Goal: Information Seeking & Learning: Learn about a topic

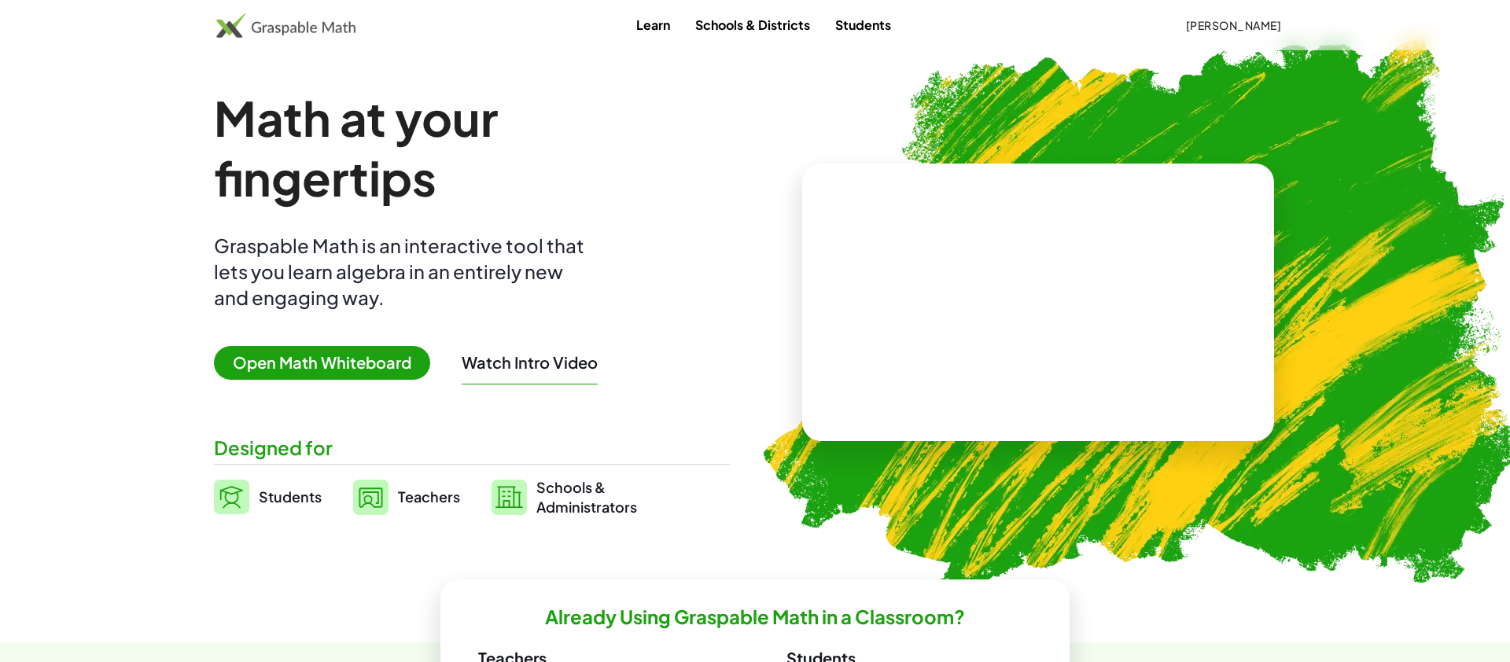
click at [1243, 7] on div "Learn Schools & Districts Students [PERSON_NAME]" at bounding box center [755, 25] width 1510 height 50
click at [1242, 17] on button "[PERSON_NAME]" at bounding box center [1233, 25] width 121 height 28
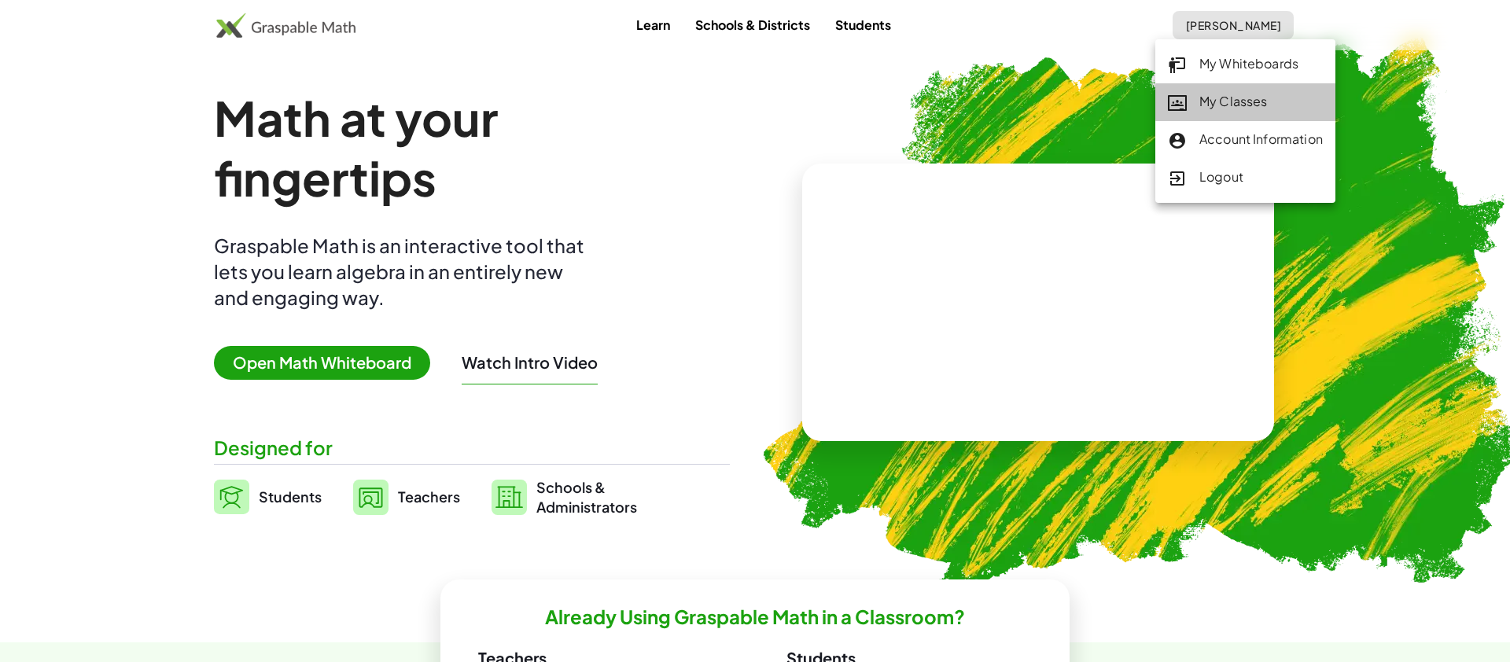
click at [1210, 94] on div "My Classes" at bounding box center [1245, 102] width 155 height 20
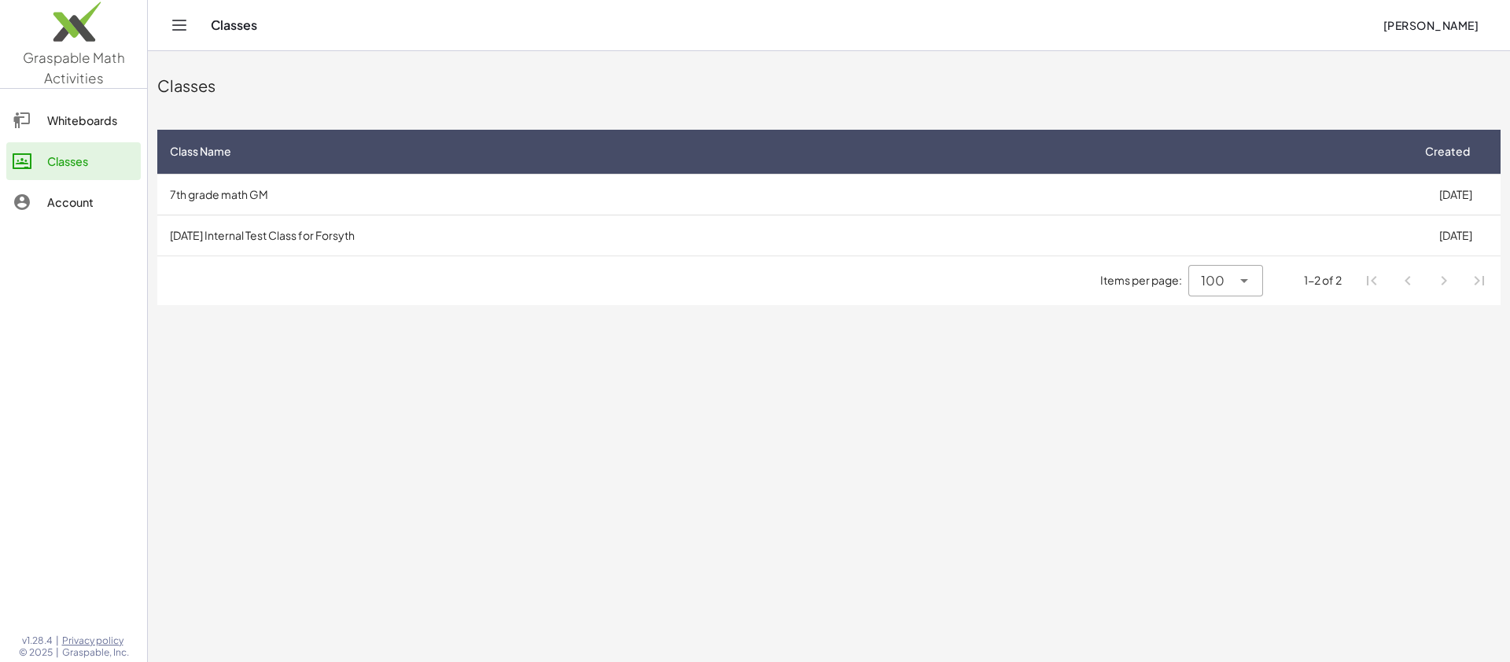
click at [577, 248] on td "[DATE] Internal Test Class for Forsyth" at bounding box center [783, 235] width 1253 height 41
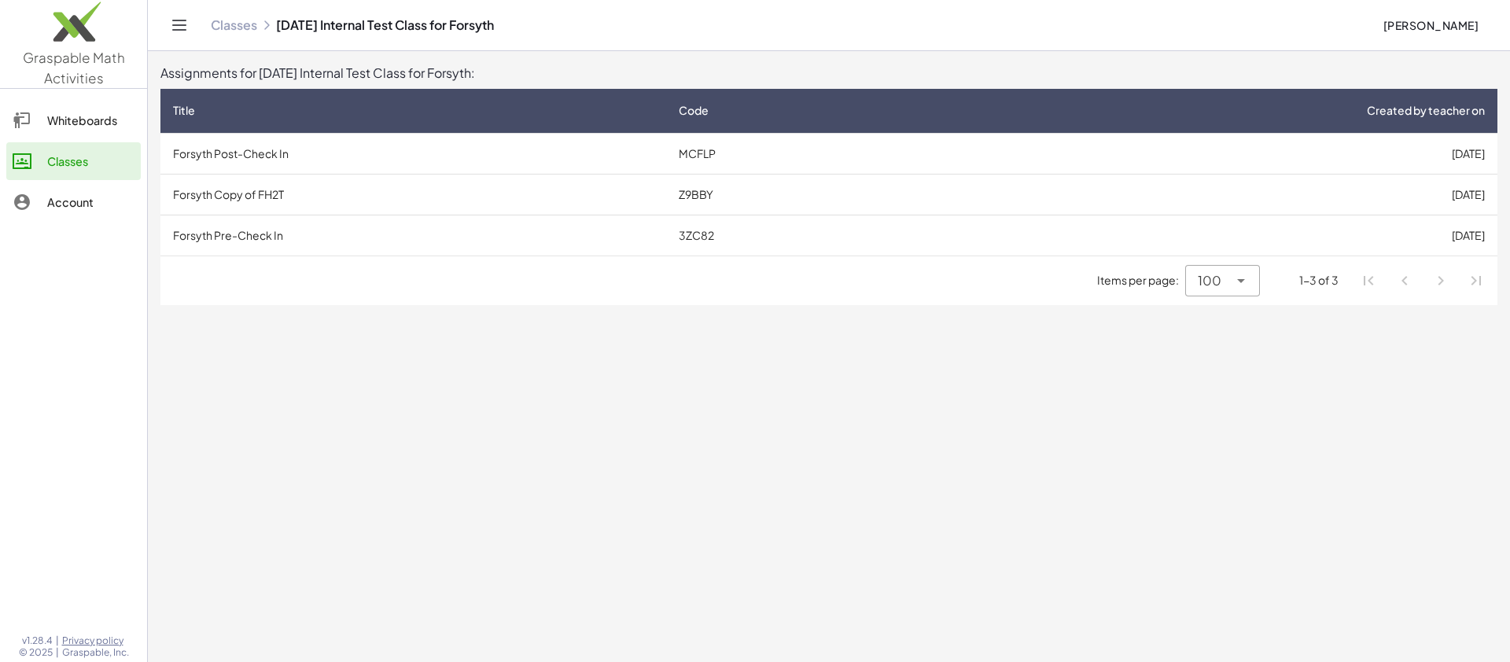
click at [367, 243] on td "Forsyth Pre-Check In" at bounding box center [413, 235] width 506 height 41
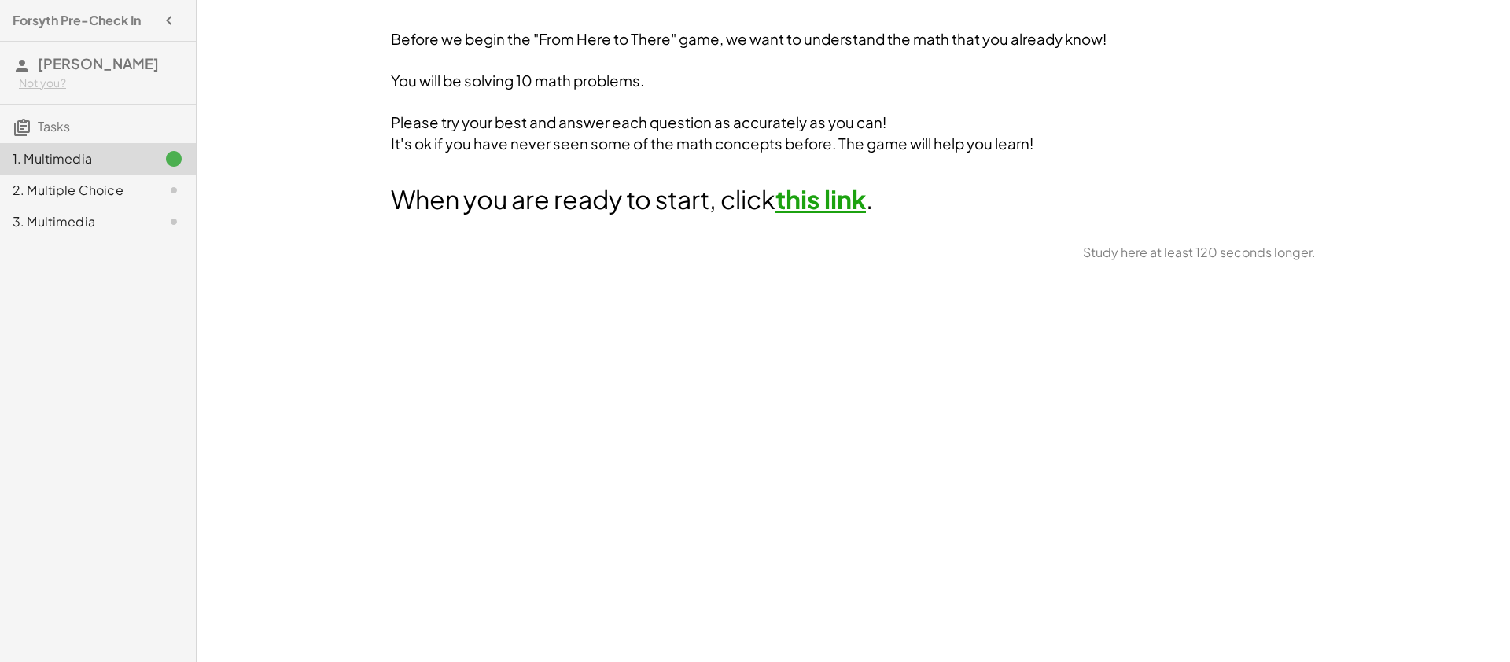
click at [806, 199] on link "this link" at bounding box center [821, 198] width 90 height 31
click at [138, 28] on h4 "Forsyth Pre-Check In" at bounding box center [77, 20] width 128 height 19
click at [179, 20] on button "button" at bounding box center [169, 20] width 28 height 28
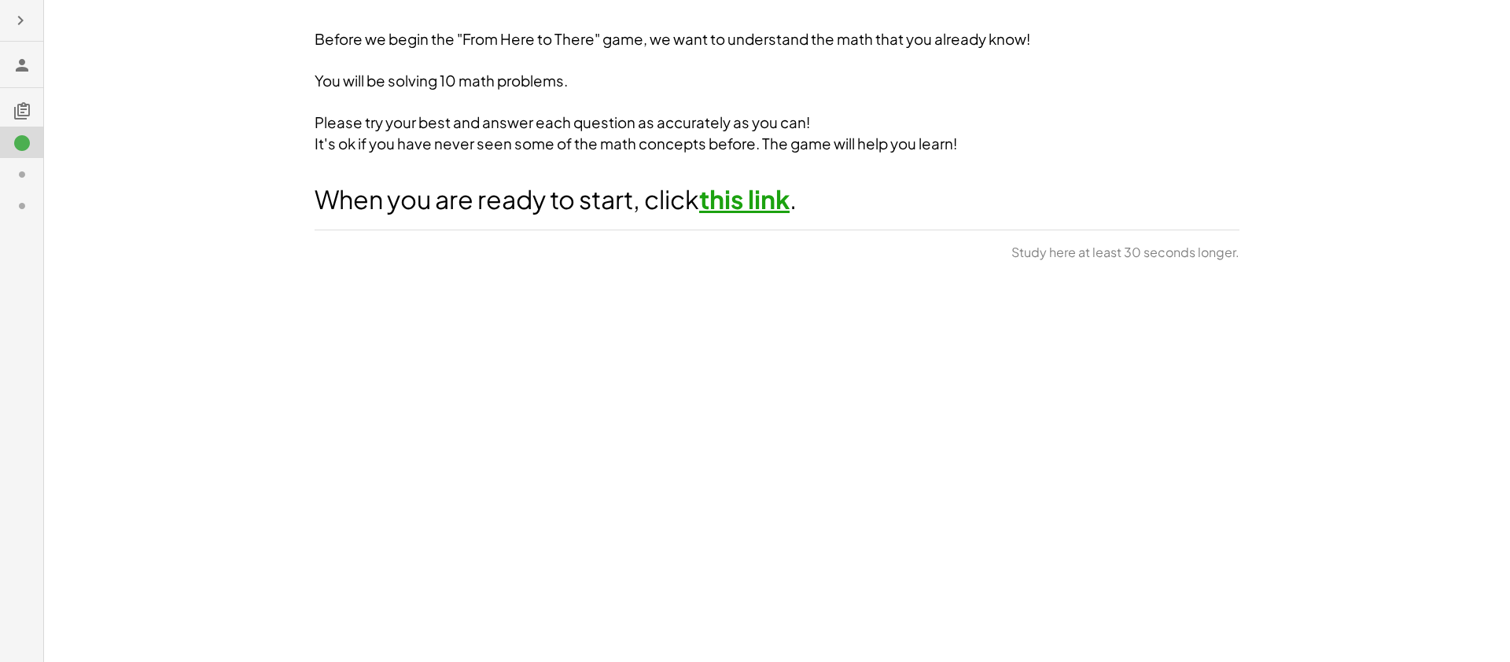
click at [1211, 249] on span "Study here at least 30 seconds longer." at bounding box center [1126, 252] width 228 height 19
click at [17, 19] on icon "button" at bounding box center [20, 20] width 19 height 19
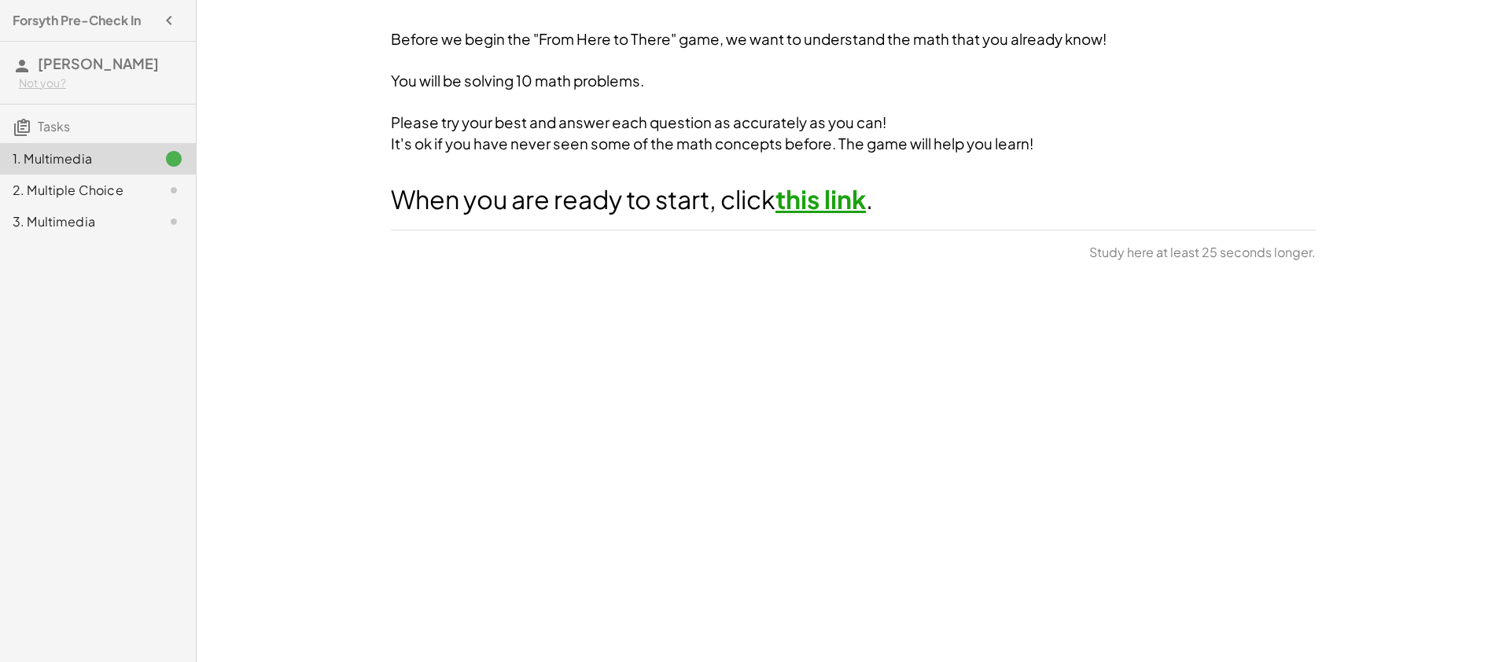
click at [76, 25] on h4 "Forsyth Pre-Check In" at bounding box center [77, 20] width 128 height 19
click at [173, 20] on icon "button" at bounding box center [169, 20] width 19 height 19
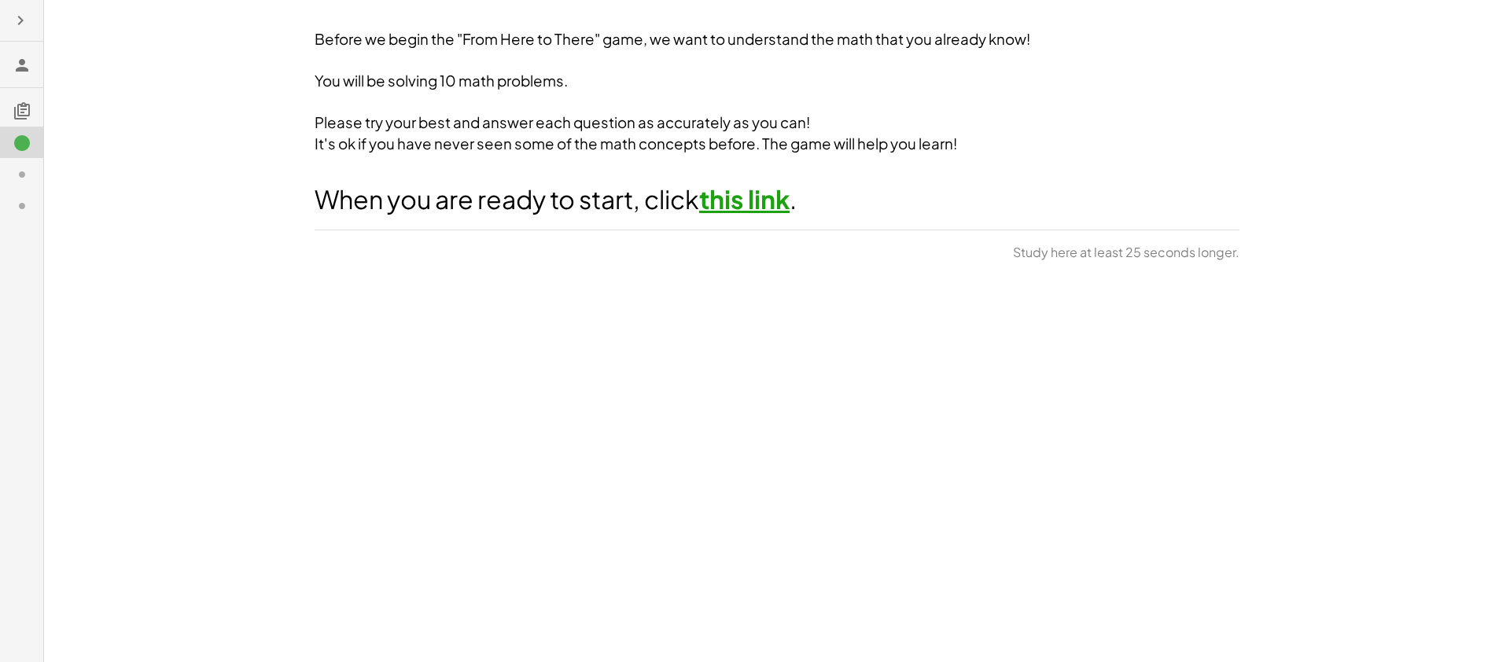
click at [24, 60] on icon at bounding box center [22, 65] width 19 height 19
click at [21, 68] on icon at bounding box center [22, 65] width 19 height 19
click at [24, 28] on icon "button" at bounding box center [20, 20] width 19 height 19
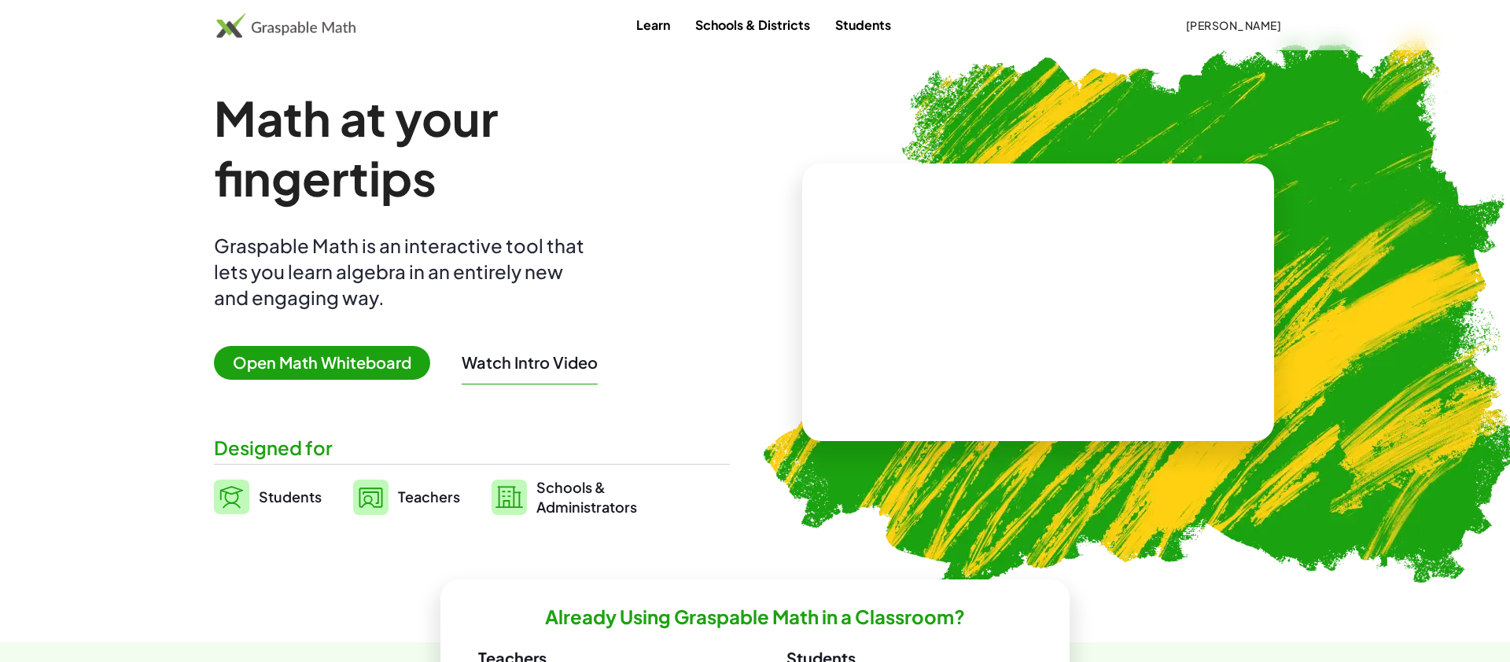
click at [1260, 23] on span "[PERSON_NAME]" at bounding box center [1233, 25] width 96 height 14
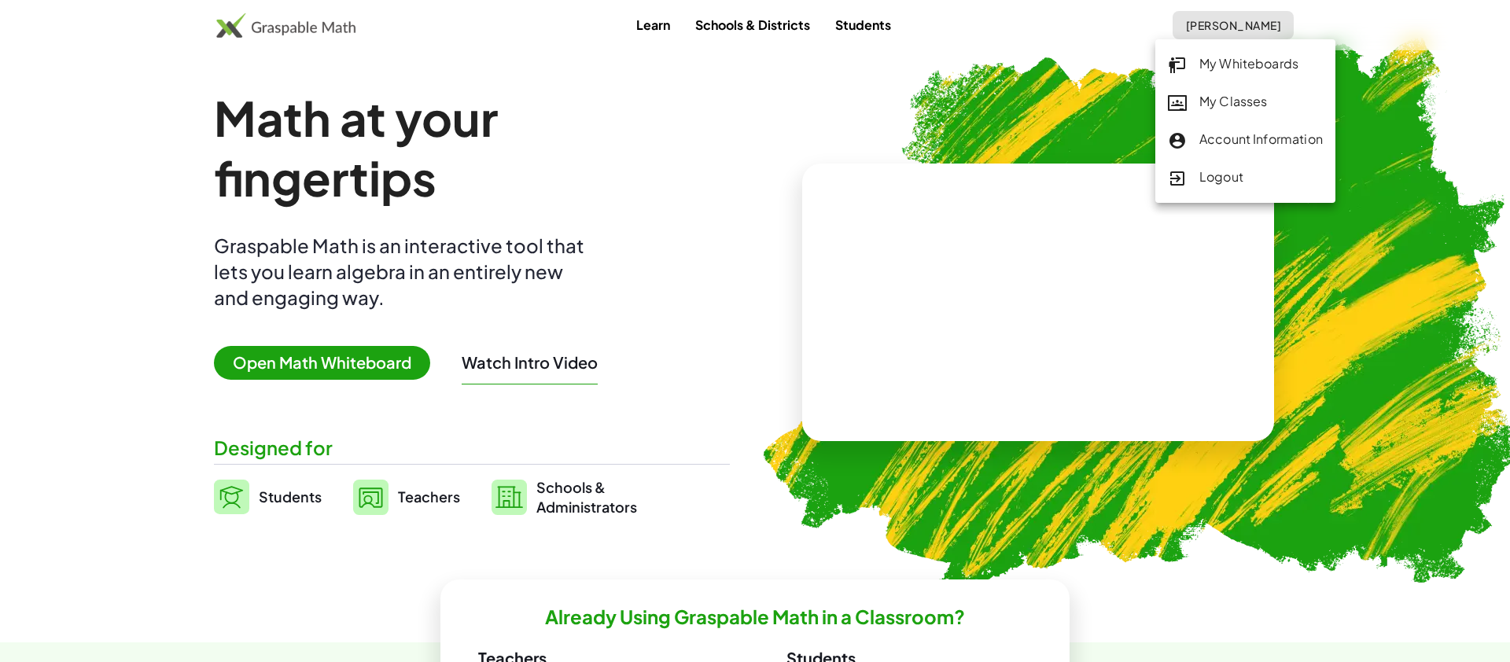
click at [1251, 99] on div "My Classes" at bounding box center [1245, 102] width 155 height 20
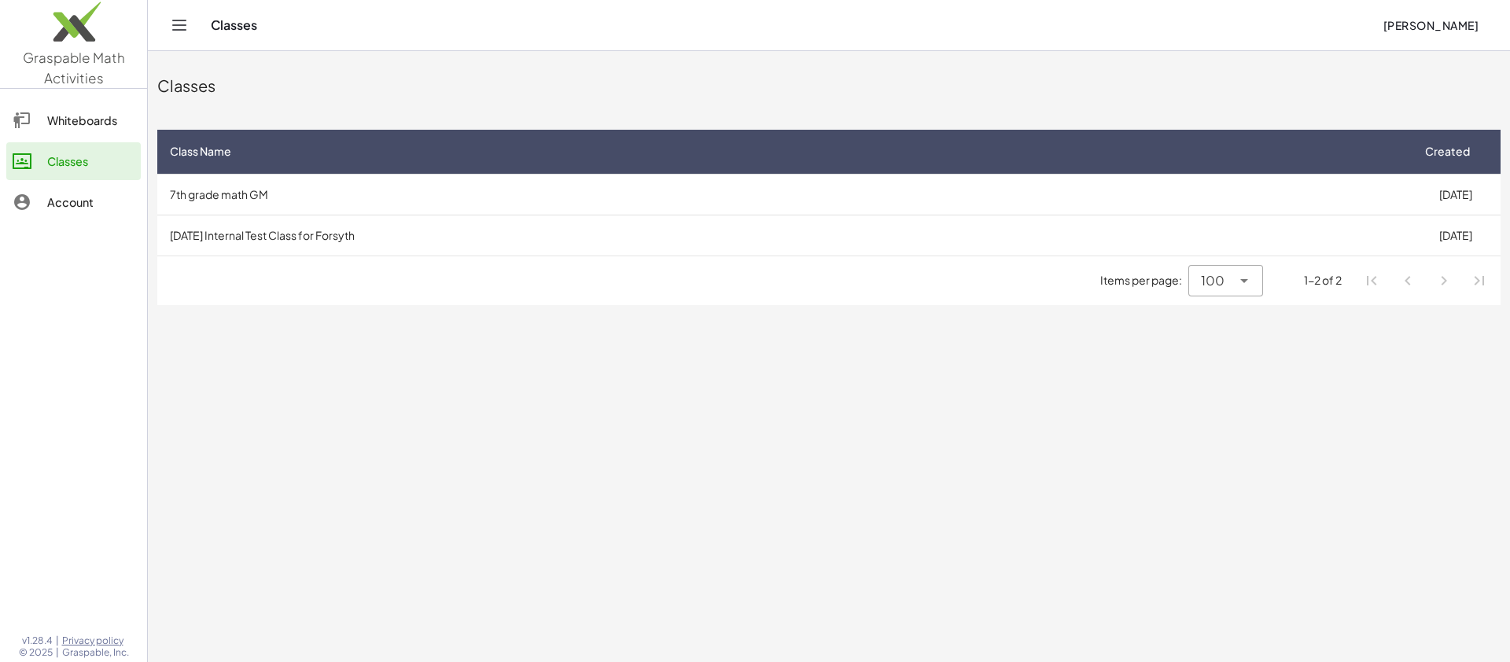
click at [472, 228] on td "[DATE] Internal Test Class for Forsyth" at bounding box center [783, 235] width 1253 height 41
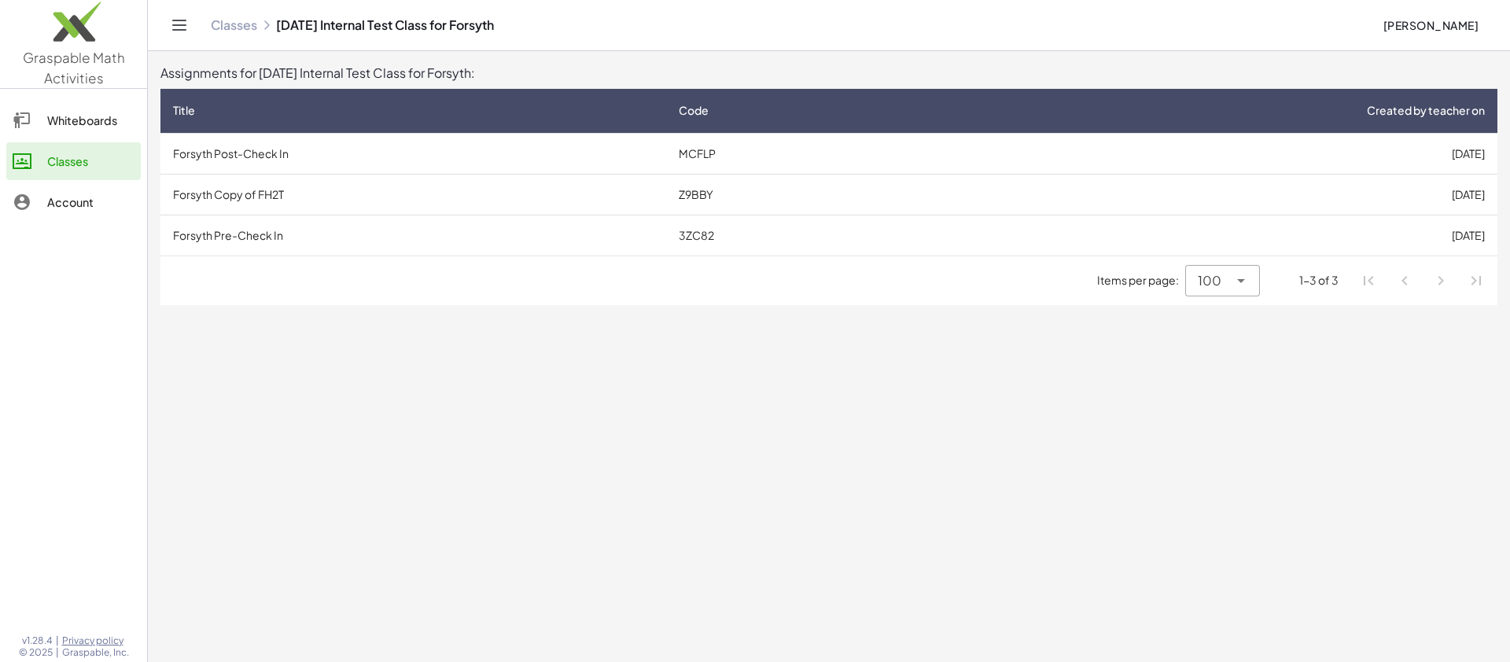
click at [332, 194] on td "Forsyth Copy of FH2T" at bounding box center [413, 194] width 506 height 41
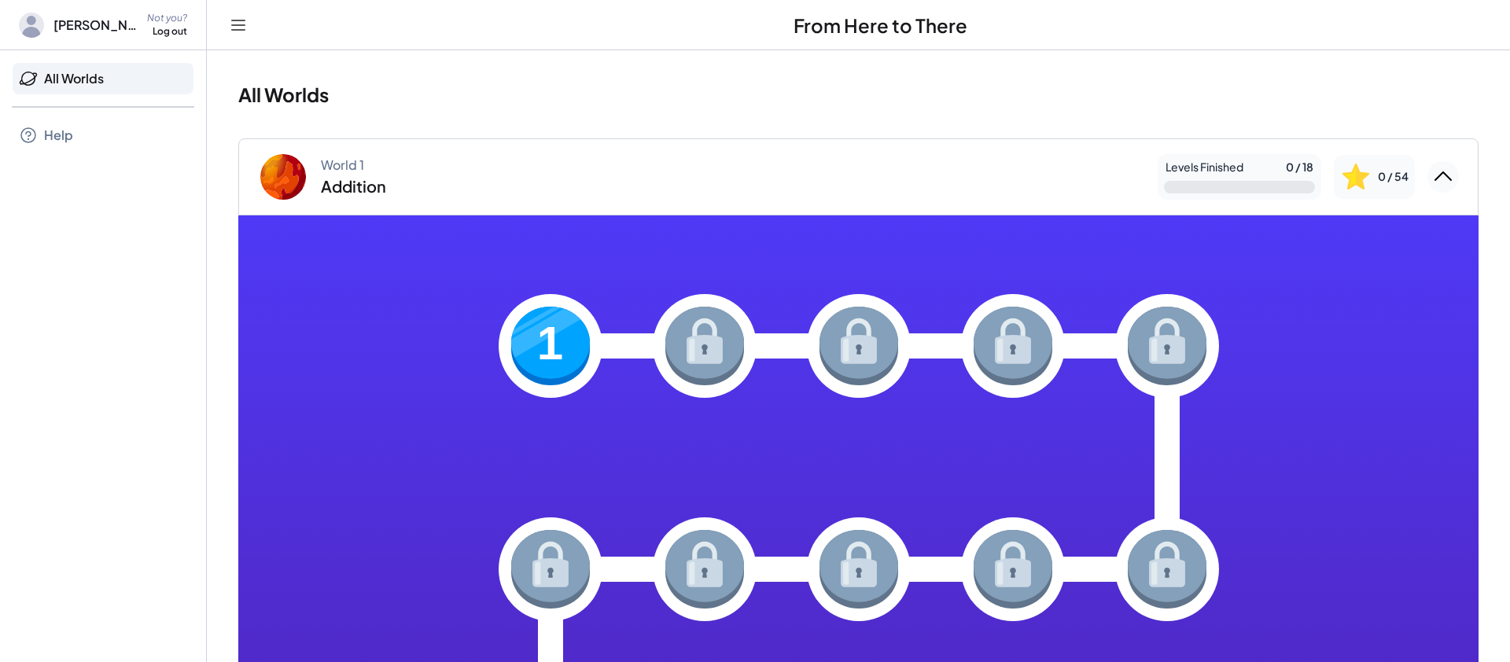
click at [538, 343] on img at bounding box center [550, 346] width 79 height 79
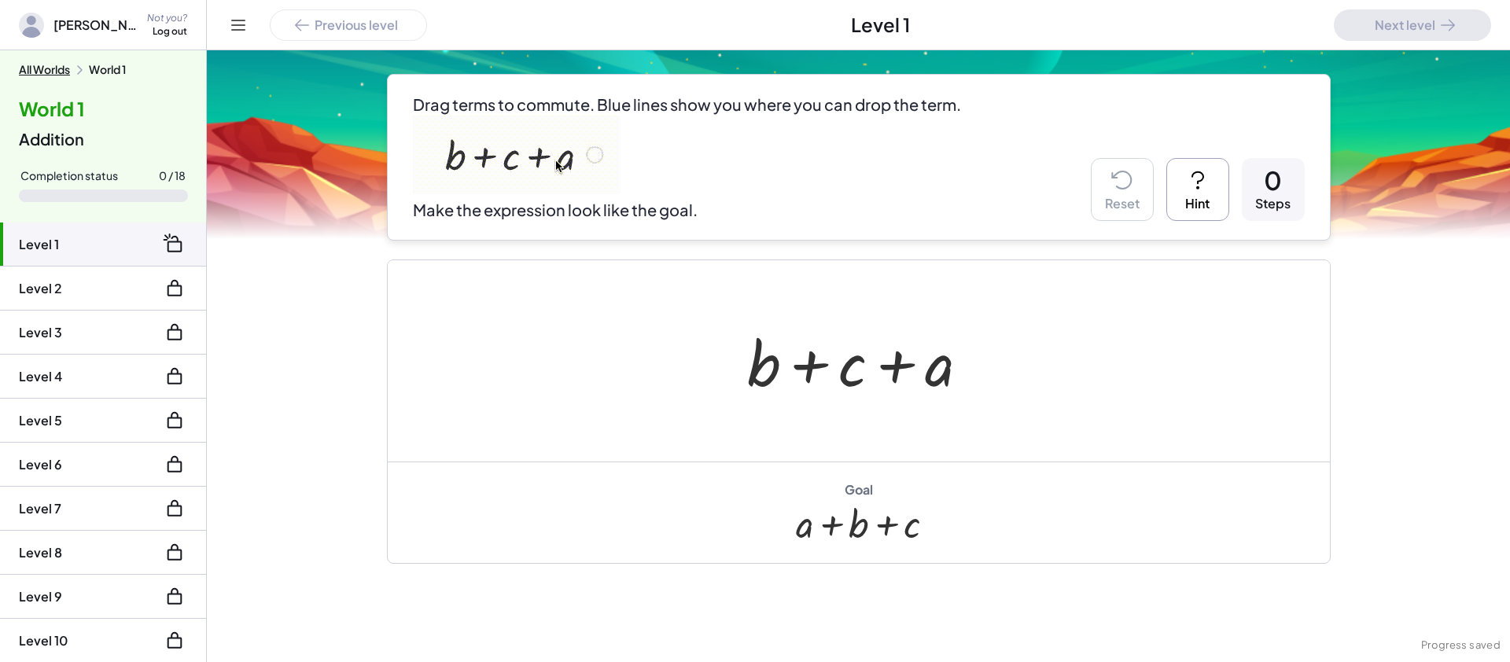
scroll to position [109, 0]
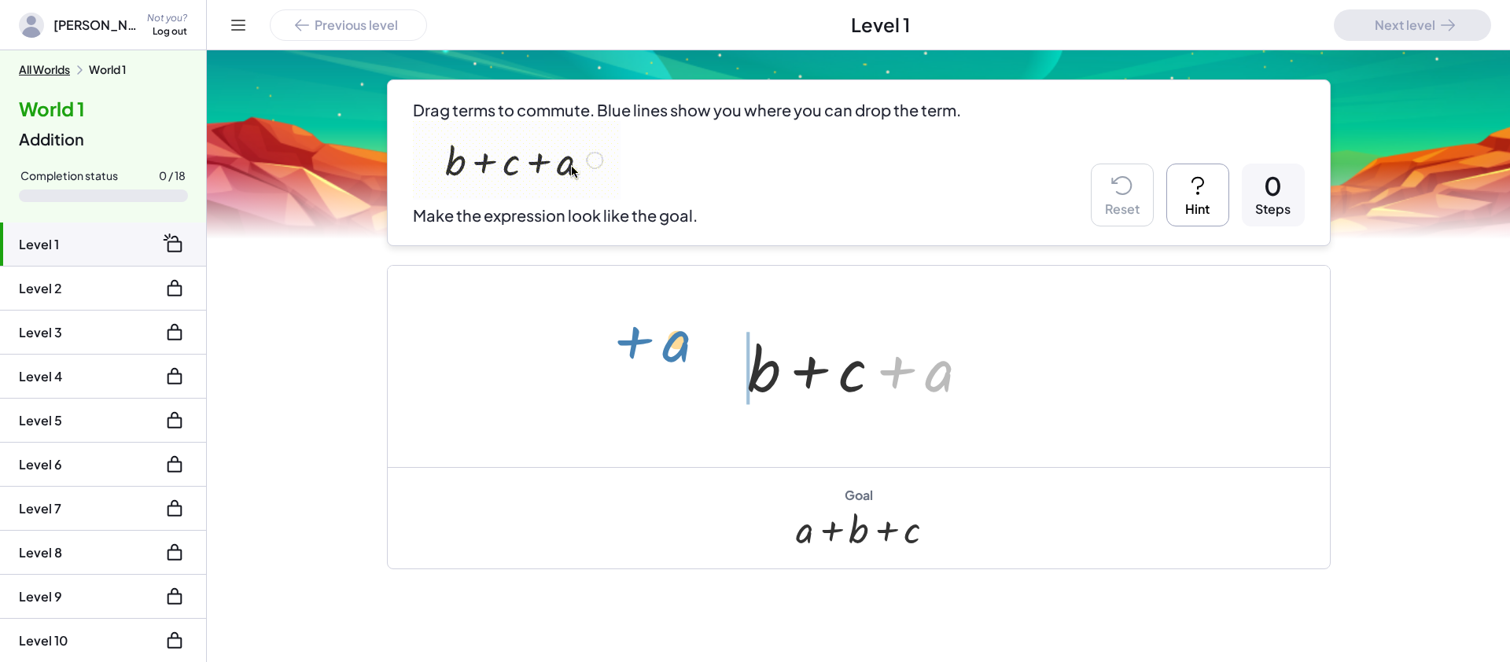
drag, startPoint x: 936, startPoint y: 378, endPoint x: 674, endPoint y: 354, distance: 263.1
click at [674, 354] on div "+ a + b + c + a" at bounding box center [859, 366] width 942 height 201
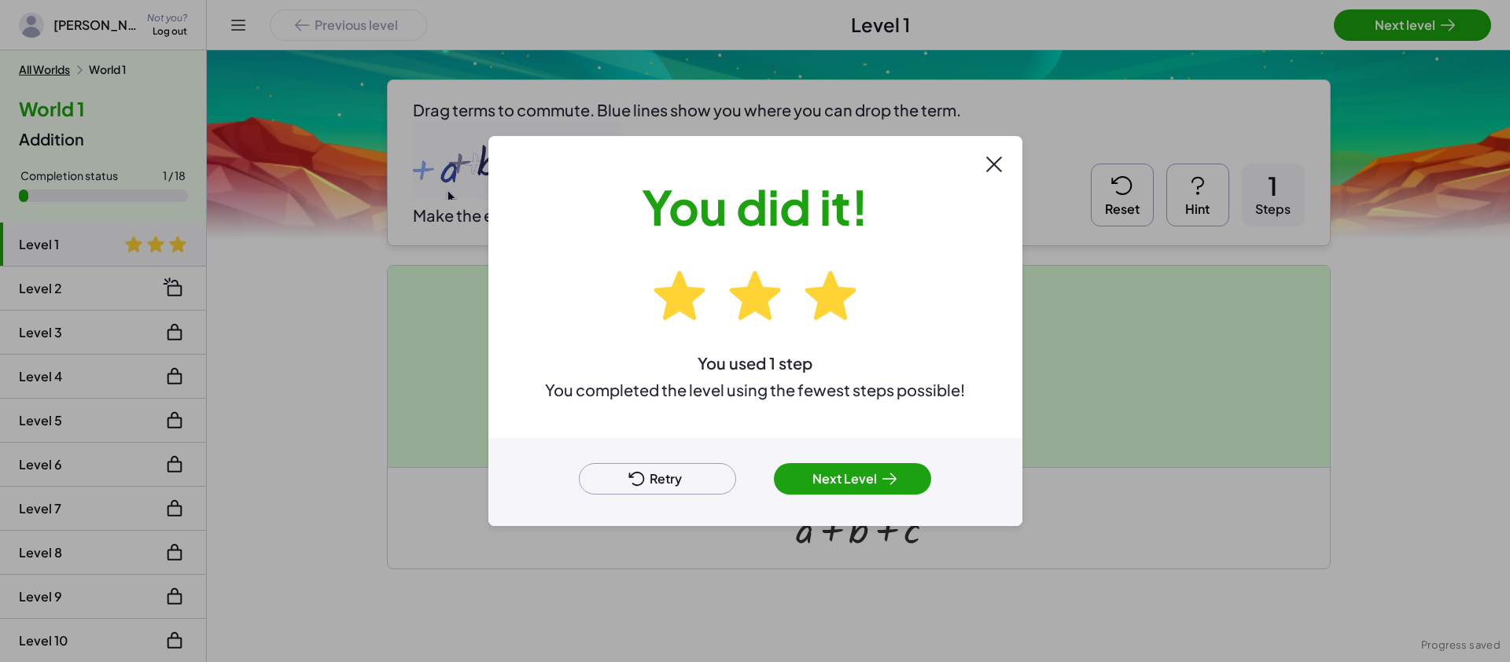
click at [828, 493] on button "Next Level" at bounding box center [852, 478] width 157 height 31
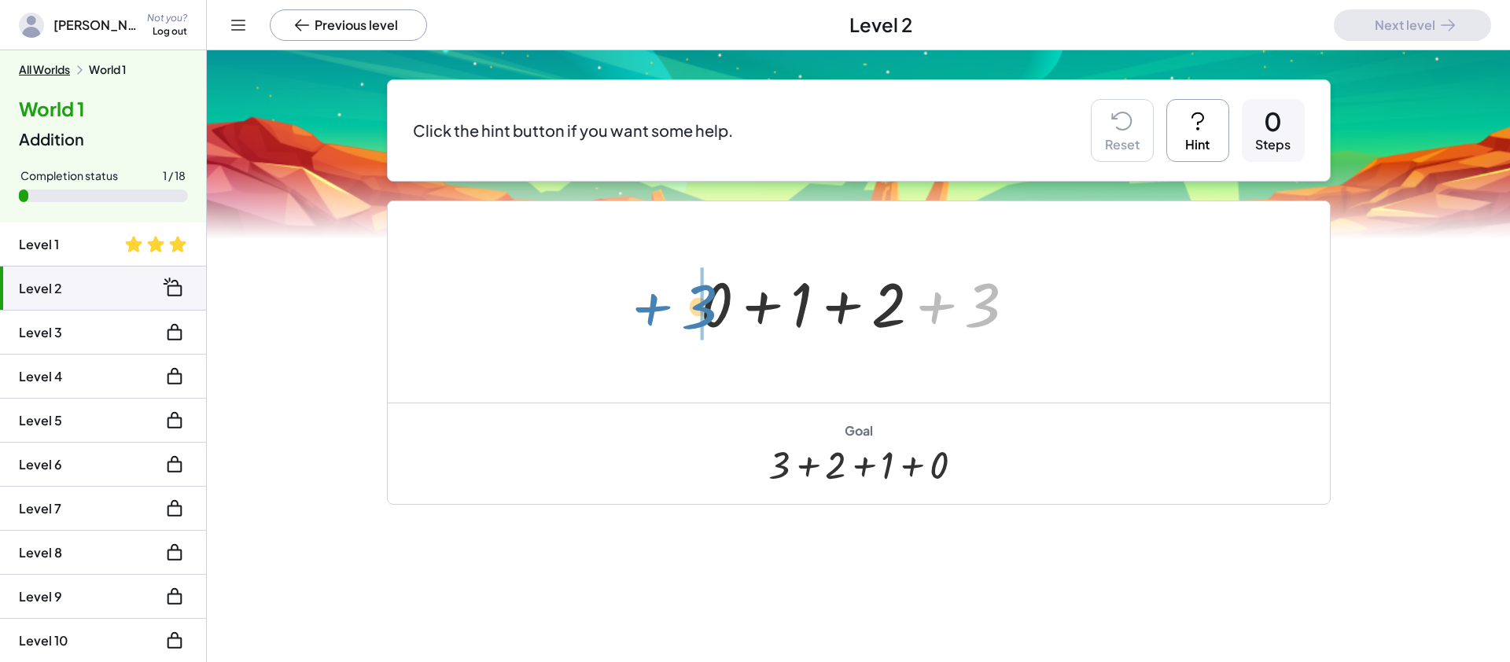
drag, startPoint x: 986, startPoint y: 313, endPoint x: 702, endPoint y: 315, distance: 284.0
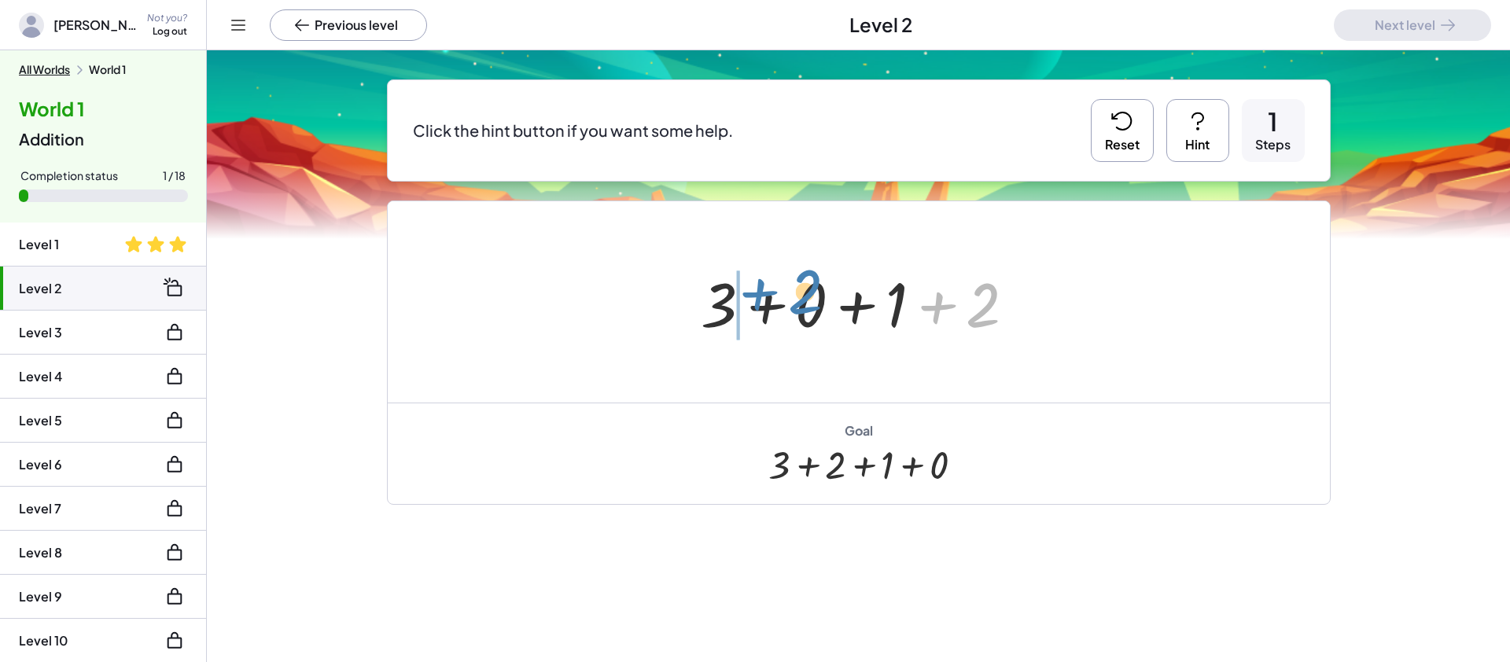
drag, startPoint x: 986, startPoint y: 317, endPoint x: 798, endPoint y: 299, distance: 189.6
click at [798, 299] on div at bounding box center [864, 302] width 343 height 81
drag, startPoint x: 986, startPoint y: 307, endPoint x: 862, endPoint y: 304, distance: 123.5
click at [862, 304] on div at bounding box center [864, 302] width 343 height 81
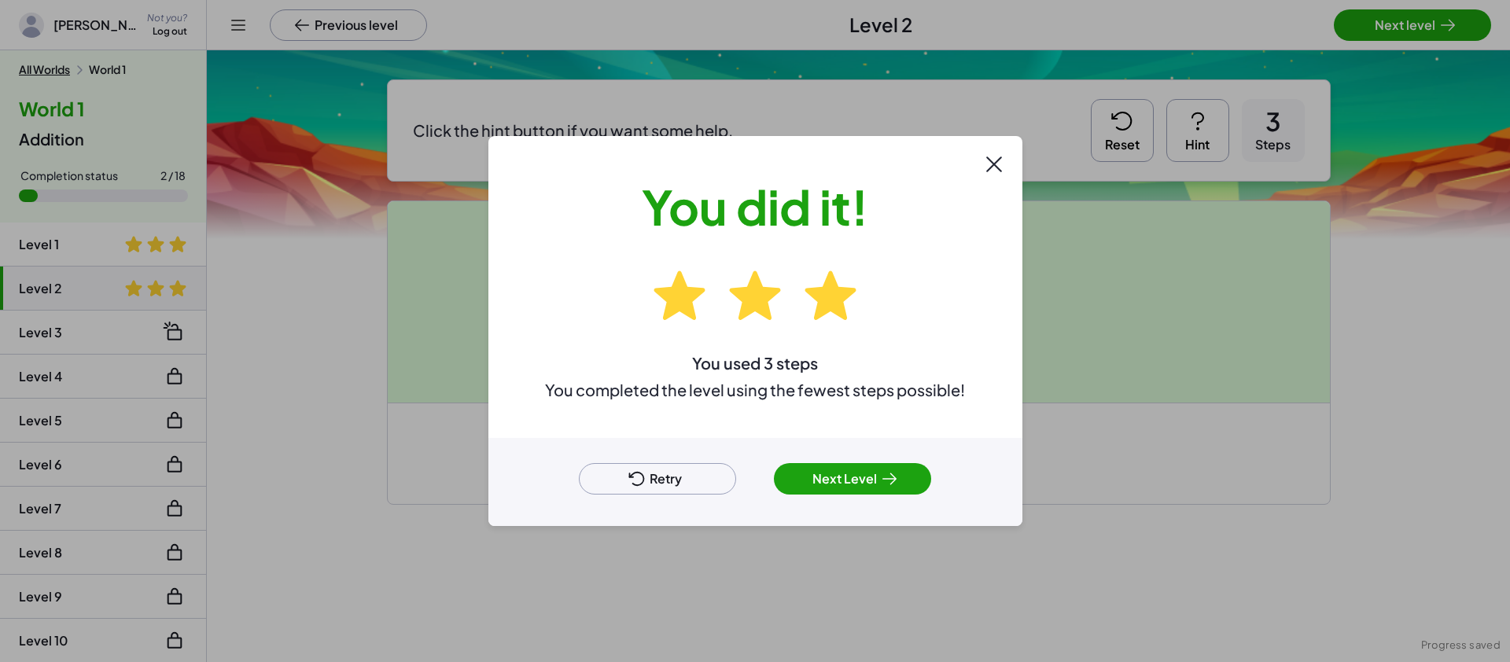
click at [860, 492] on button "Next Level" at bounding box center [852, 478] width 157 height 31
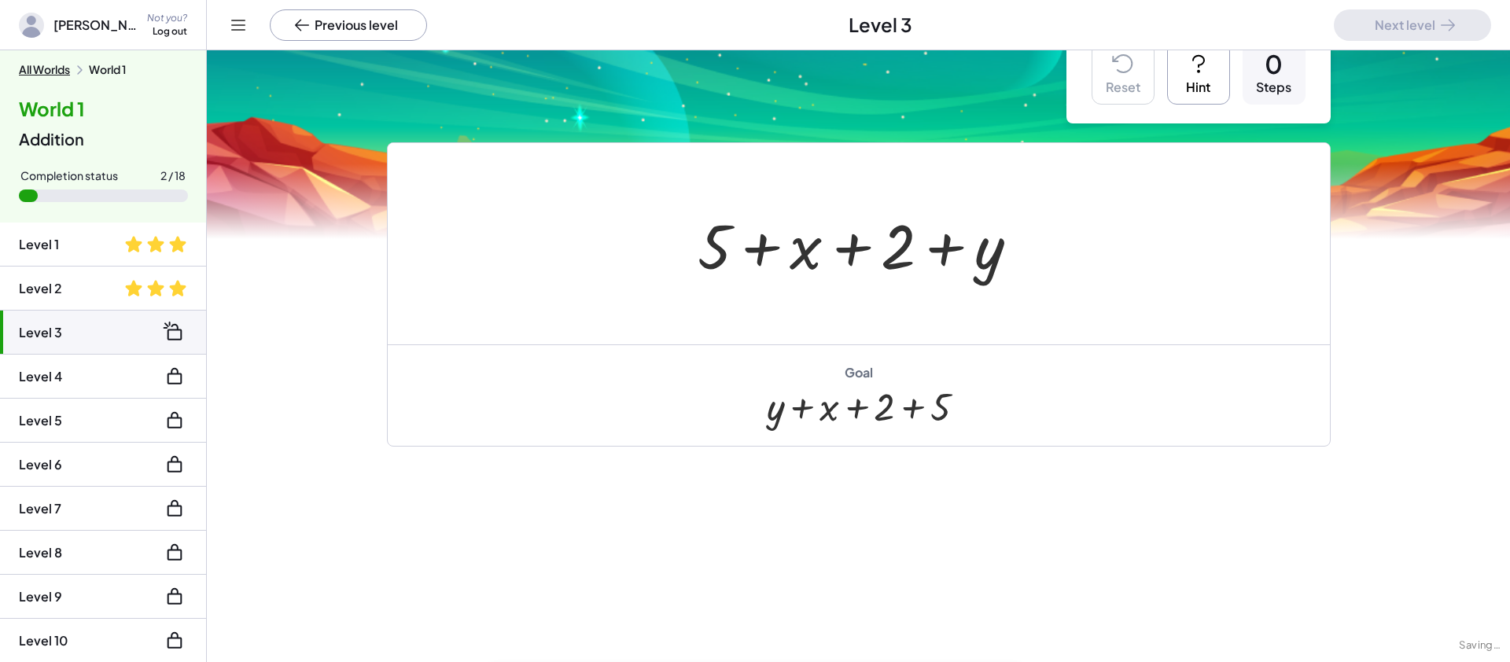
scroll to position [46, 0]
drag, startPoint x: 707, startPoint y: 252, endPoint x: 1035, endPoint y: 259, distance: 328.1
click at [1035, 259] on div at bounding box center [865, 244] width 350 height 81
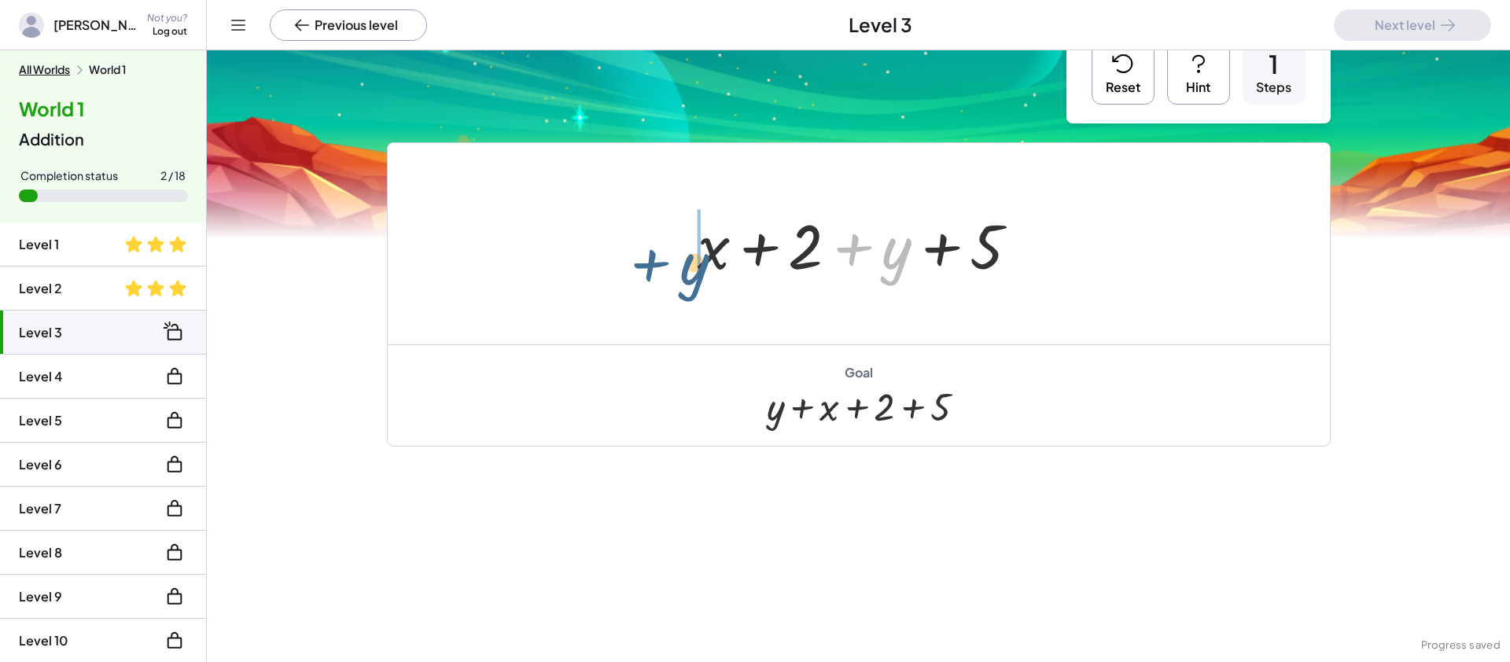
drag, startPoint x: 903, startPoint y: 263, endPoint x: 694, endPoint y: 260, distance: 209.2
click at [694, 260] on div at bounding box center [865, 244] width 350 height 81
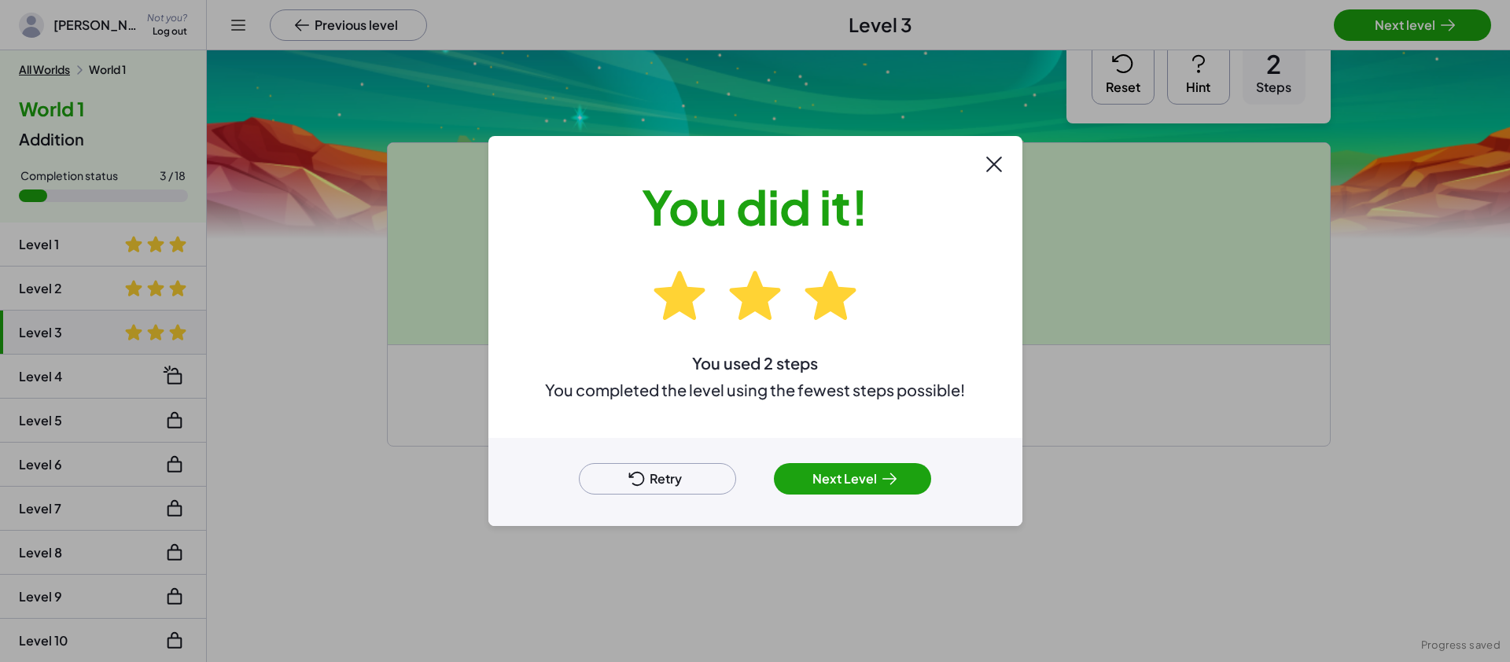
click at [825, 474] on button "Next Level" at bounding box center [852, 478] width 157 height 31
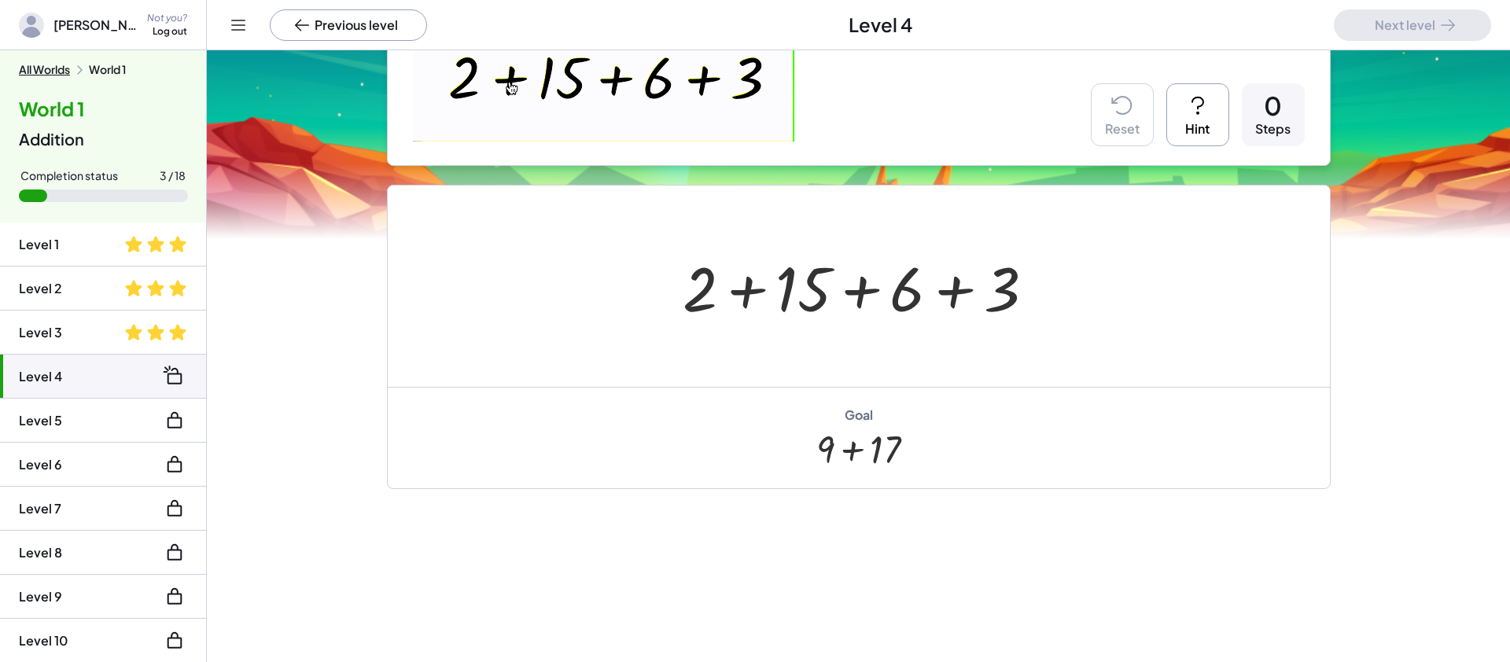
scroll to position [217, 0]
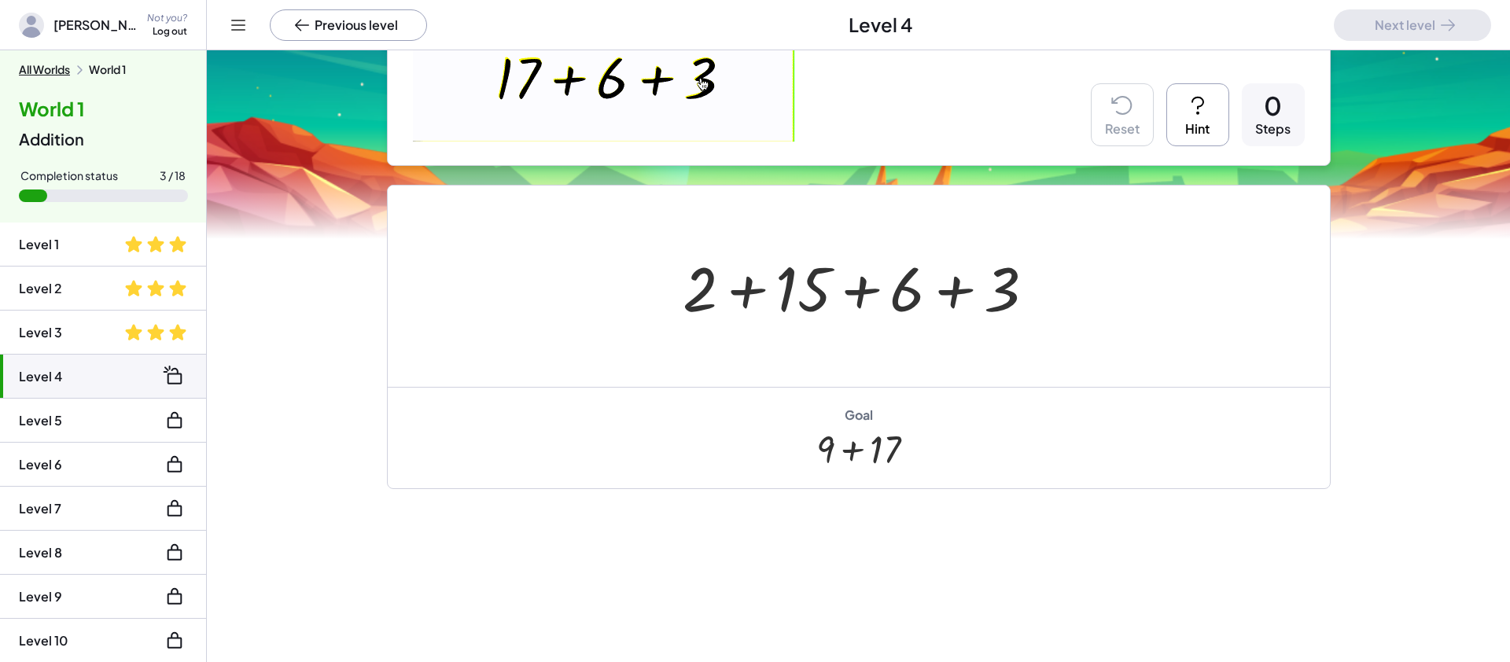
click at [720, 300] on div at bounding box center [865, 286] width 381 height 81
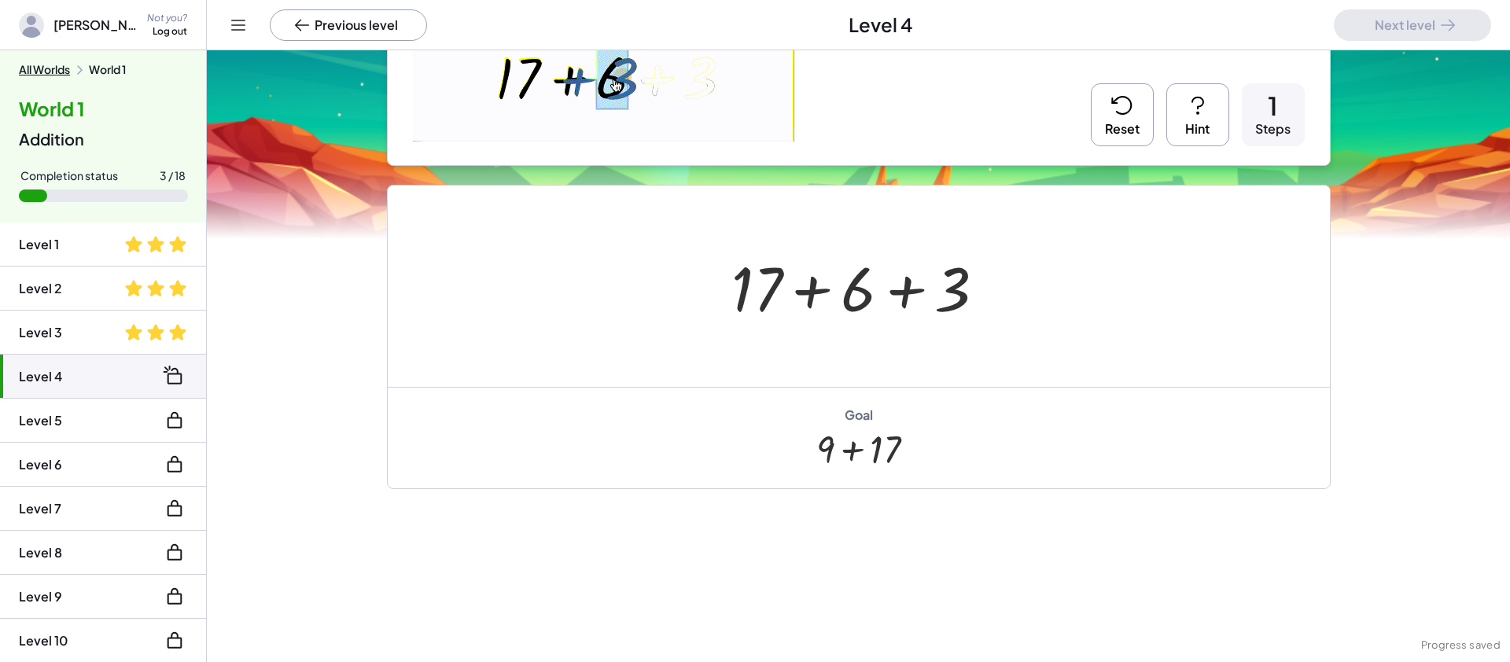
click at [901, 293] on div at bounding box center [865, 286] width 282 height 81
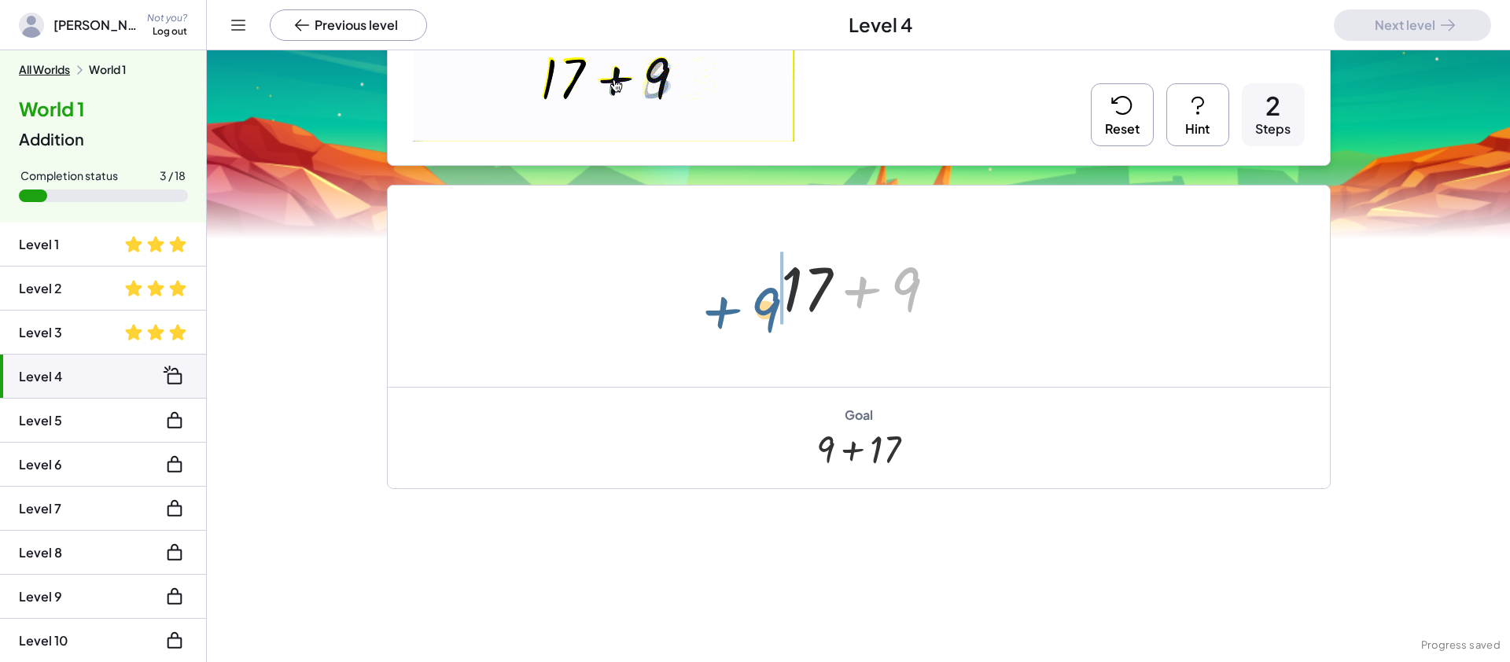
drag, startPoint x: 911, startPoint y: 289, endPoint x: 769, endPoint y: 301, distance: 142.1
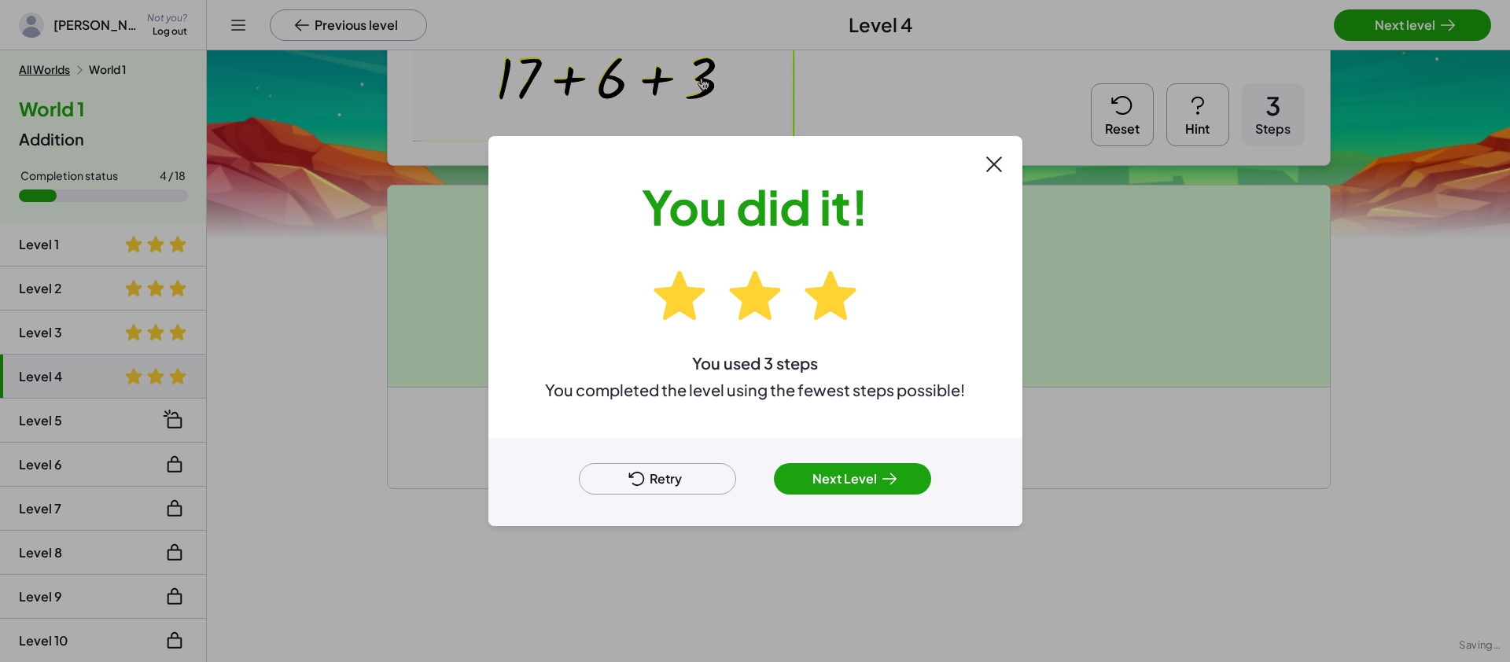
click at [883, 477] on icon at bounding box center [889, 479] width 19 height 19
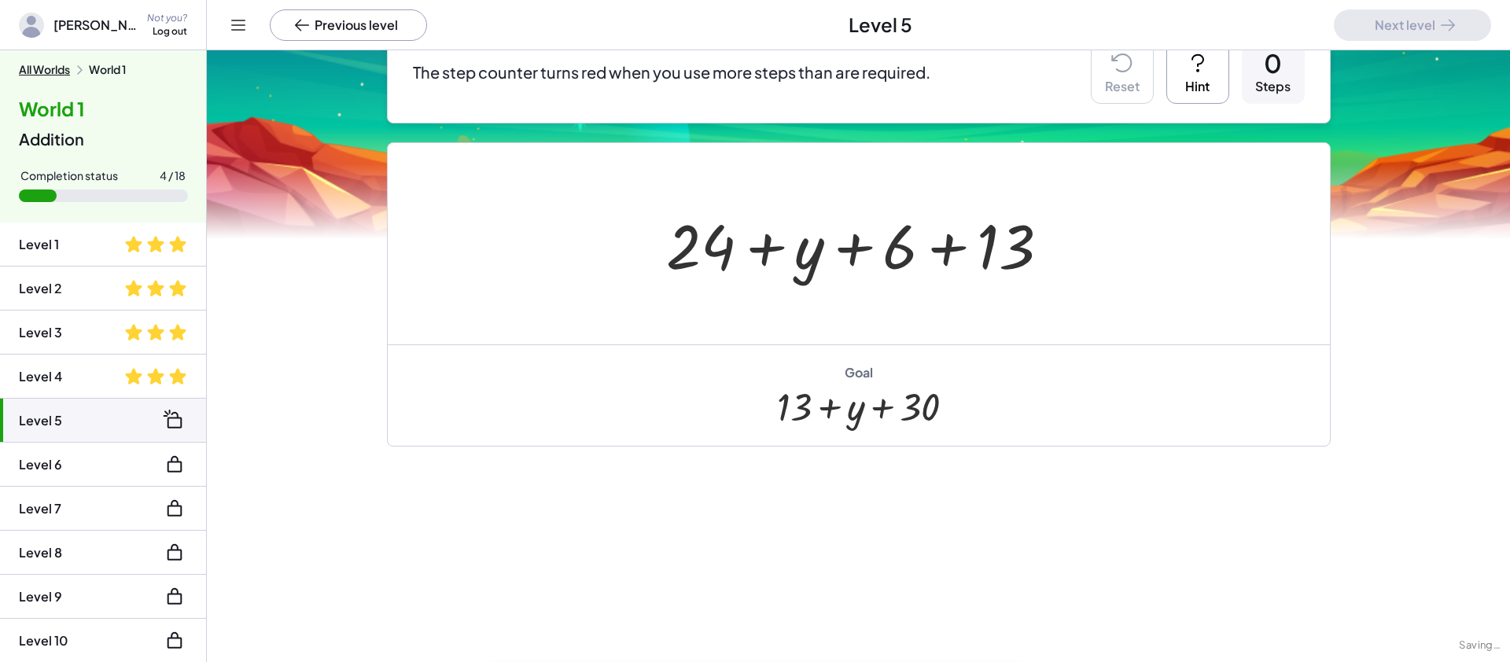
scroll to position [168, 0]
drag, startPoint x: 904, startPoint y: 252, endPoint x: 719, endPoint y: 252, distance: 184.8
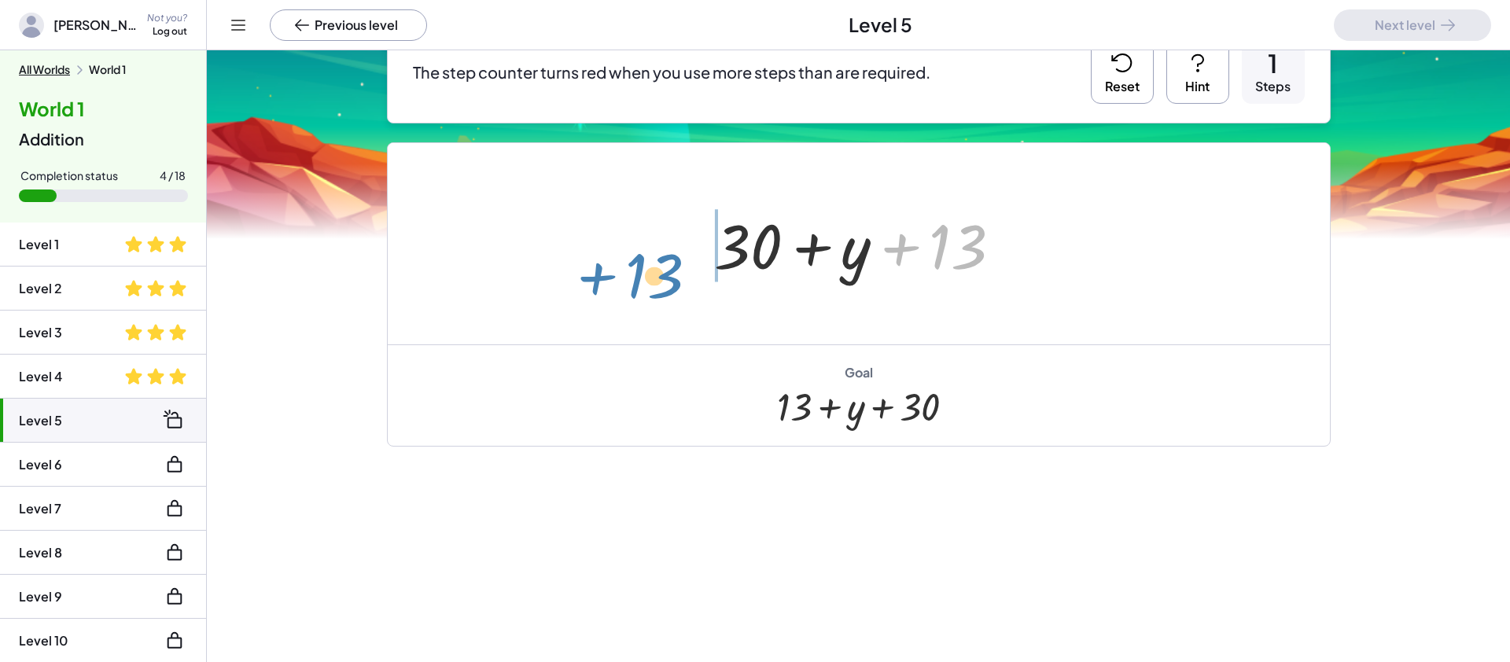
drag, startPoint x: 965, startPoint y: 253, endPoint x: 661, endPoint y: 282, distance: 305.0
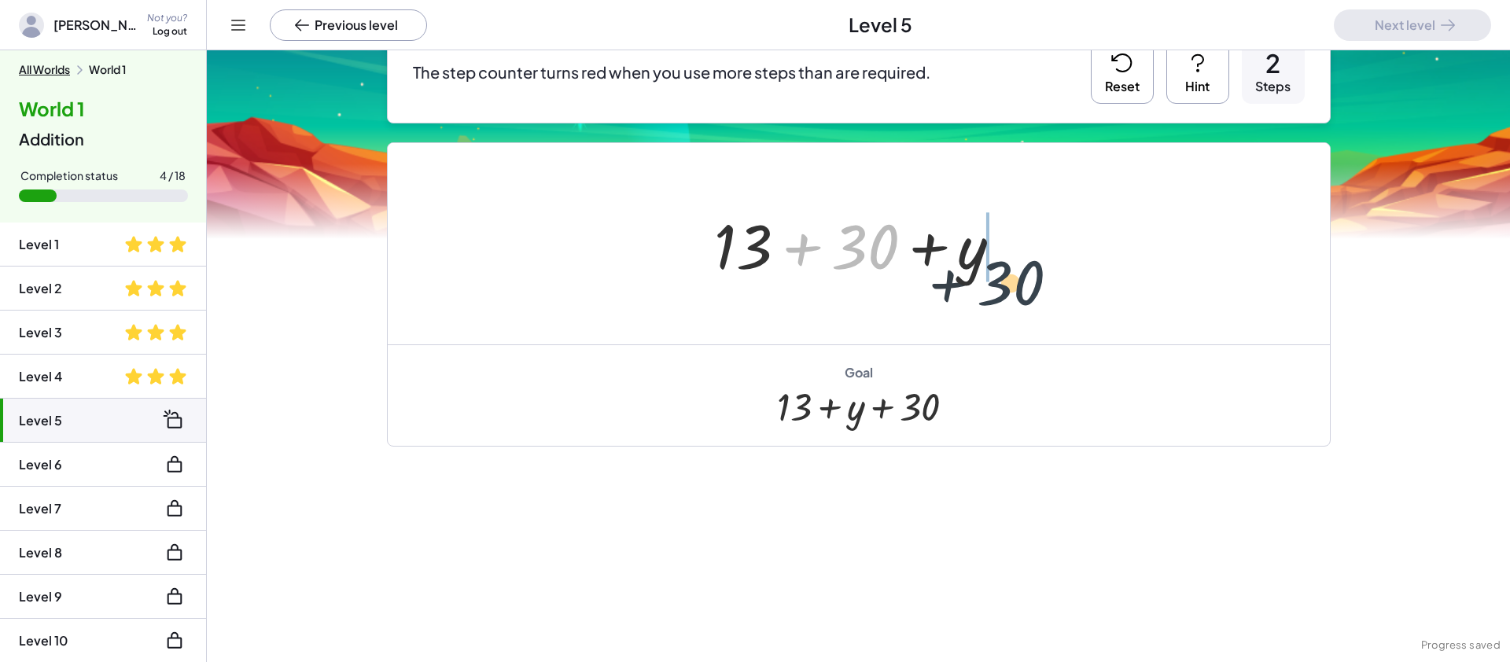
drag, startPoint x: 854, startPoint y: 249, endPoint x: 1015, endPoint y: 266, distance: 161.3
click at [1015, 266] on div at bounding box center [864, 244] width 315 height 81
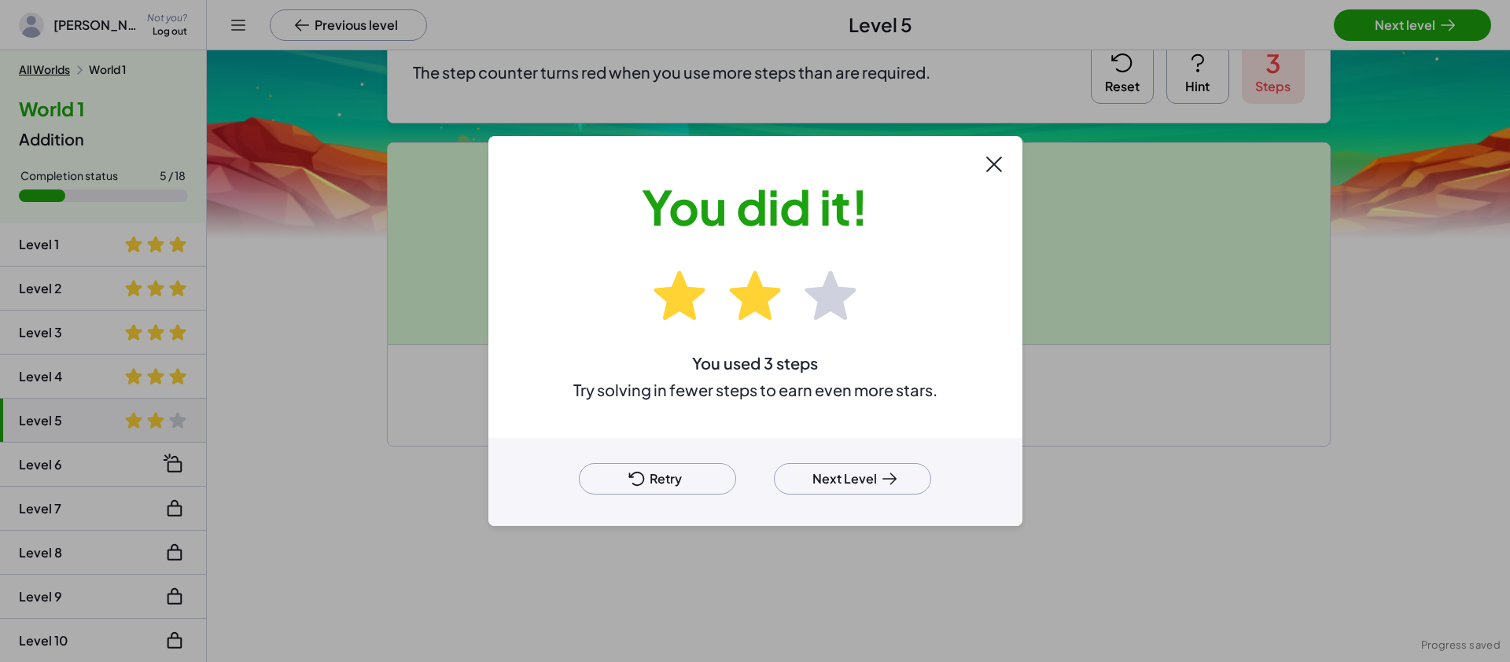
click at [858, 479] on button "Next Level" at bounding box center [852, 478] width 157 height 31
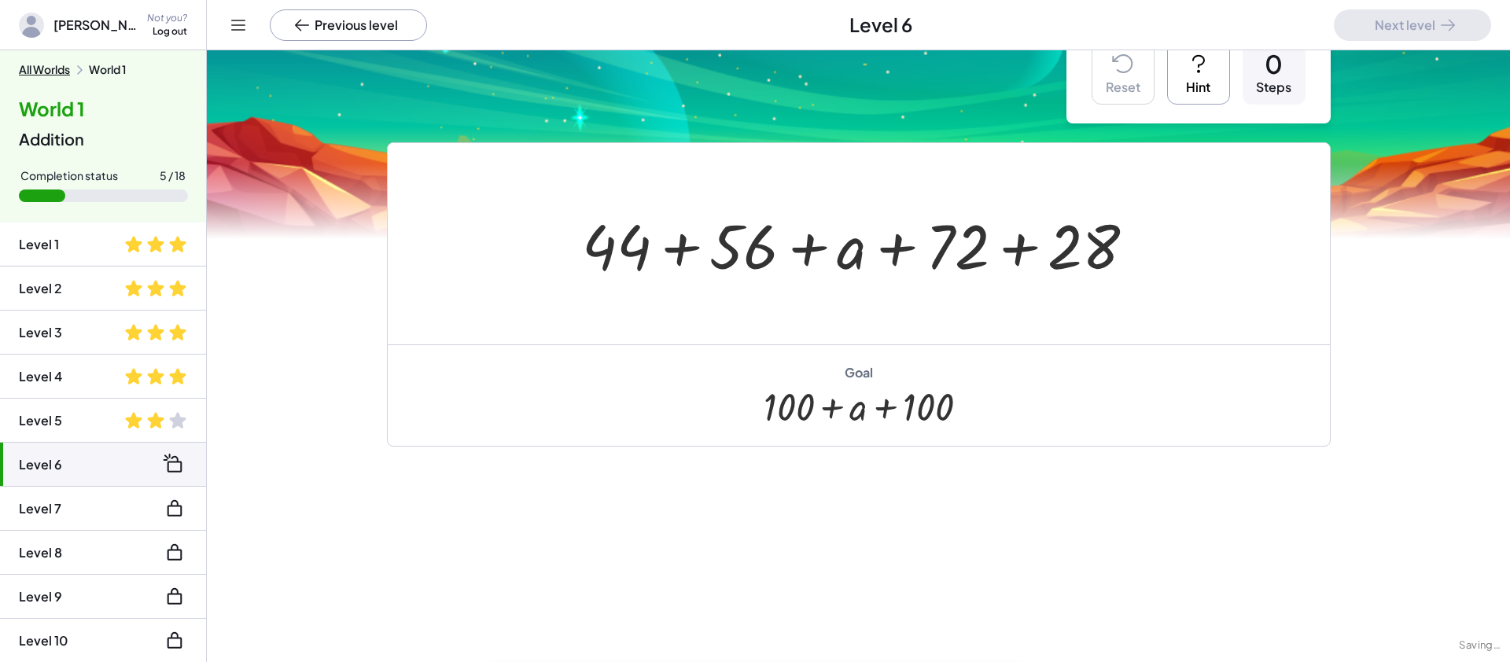
scroll to position [46, 0]
drag, startPoint x: 1071, startPoint y: 262, endPoint x: 962, endPoint y: 258, distance: 108.6
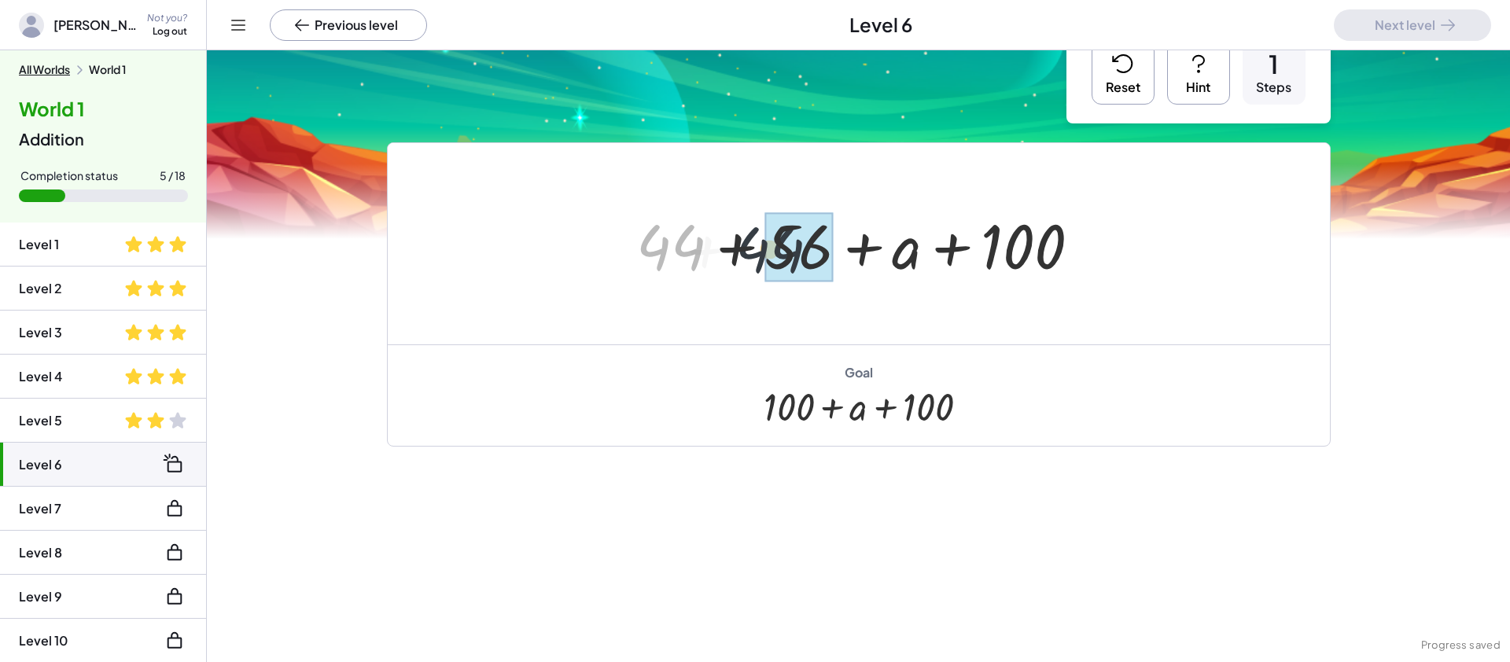
drag, startPoint x: 669, startPoint y: 240, endPoint x: 776, endPoint y: 241, distance: 107.0
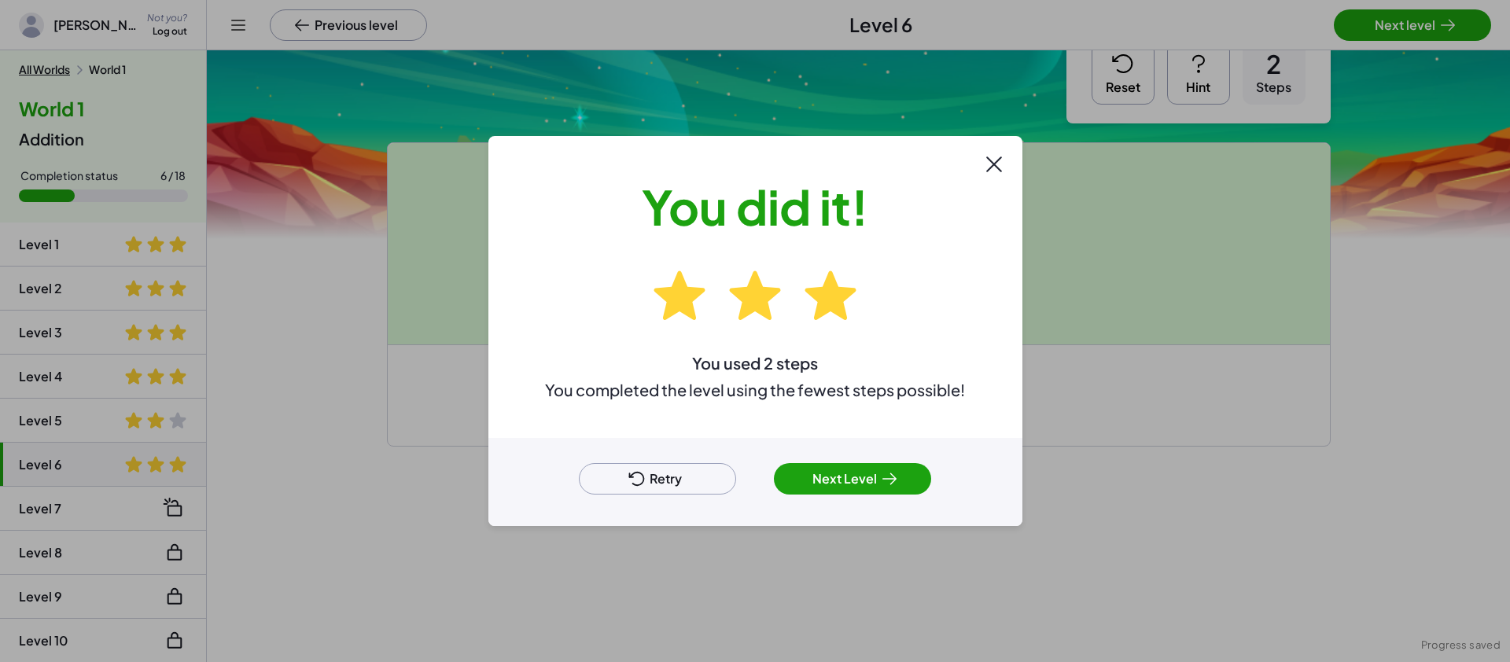
click at [848, 482] on button "Next Level" at bounding box center [852, 478] width 157 height 31
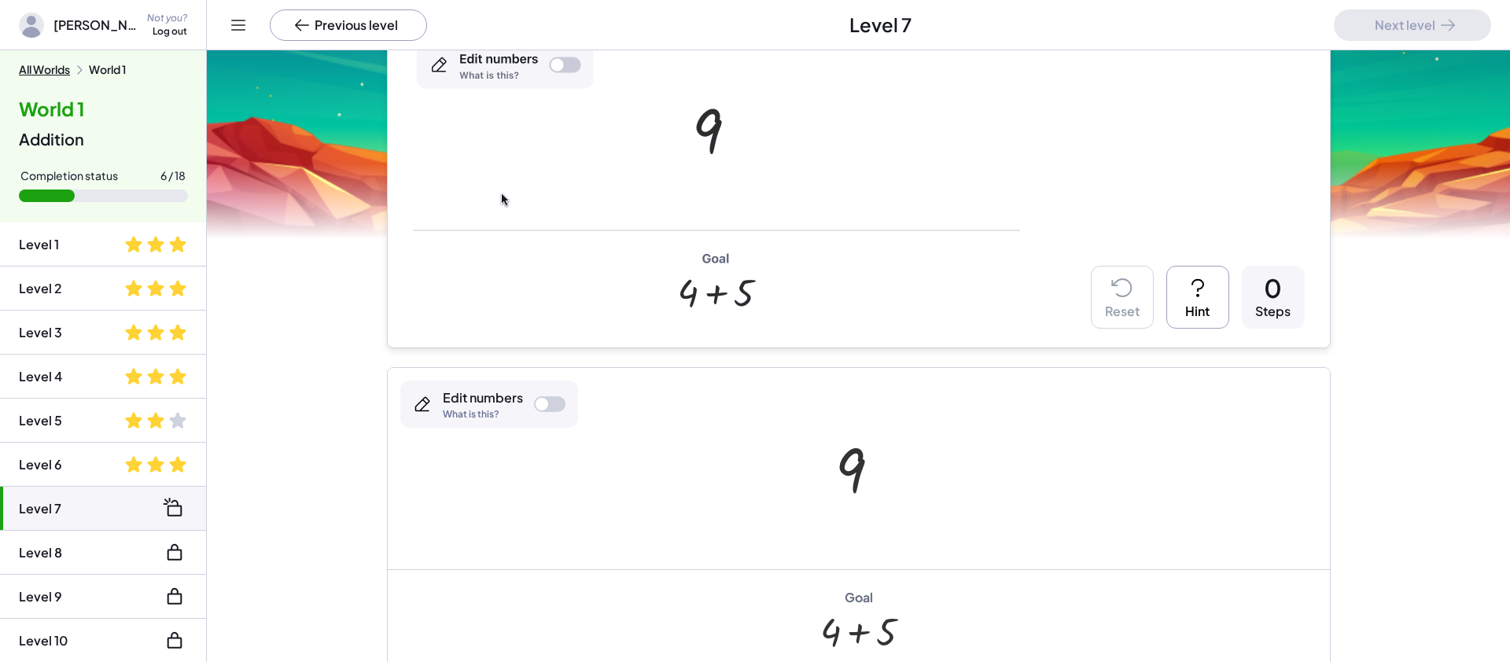
scroll to position [109, 0]
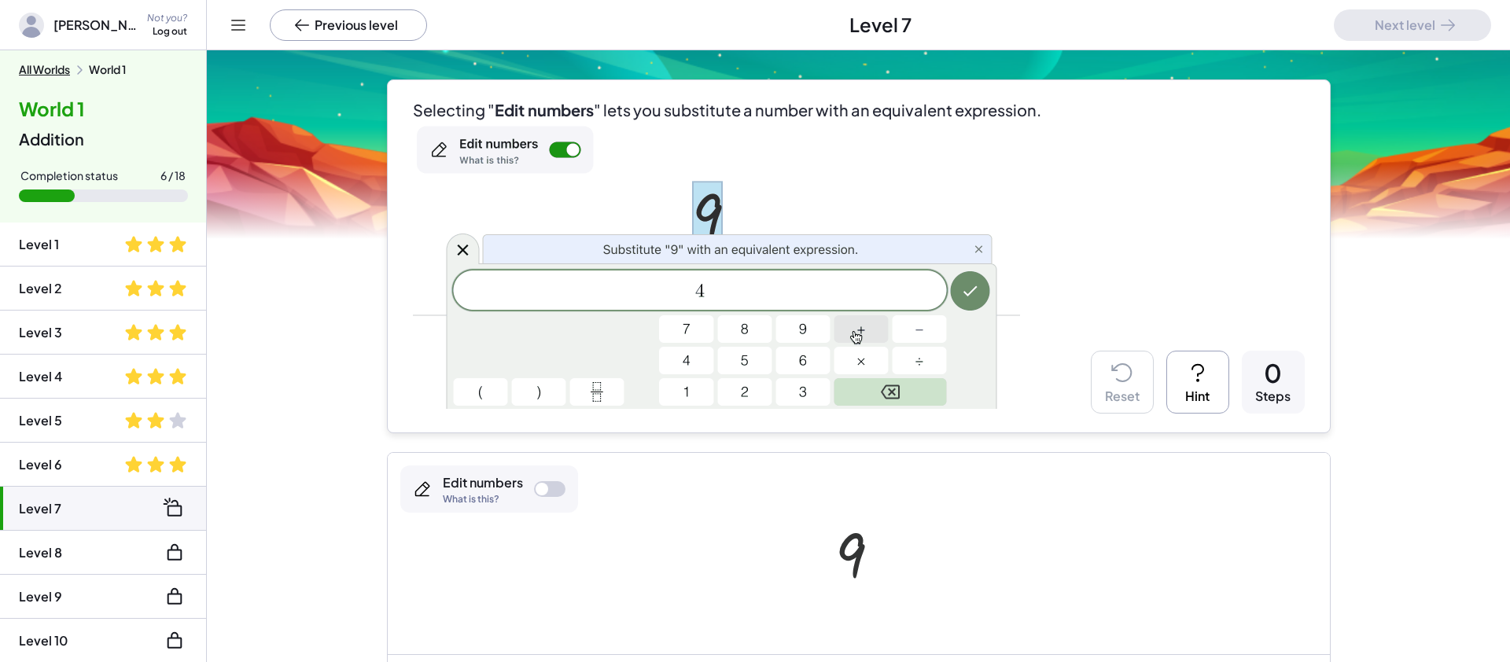
click at [857, 546] on div at bounding box center [864, 554] width 74 height 78
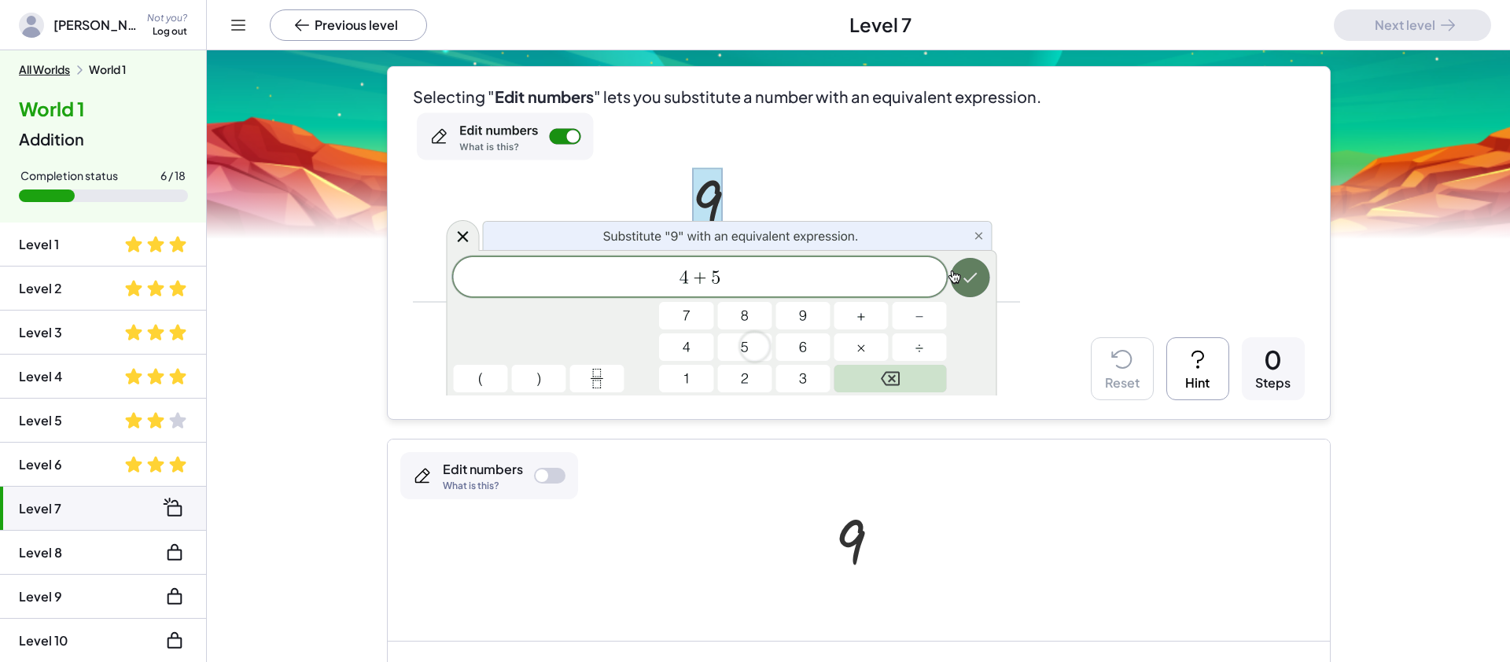
scroll to position [124, 0]
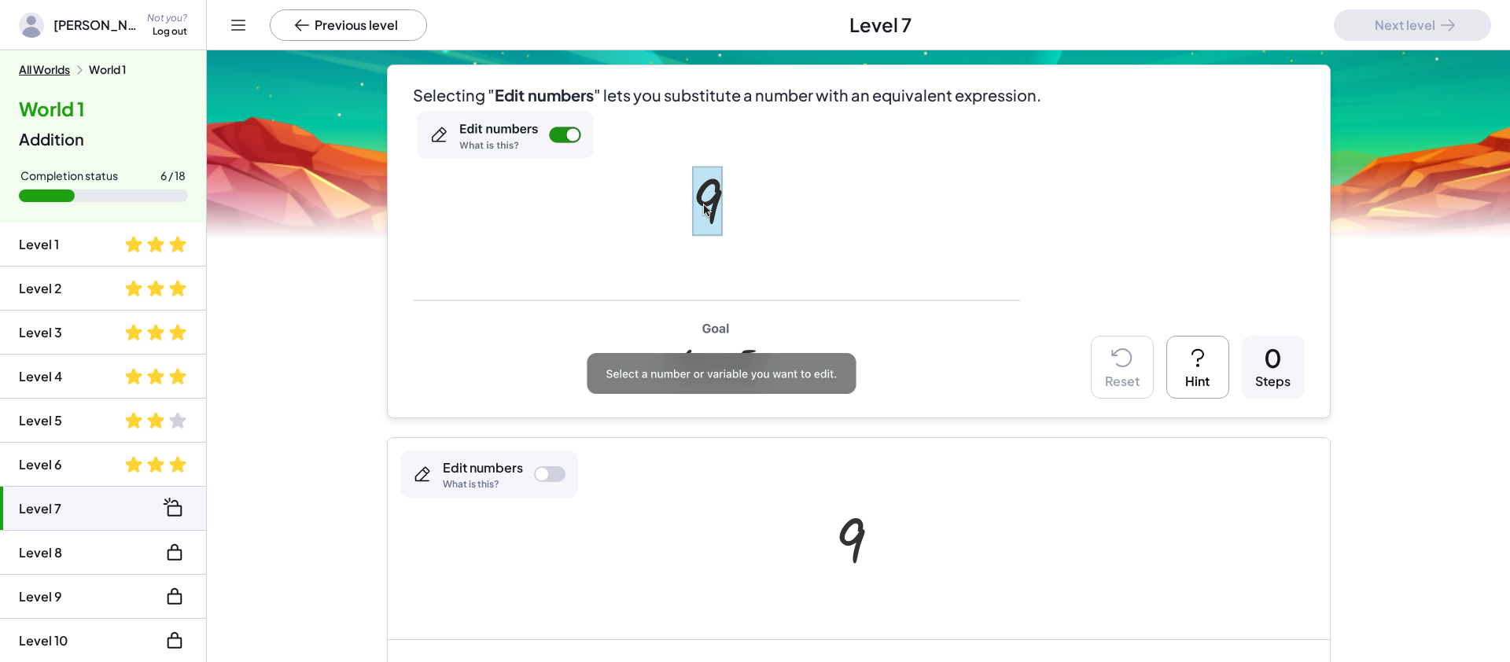
click at [553, 477] on div at bounding box center [549, 474] width 31 height 16
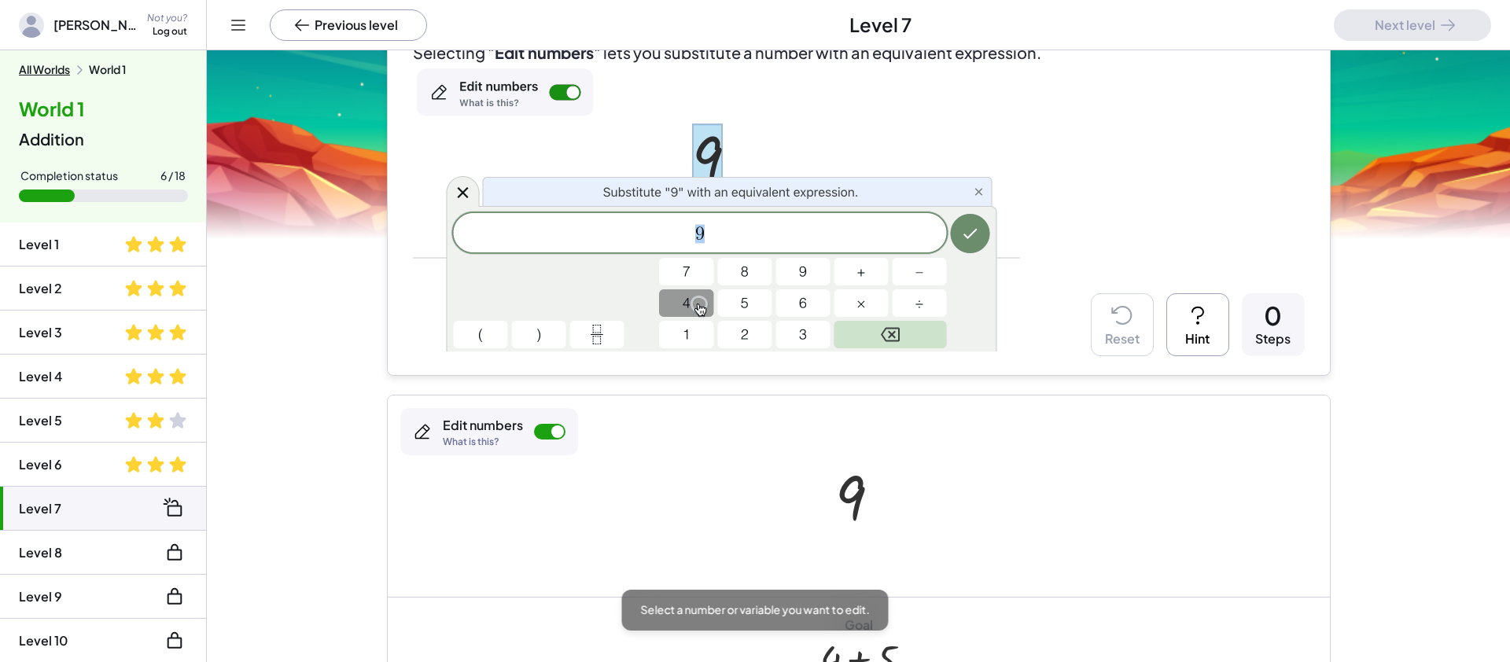
scroll to position [171, 0]
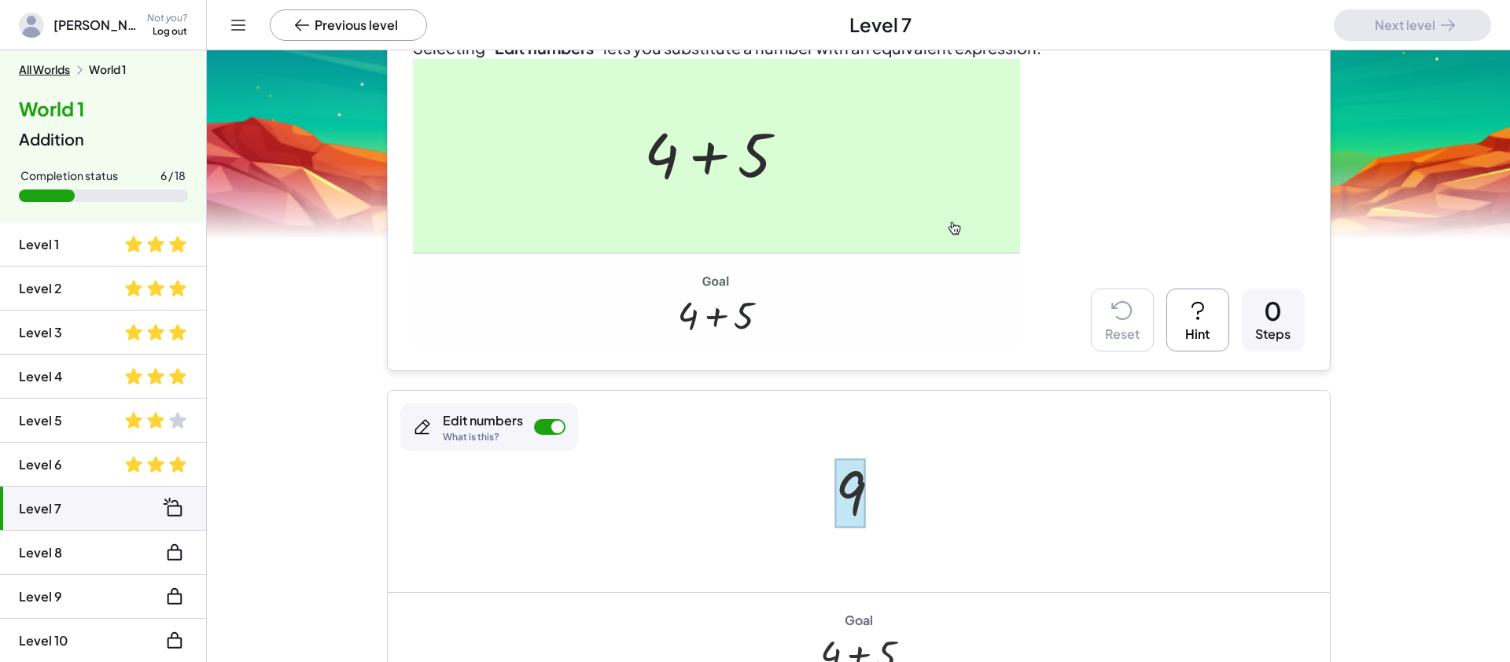
click at [856, 491] on div at bounding box center [850, 494] width 31 height 70
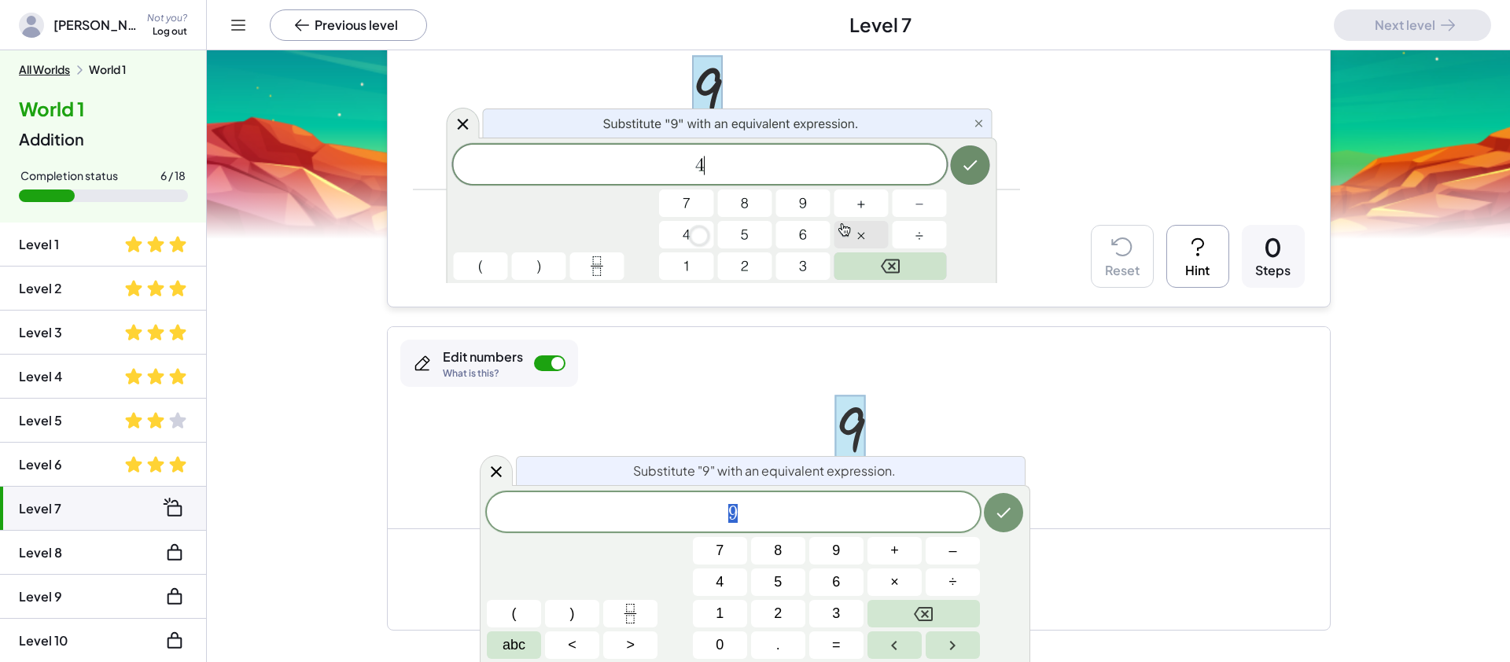
scroll to position [238, 0]
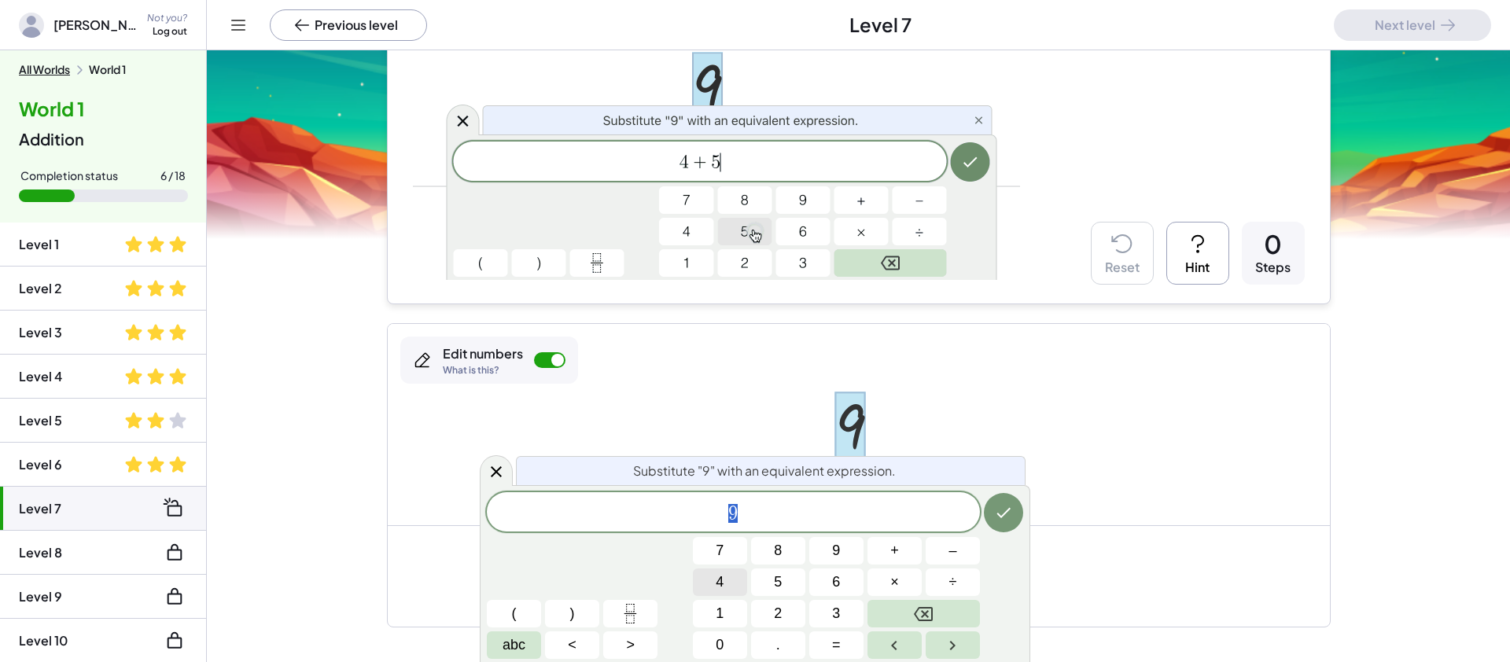
click at [732, 589] on button "4" at bounding box center [720, 583] width 54 height 28
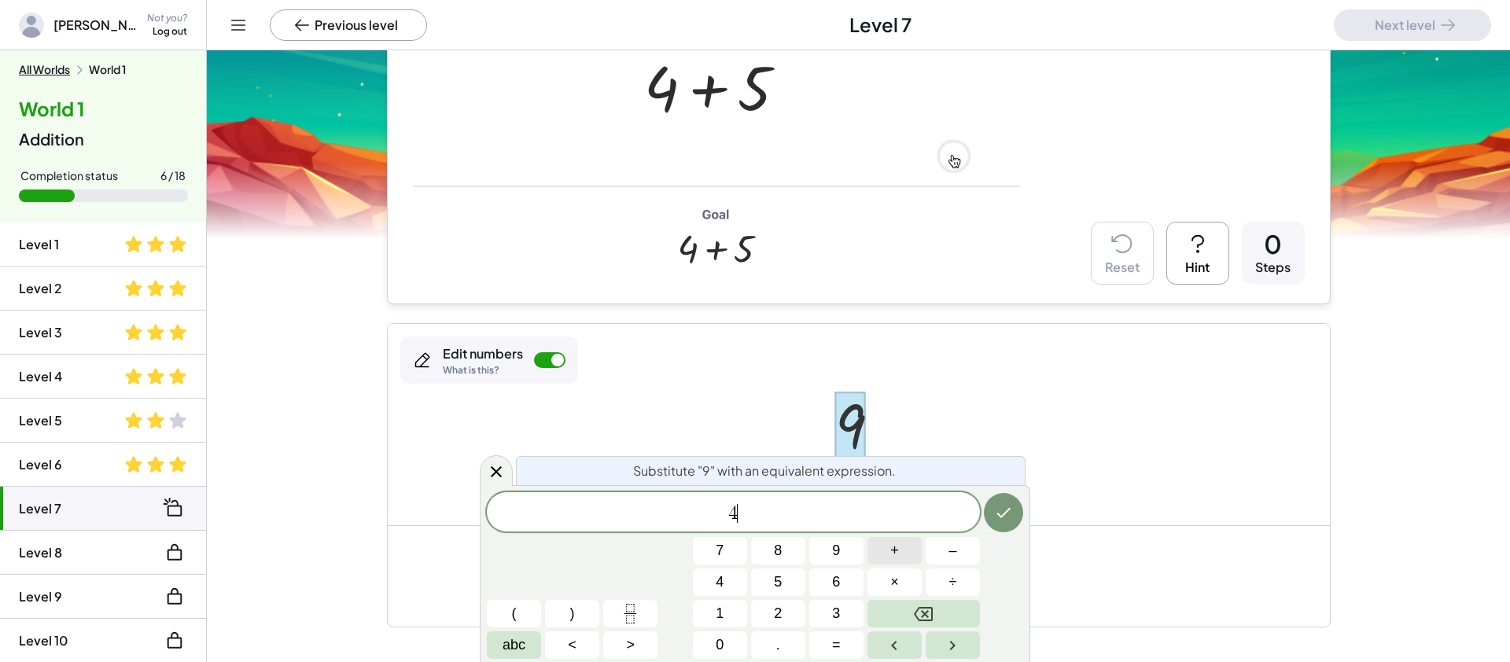
click at [893, 553] on span "+" at bounding box center [894, 550] width 9 height 21
click at [787, 575] on button "5" at bounding box center [778, 583] width 54 height 28
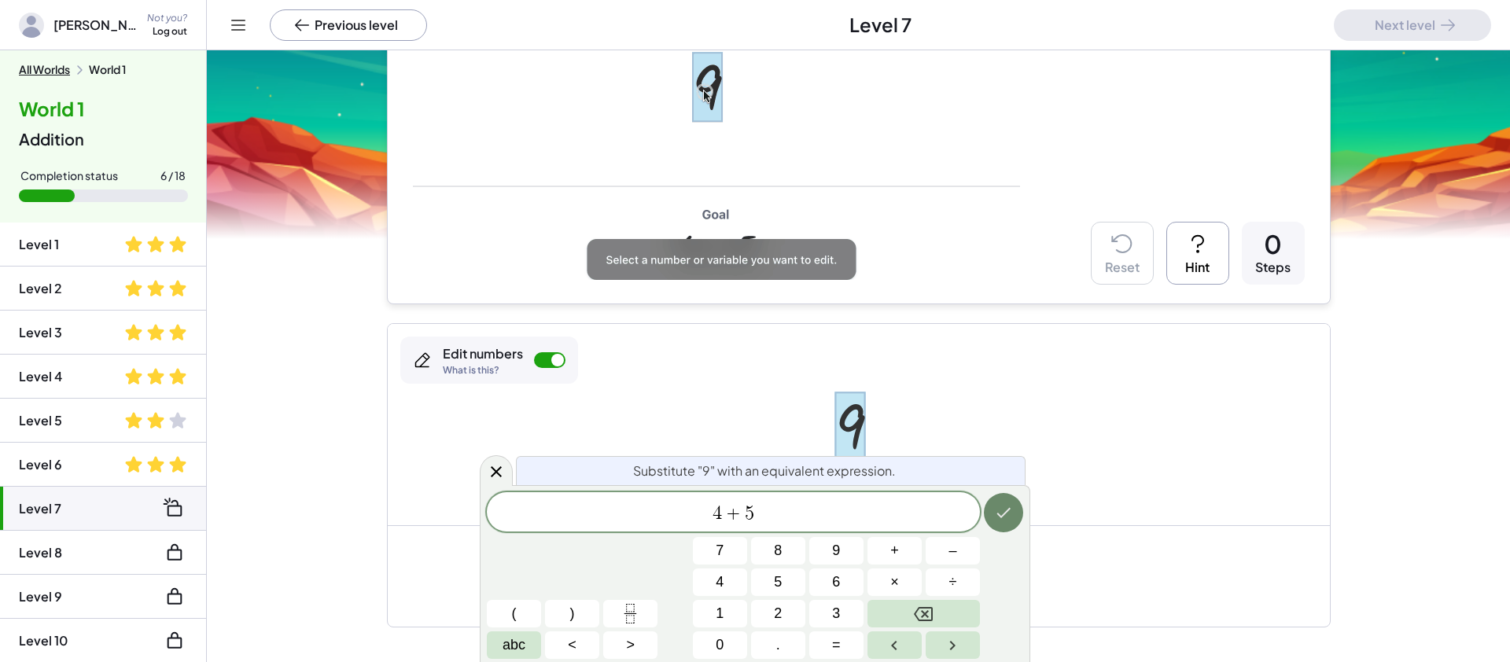
click at [1014, 517] on button "Done" at bounding box center [1003, 512] width 39 height 39
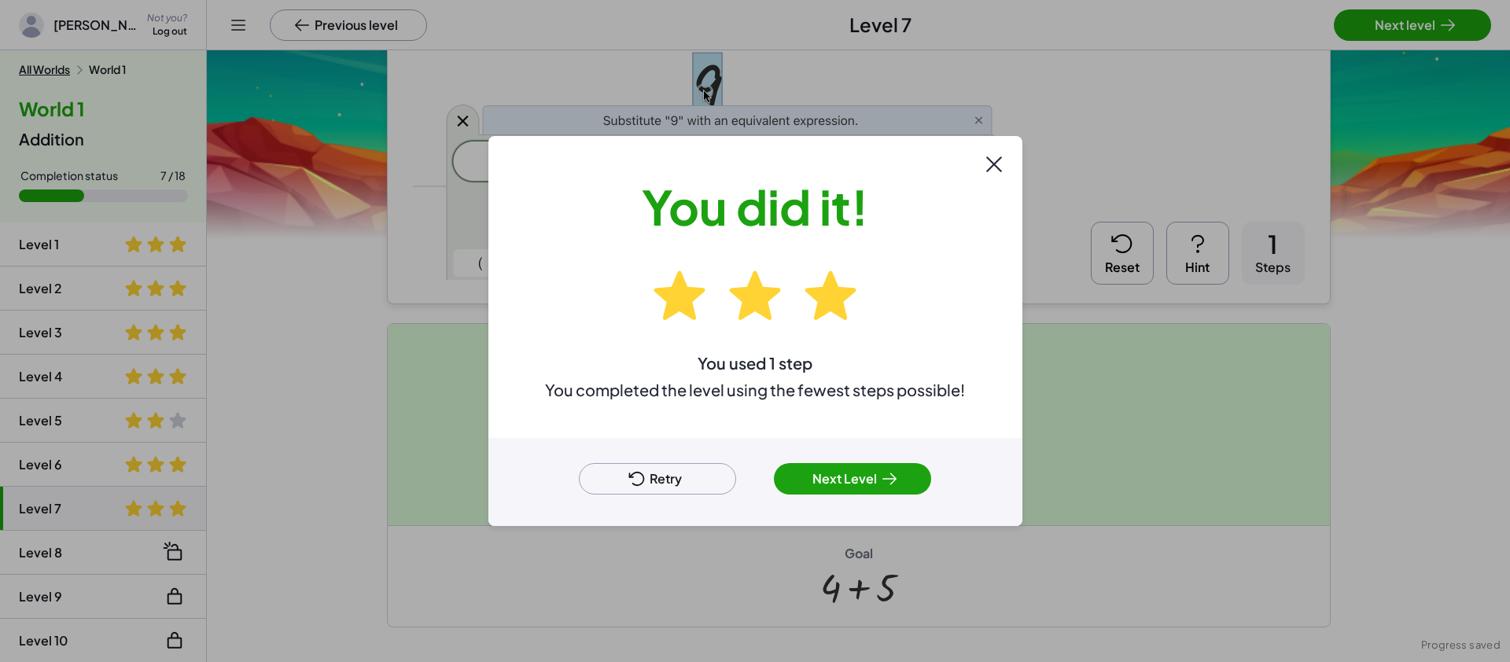
click at [868, 483] on button "Next Level" at bounding box center [852, 478] width 157 height 31
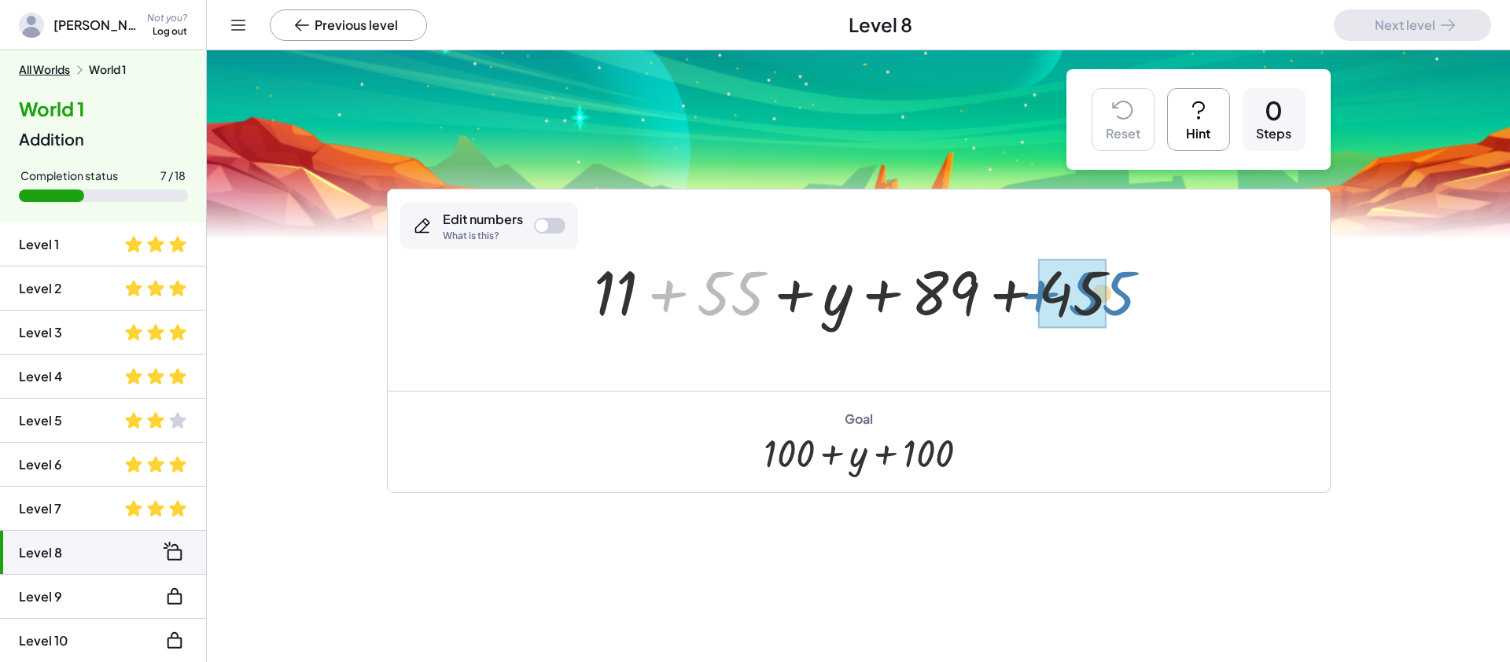
drag, startPoint x: 721, startPoint y: 284, endPoint x: 1093, endPoint y: 283, distance: 372.0
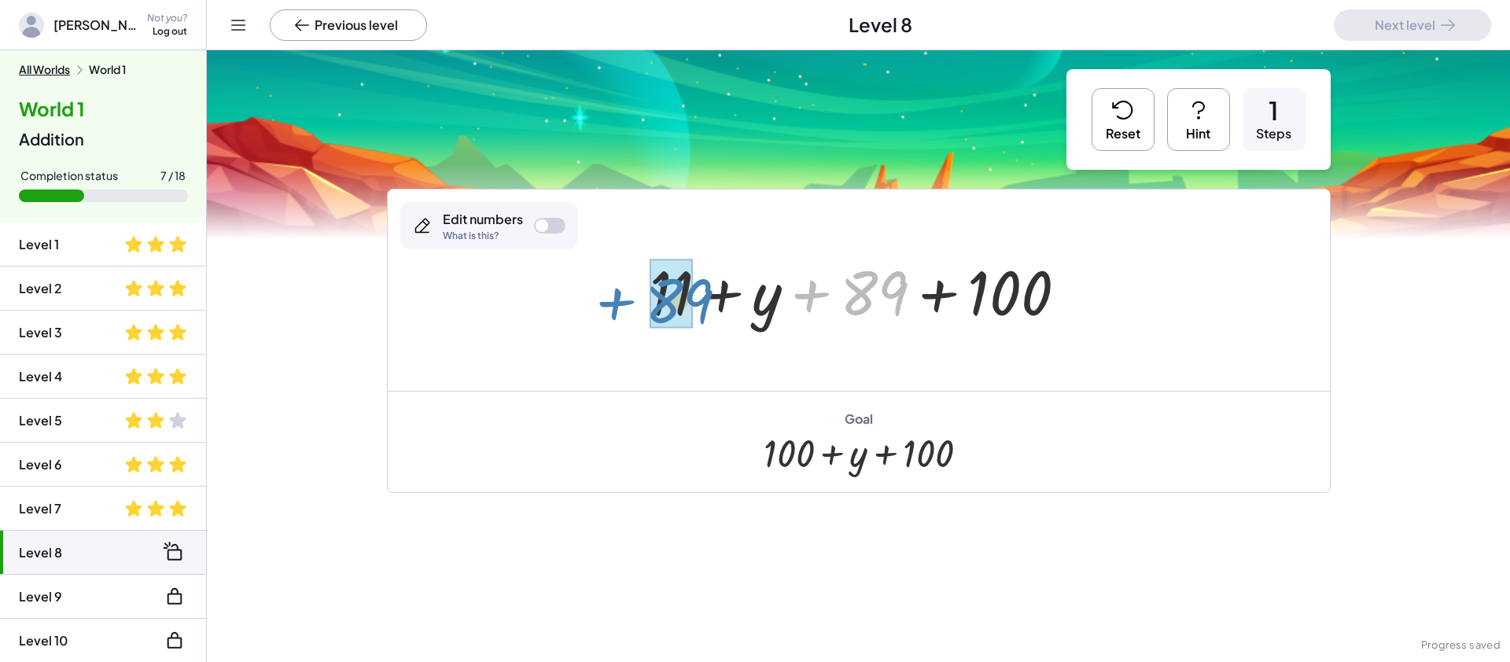
drag, startPoint x: 883, startPoint y: 298, endPoint x: 688, endPoint y: 306, distance: 194.4
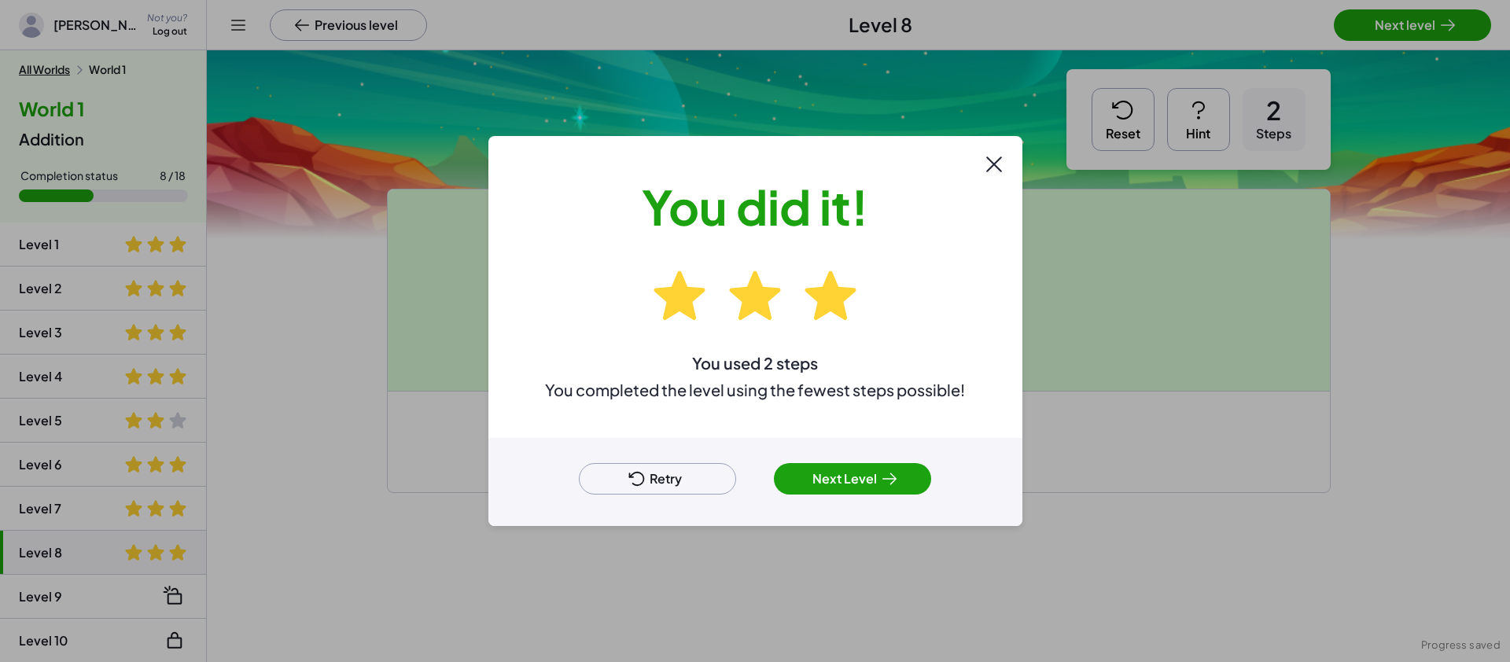
click at [853, 474] on button "Next Level" at bounding box center [852, 478] width 157 height 31
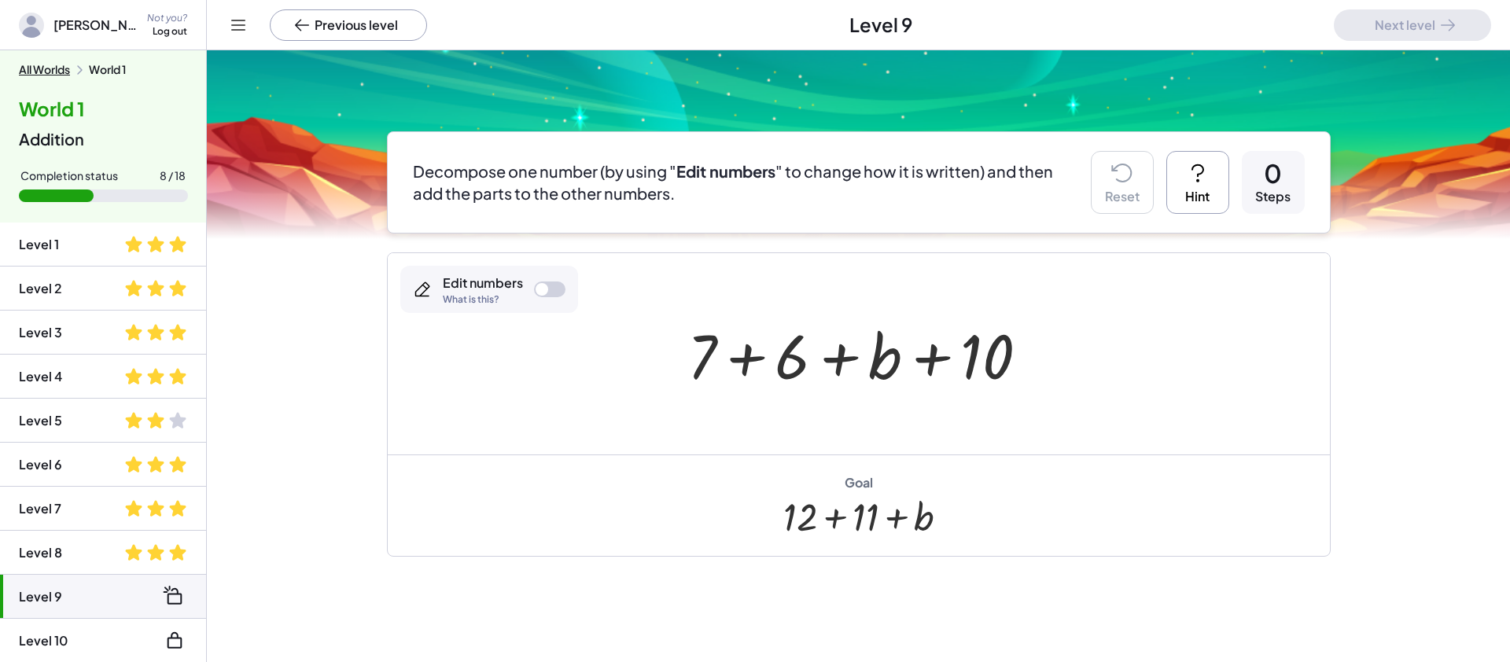
scroll to position [58, 0]
click at [553, 293] on div at bounding box center [549, 289] width 31 height 16
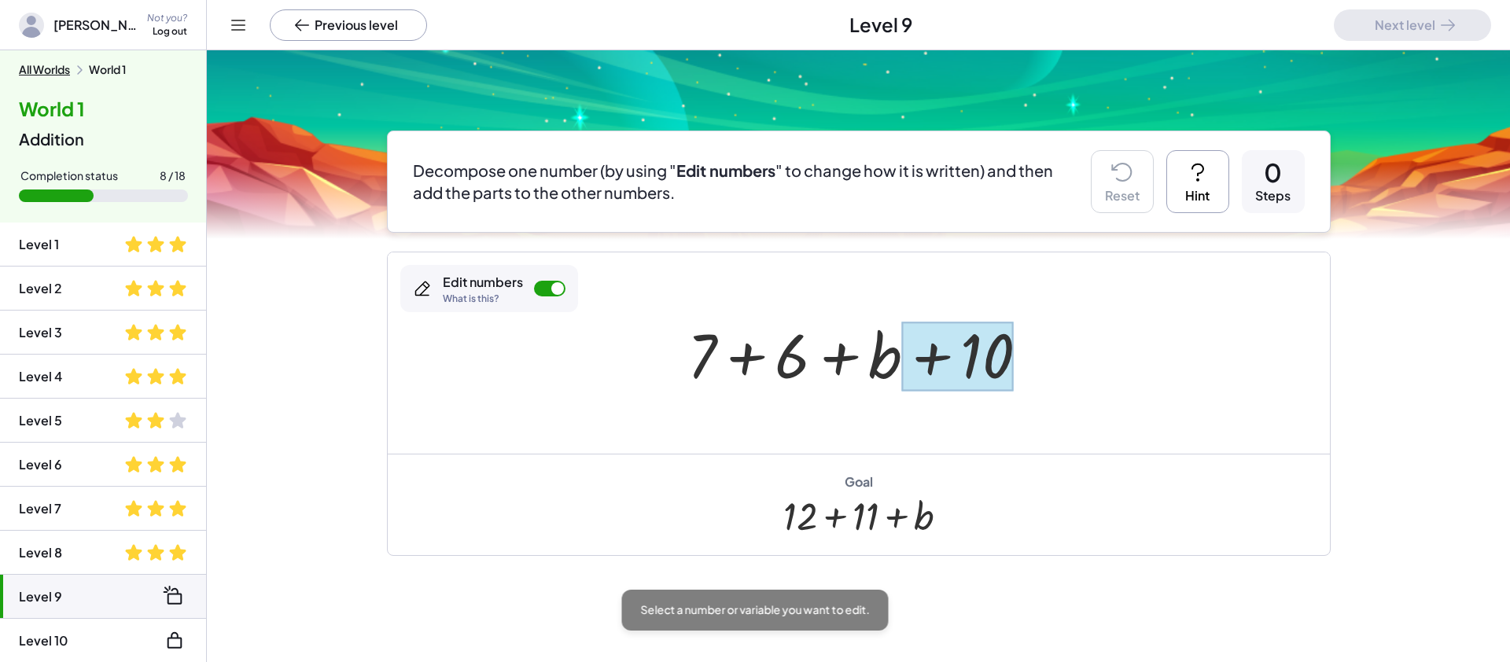
click at [969, 352] on div at bounding box center [957, 357] width 112 height 70
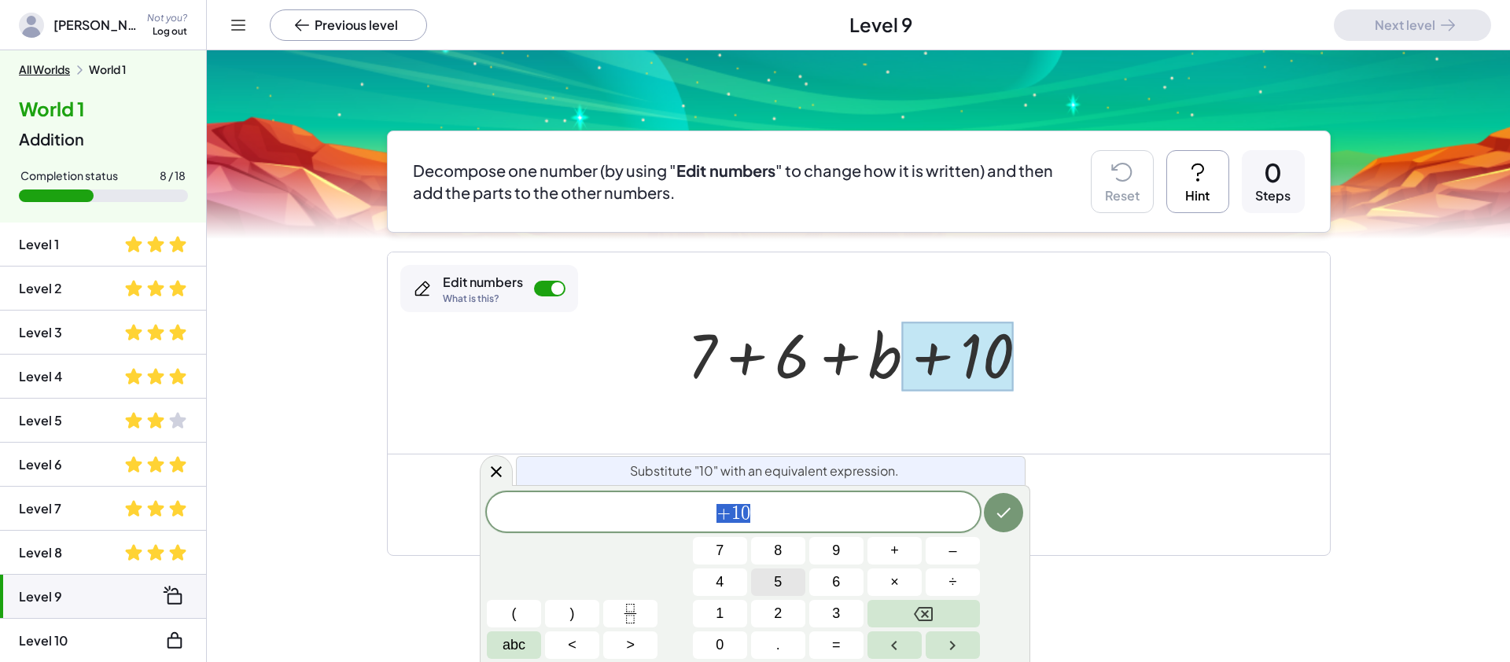
click at [783, 577] on button "5" at bounding box center [778, 583] width 54 height 28
click at [906, 547] on button "+" at bounding box center [895, 551] width 54 height 28
click at [781, 586] on span "5" at bounding box center [778, 582] width 8 height 21
click at [1012, 523] on button "Done" at bounding box center [1003, 512] width 39 height 39
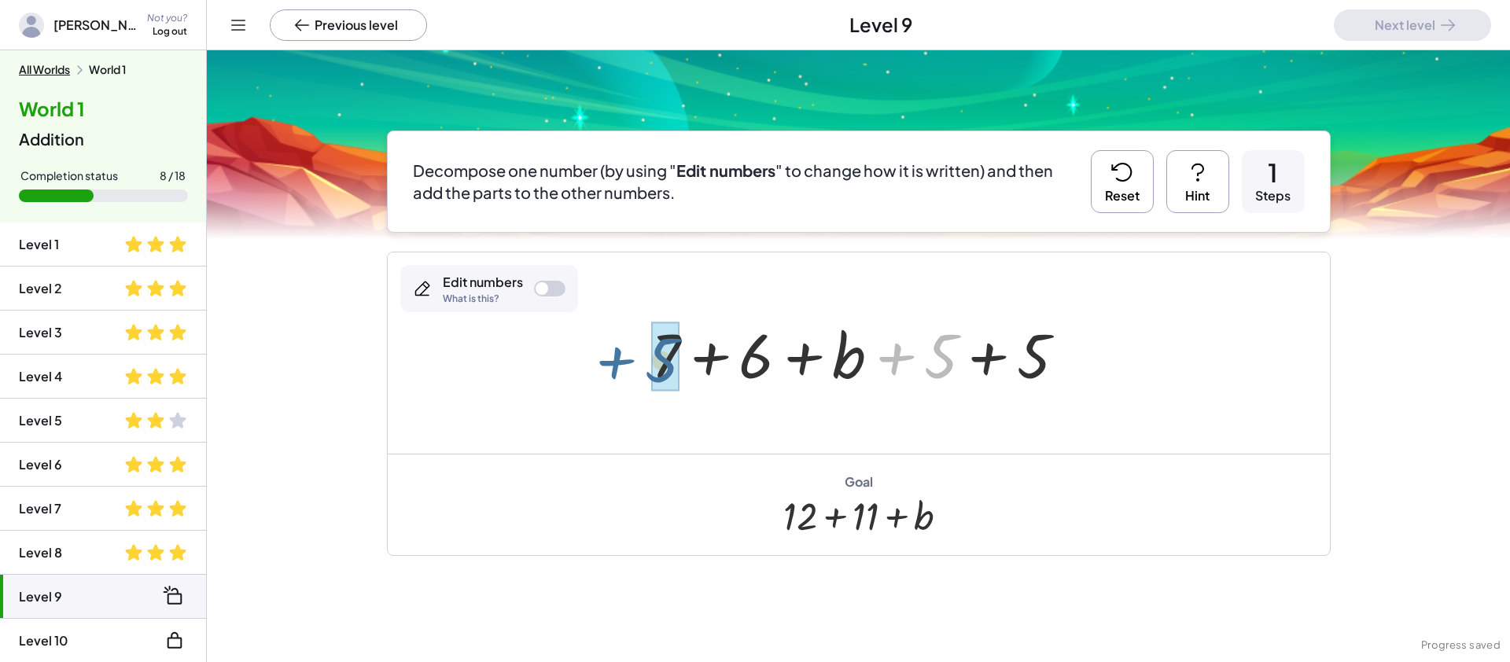
drag, startPoint x: 945, startPoint y: 366, endPoint x: 660, endPoint y: 362, distance: 284.8
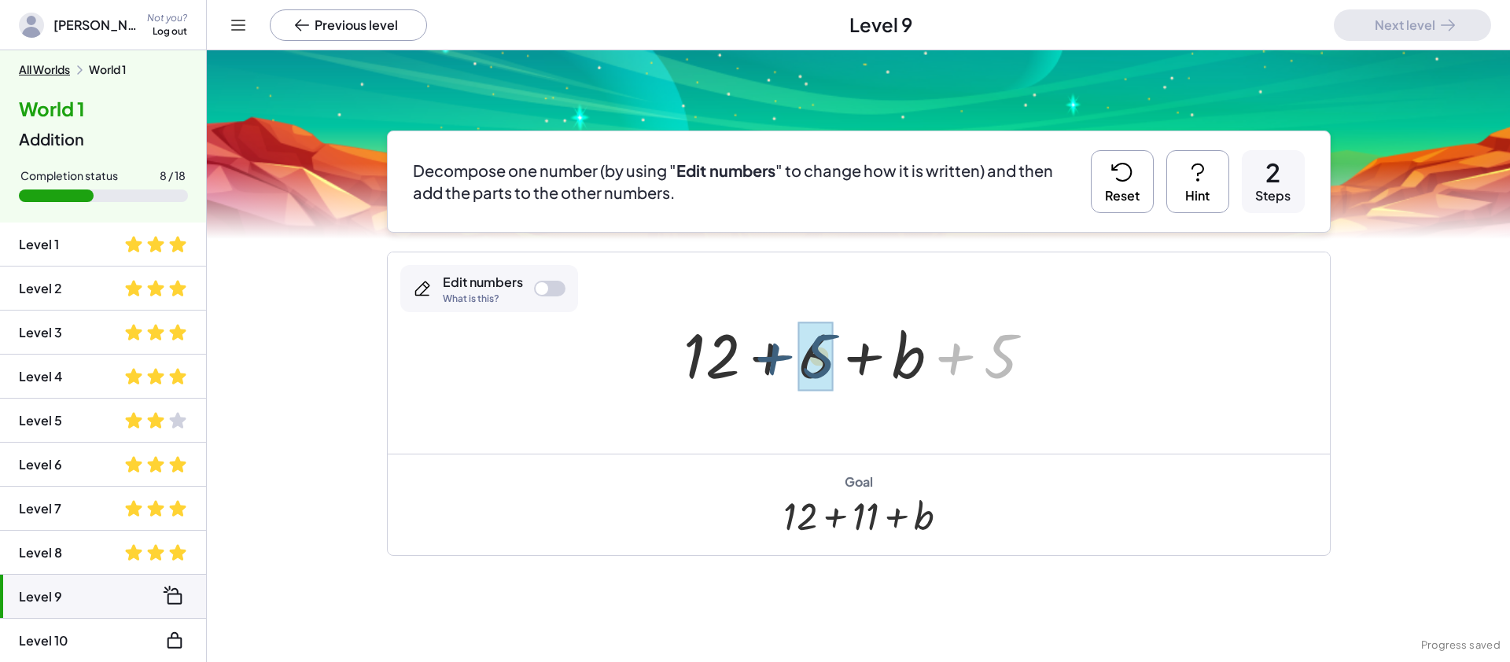
drag, startPoint x: 1013, startPoint y: 358, endPoint x: 831, endPoint y: 356, distance: 181.7
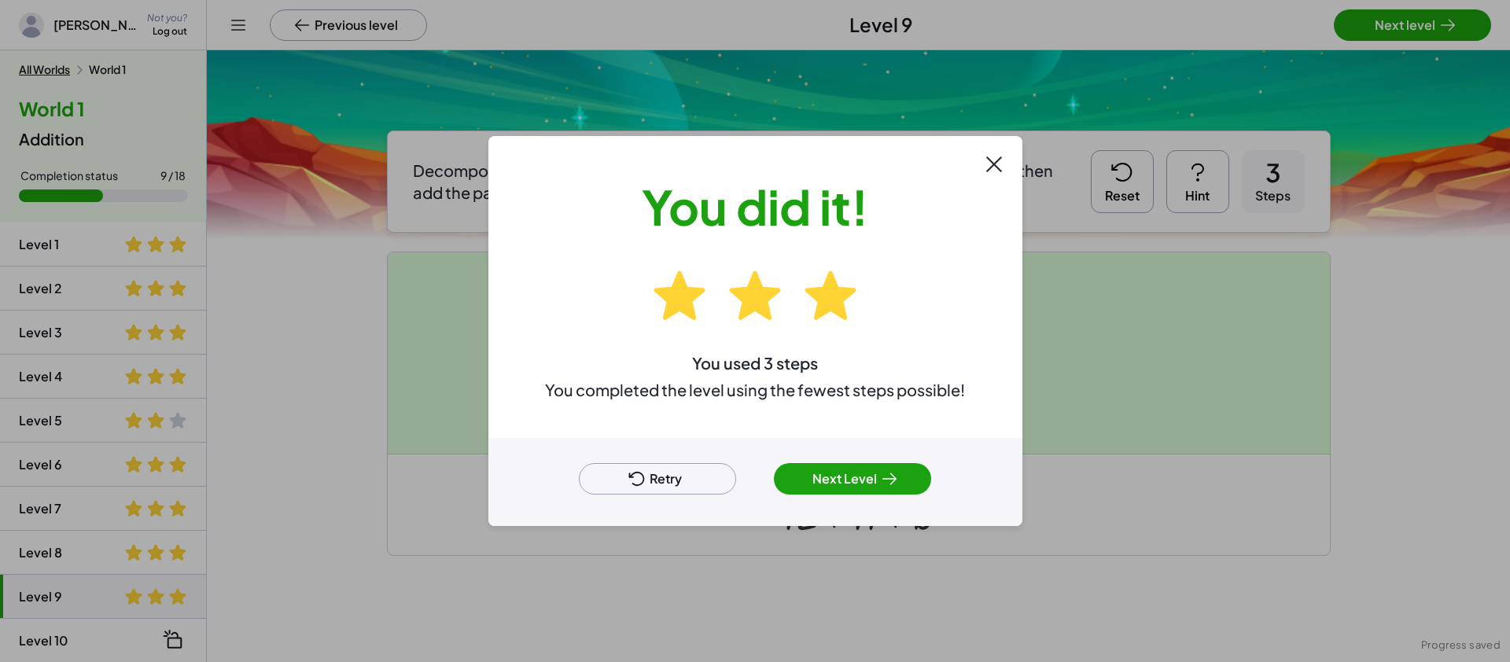
click at [854, 470] on button "Next Level" at bounding box center [852, 478] width 157 height 31
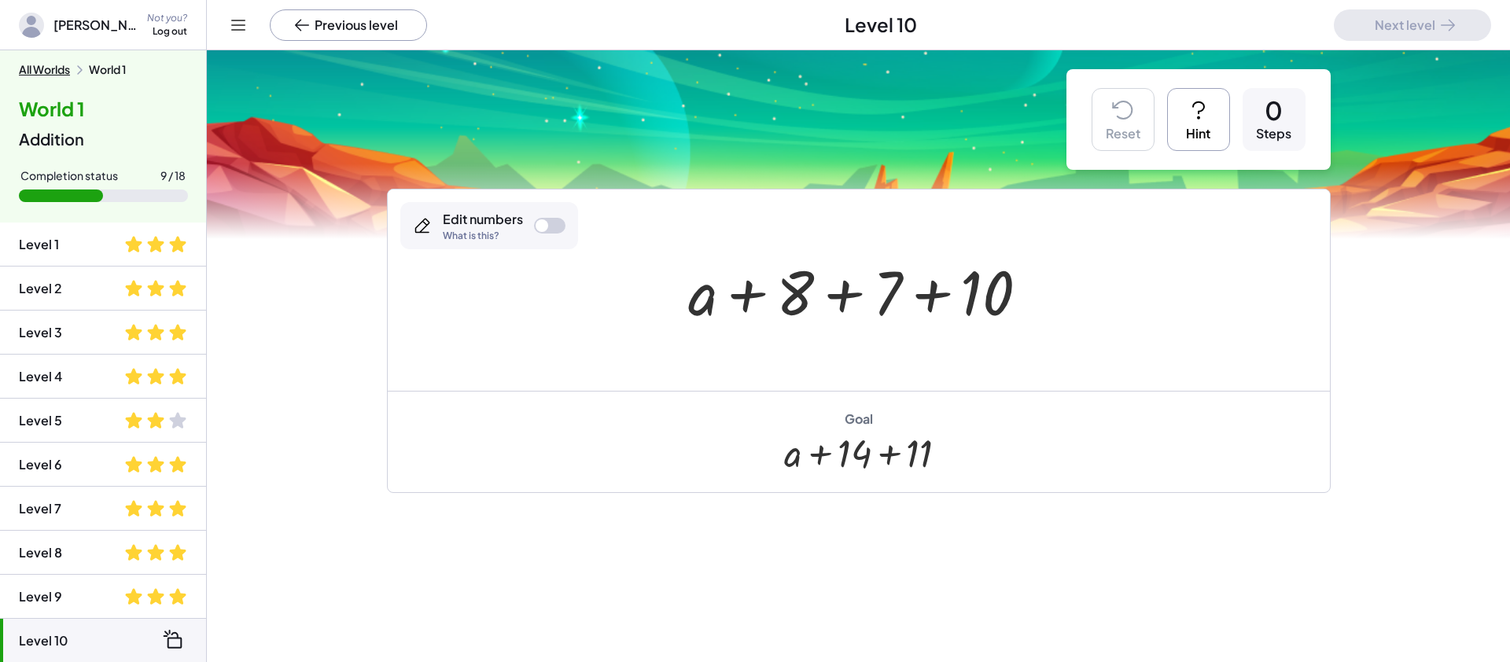
click at [552, 226] on div at bounding box center [549, 226] width 31 height 16
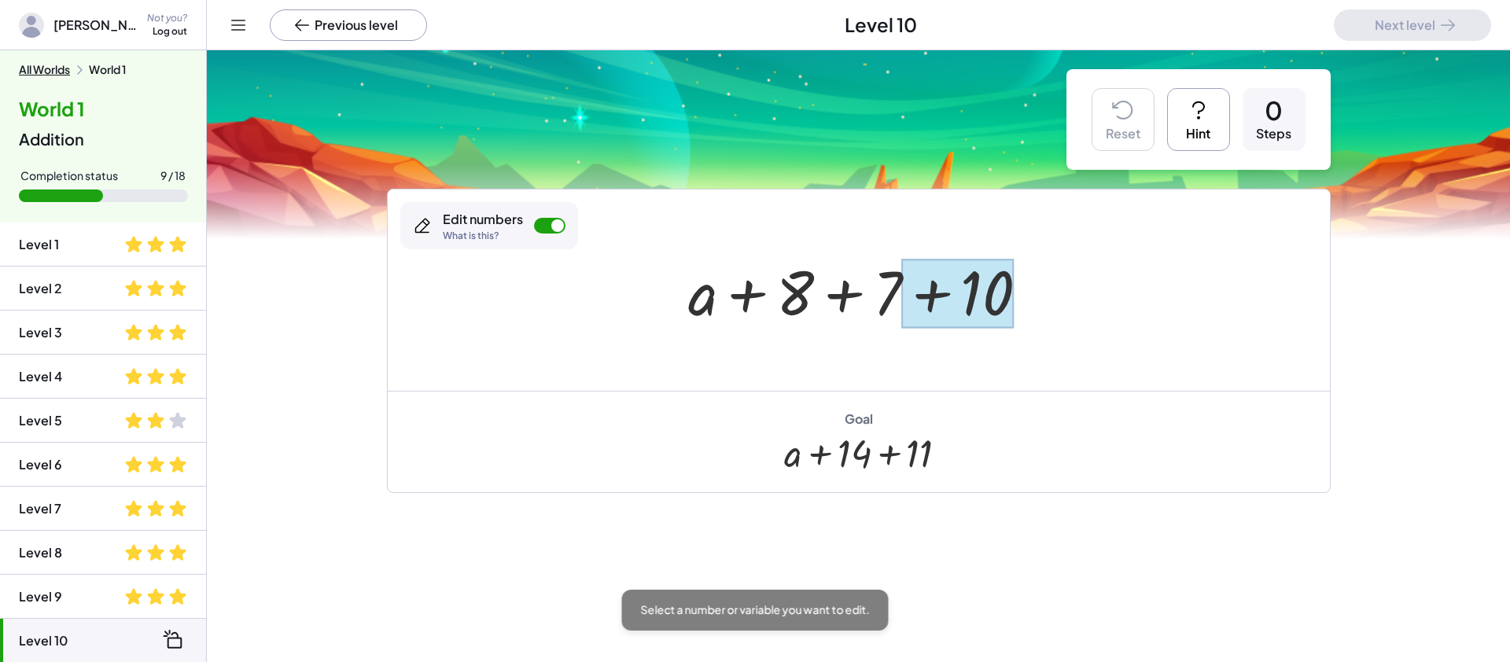
click at [982, 292] on div at bounding box center [957, 294] width 112 height 70
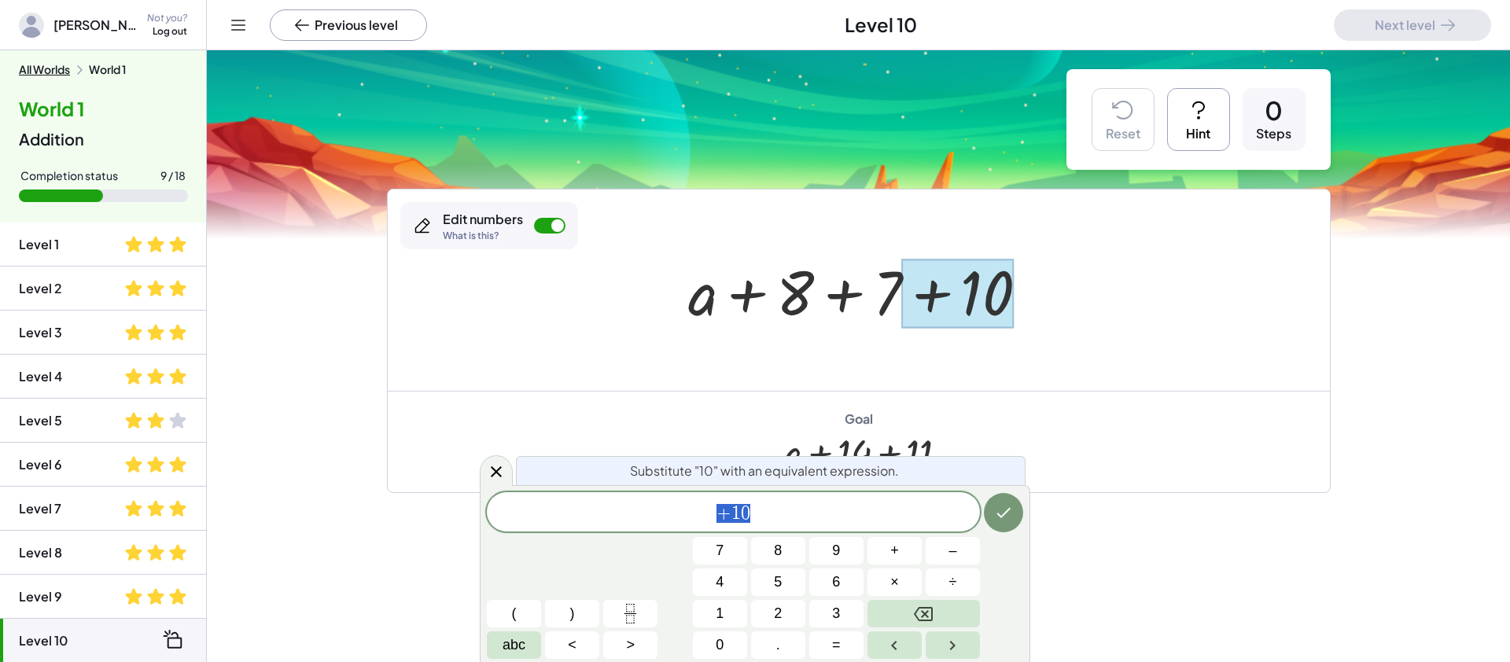
scroll to position [2, 0]
click at [728, 578] on button "4" at bounding box center [720, 583] width 54 height 28
click at [900, 550] on button "+" at bounding box center [895, 551] width 54 height 28
click at [842, 585] on button "6" at bounding box center [836, 583] width 54 height 28
click at [1030, 525] on div "Drag terms to commute. Blue lines show you where you can drop the term. Make th…" at bounding box center [858, 379] width 1303 height 658
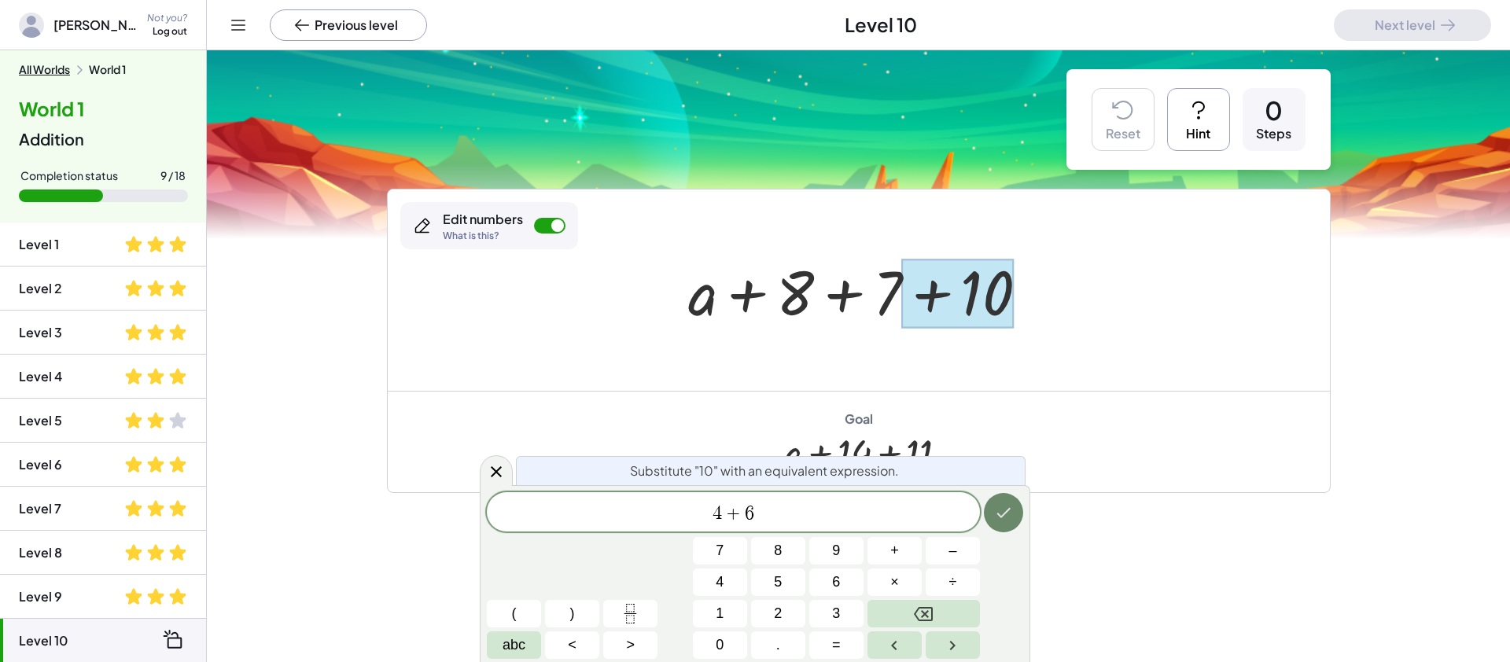
click at [1006, 511] on icon "Done" at bounding box center [1004, 513] width 14 height 10
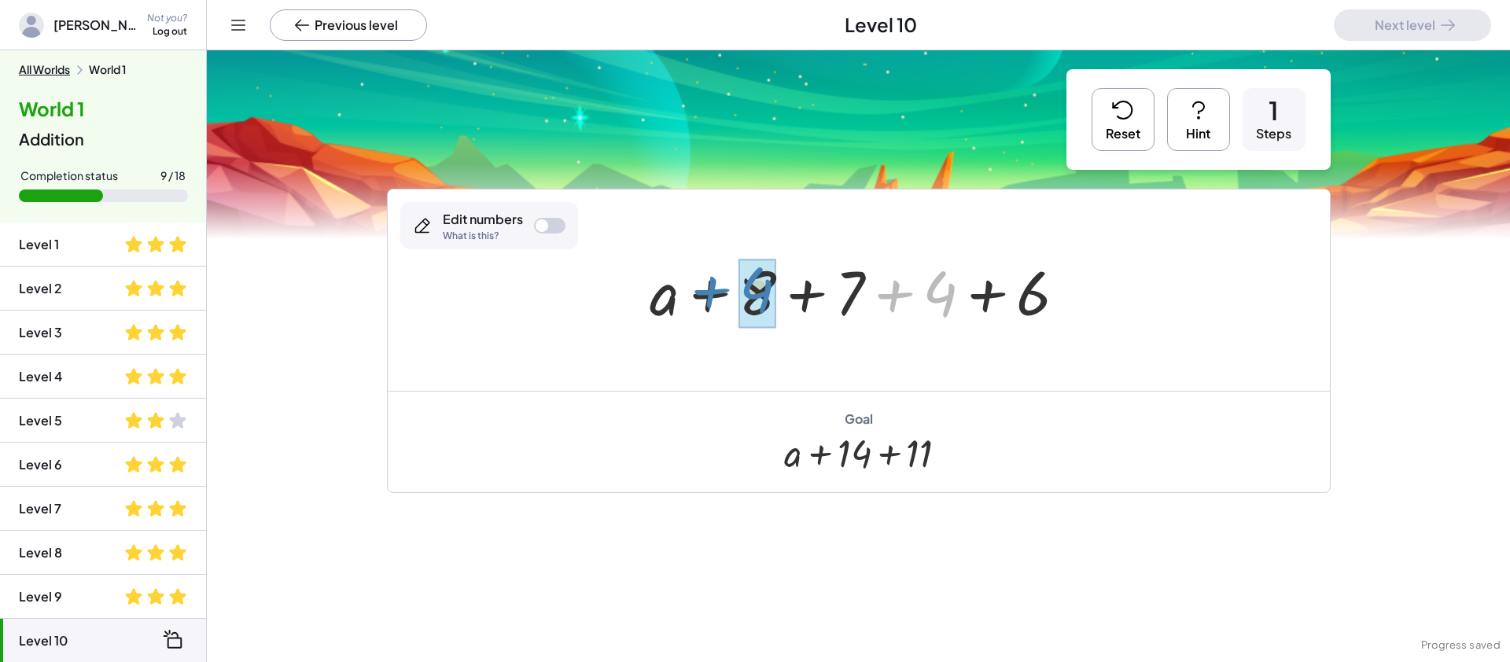
drag, startPoint x: 938, startPoint y: 297, endPoint x: 753, endPoint y: 289, distance: 185.0
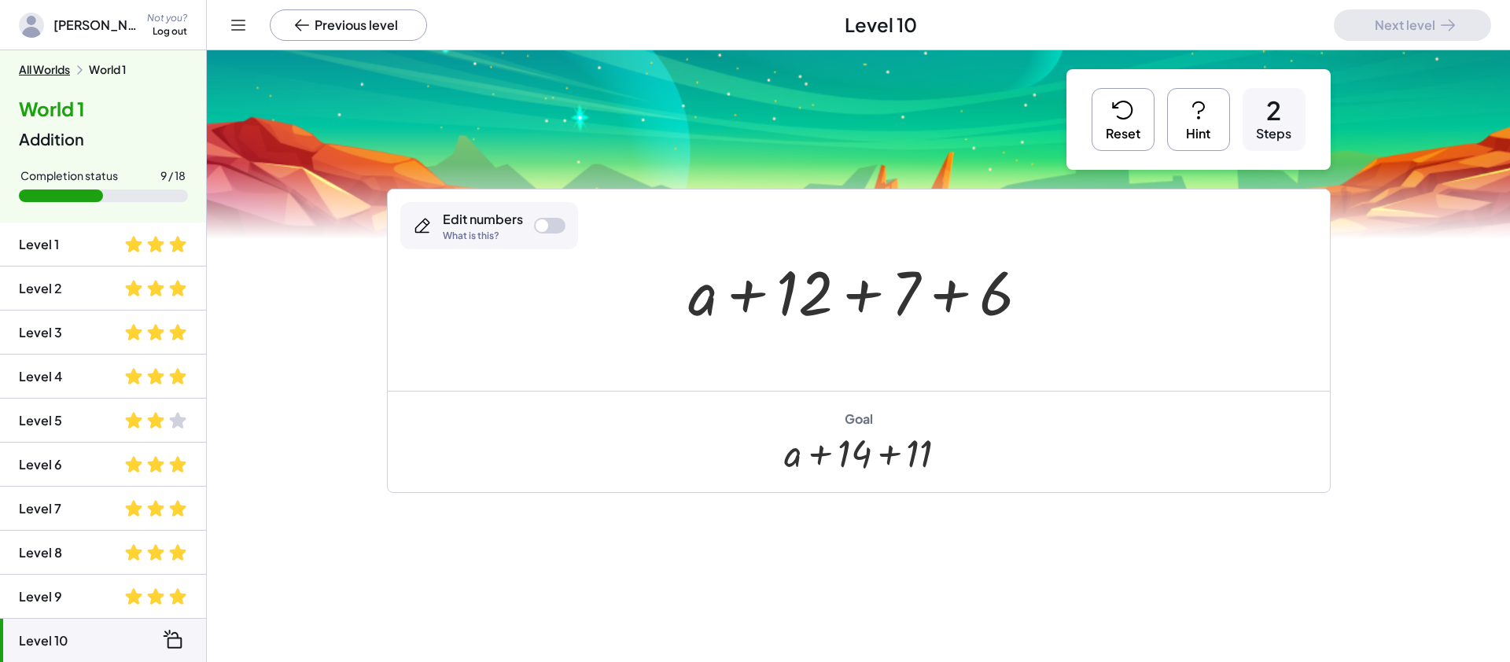
click at [1130, 116] on icon at bounding box center [1123, 110] width 25 height 25
click at [1004, 292] on div at bounding box center [864, 290] width 369 height 81
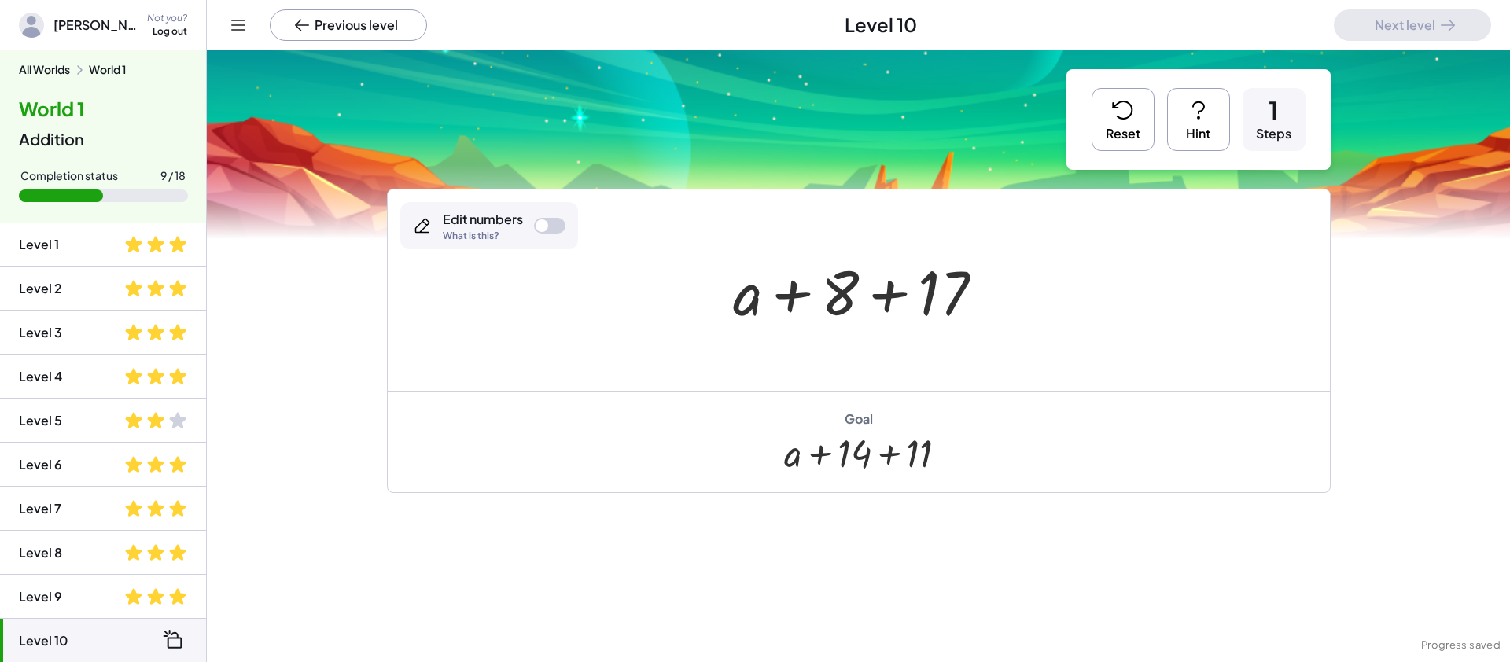
click at [1114, 107] on icon at bounding box center [1122, 109] width 19 height 17
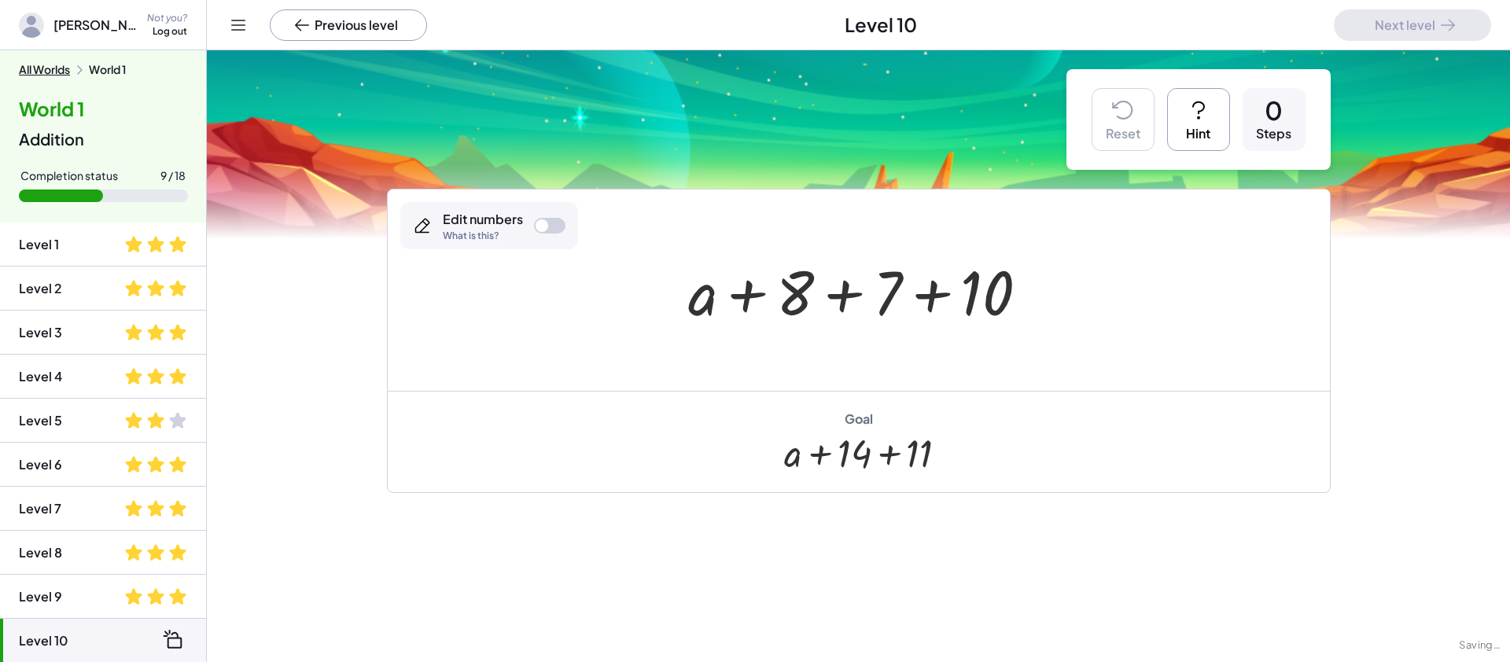
click at [555, 227] on div at bounding box center [549, 226] width 31 height 16
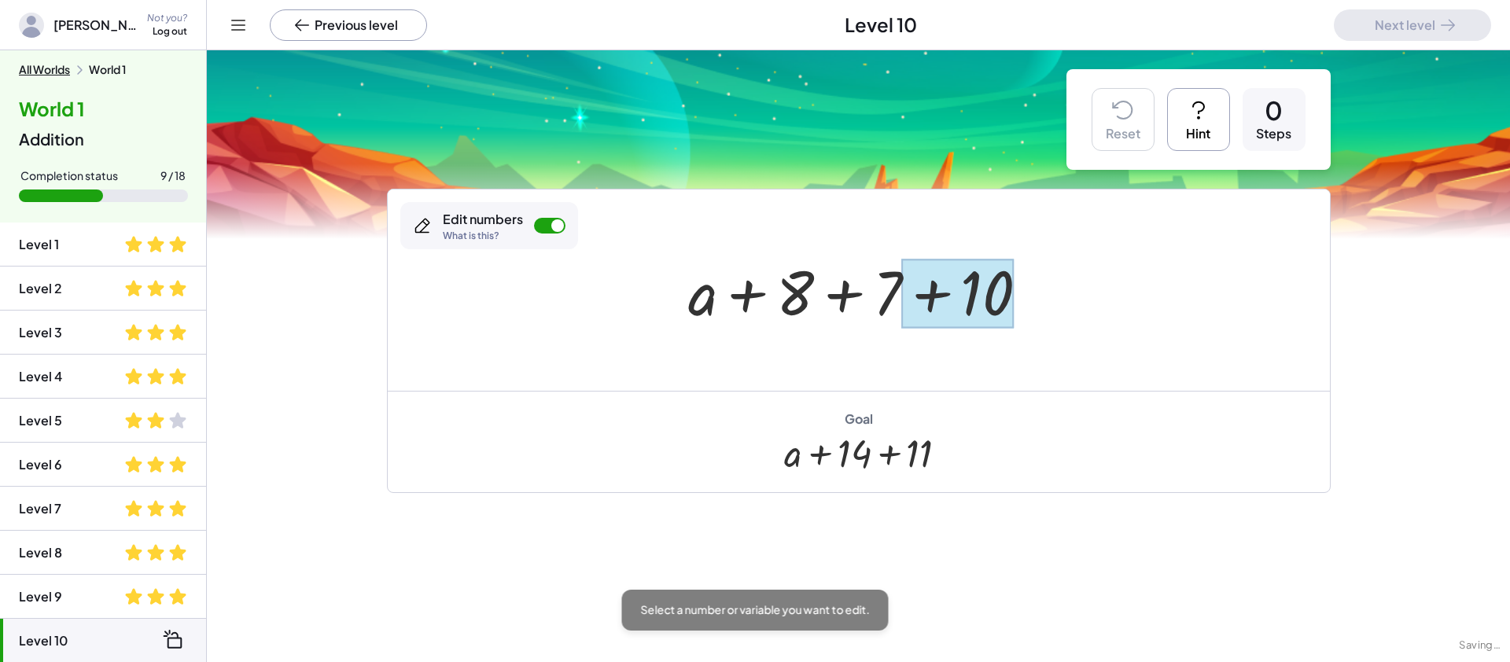
click at [964, 297] on div at bounding box center [957, 294] width 112 height 70
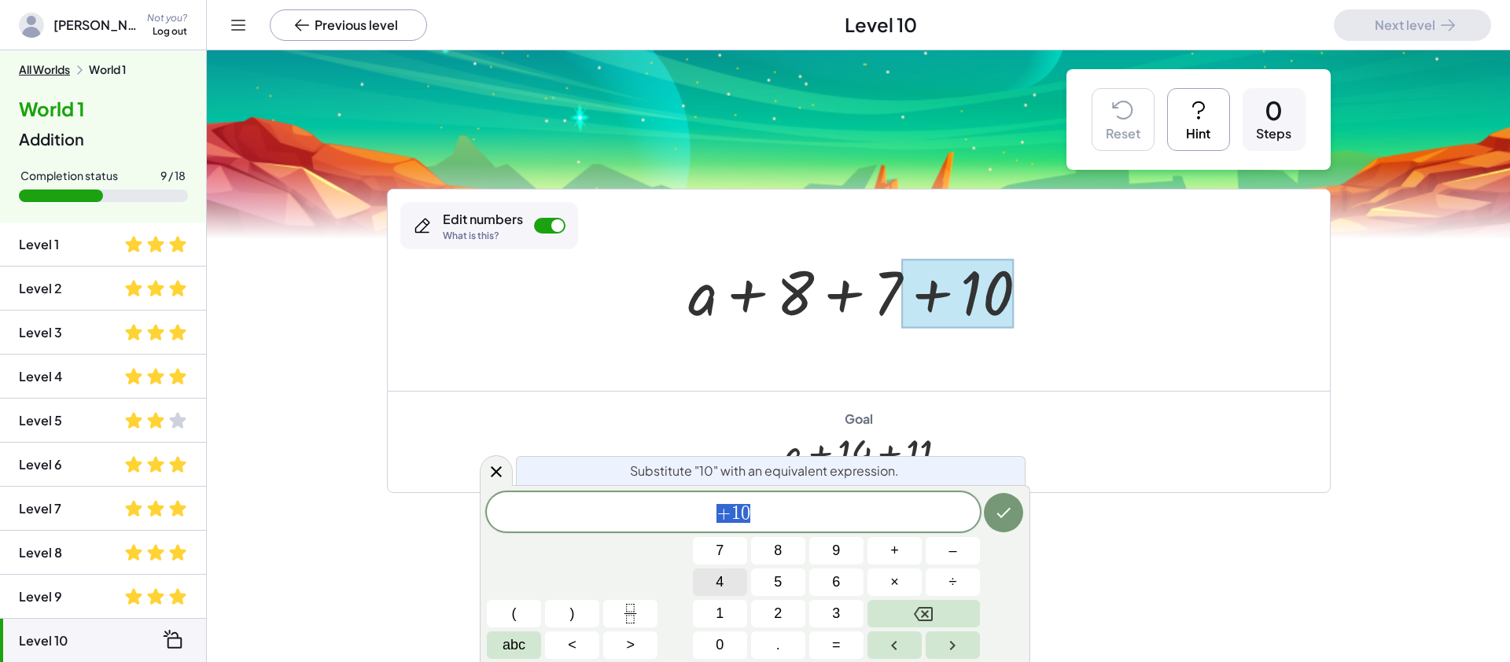
click at [713, 588] on button "4" at bounding box center [720, 583] width 54 height 28
click at [892, 553] on span "+" at bounding box center [894, 550] width 9 height 21
click at [854, 575] on button "6" at bounding box center [836, 583] width 54 height 28
click at [995, 519] on icon "Done" at bounding box center [1003, 512] width 19 height 19
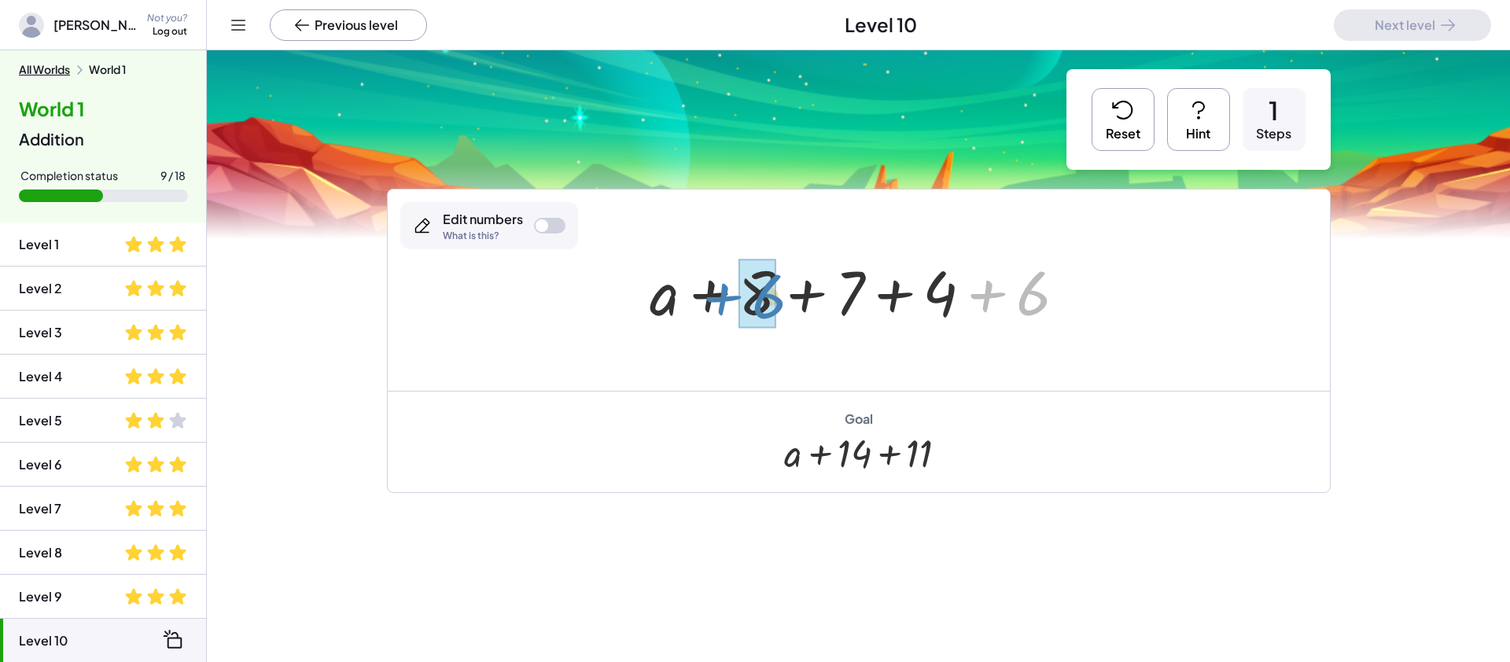
drag, startPoint x: 1036, startPoint y: 298, endPoint x: 772, endPoint y: 300, distance: 264.3
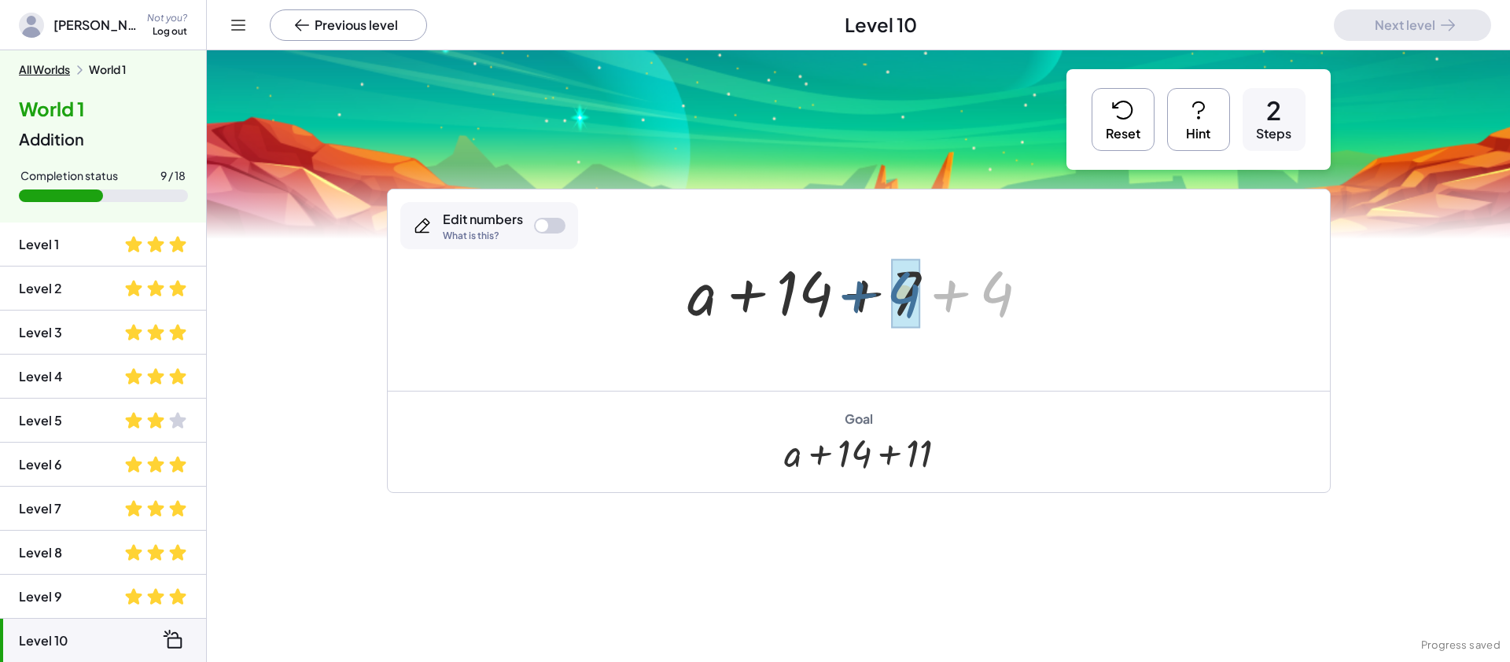
drag, startPoint x: 1011, startPoint y: 293, endPoint x: 919, endPoint y: 294, distance: 92.0
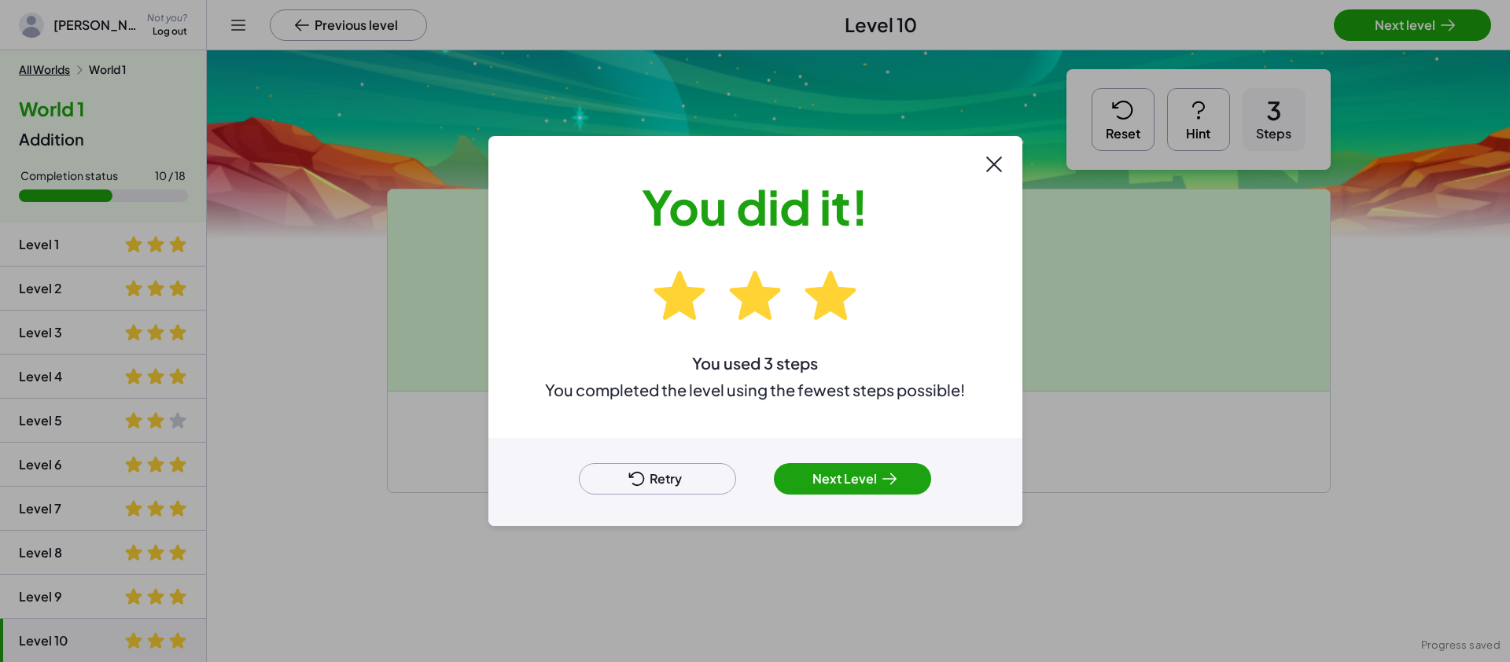
click at [855, 478] on button "Next Level" at bounding box center [852, 478] width 157 height 31
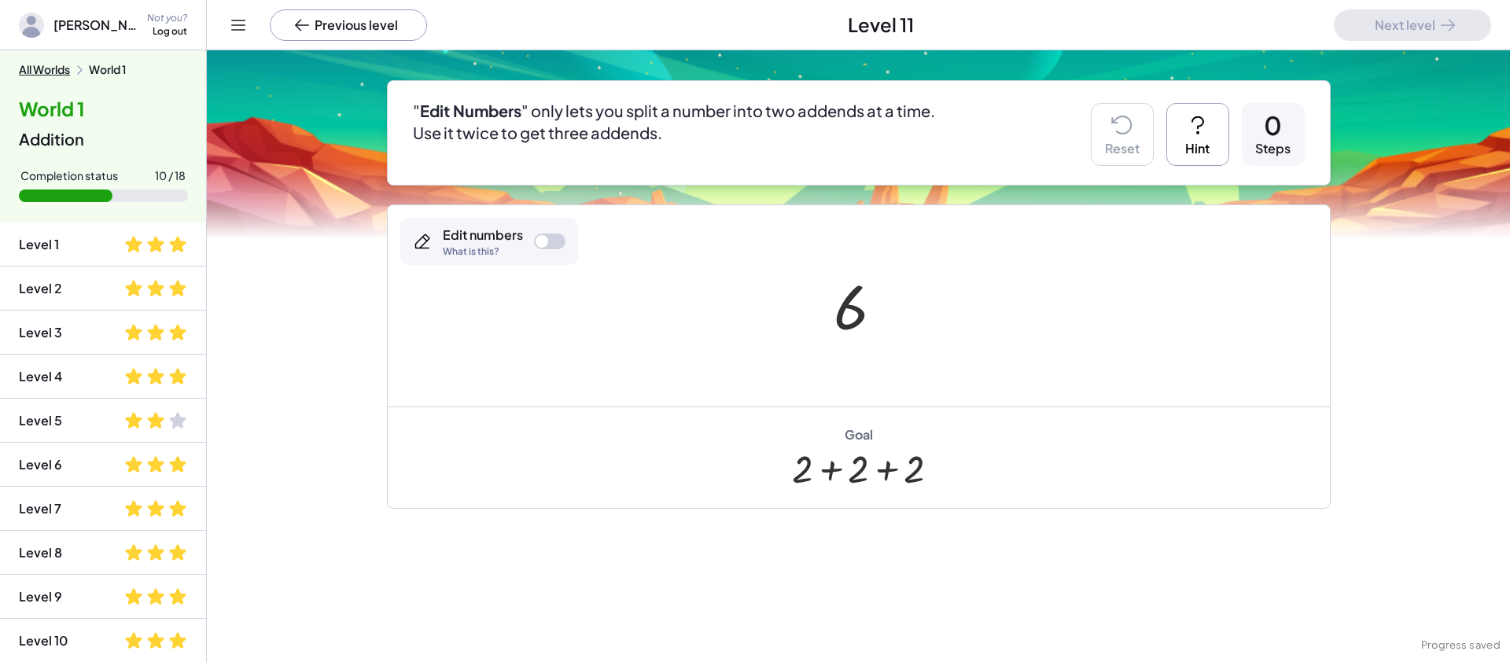
scroll to position [171, 0]
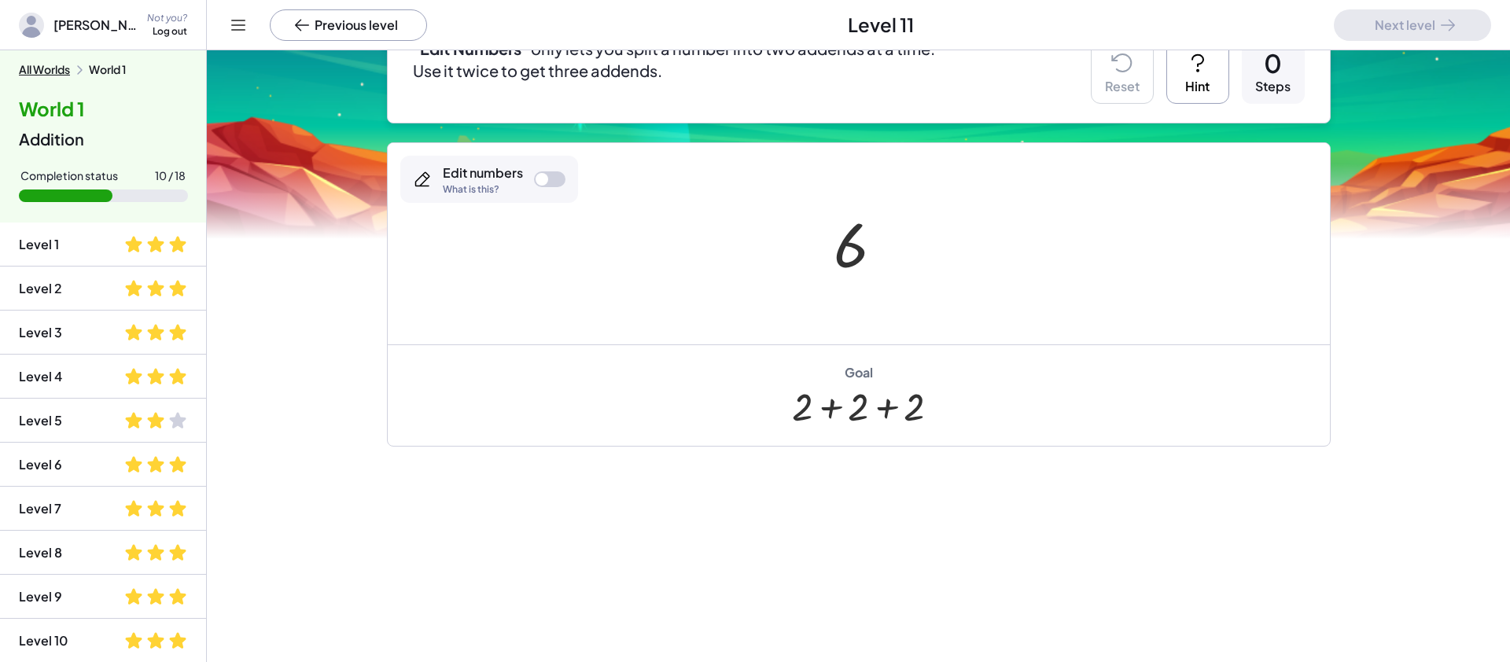
click at [561, 182] on div at bounding box center [549, 179] width 31 height 16
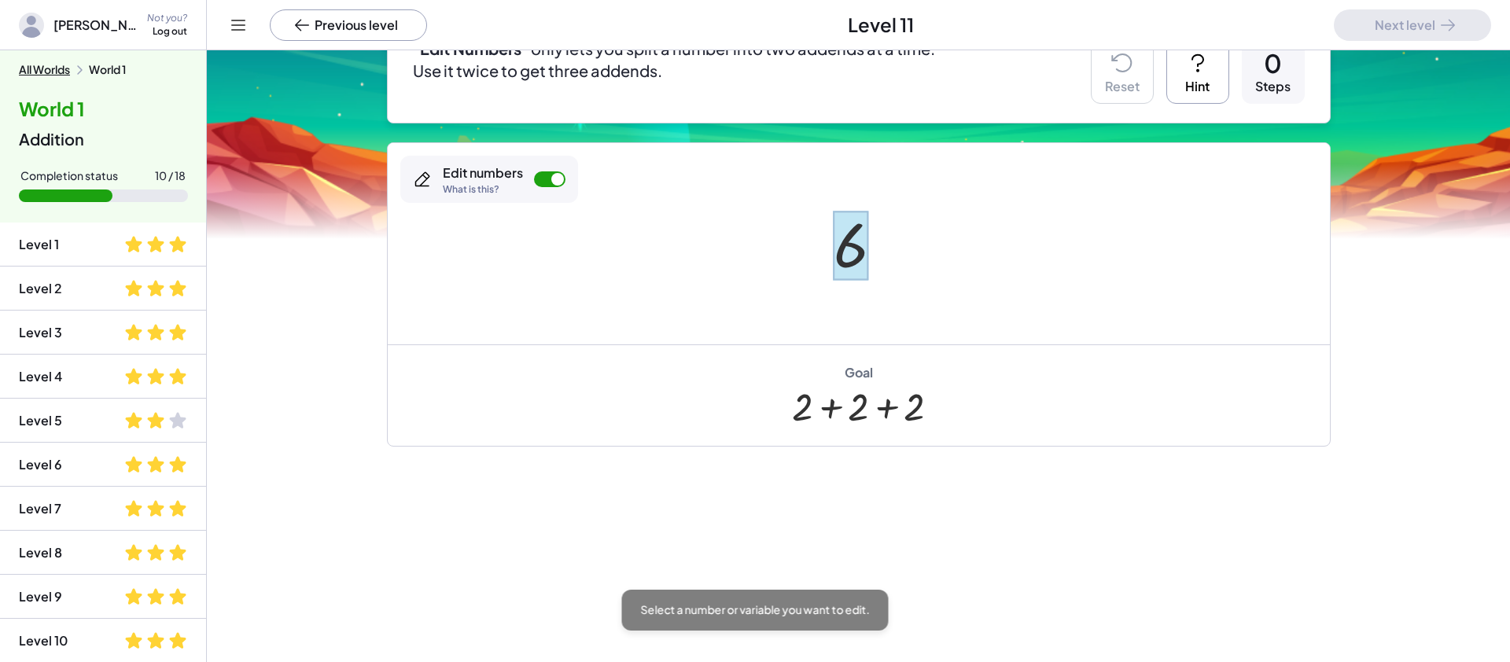
click at [858, 252] on div at bounding box center [851, 246] width 35 height 70
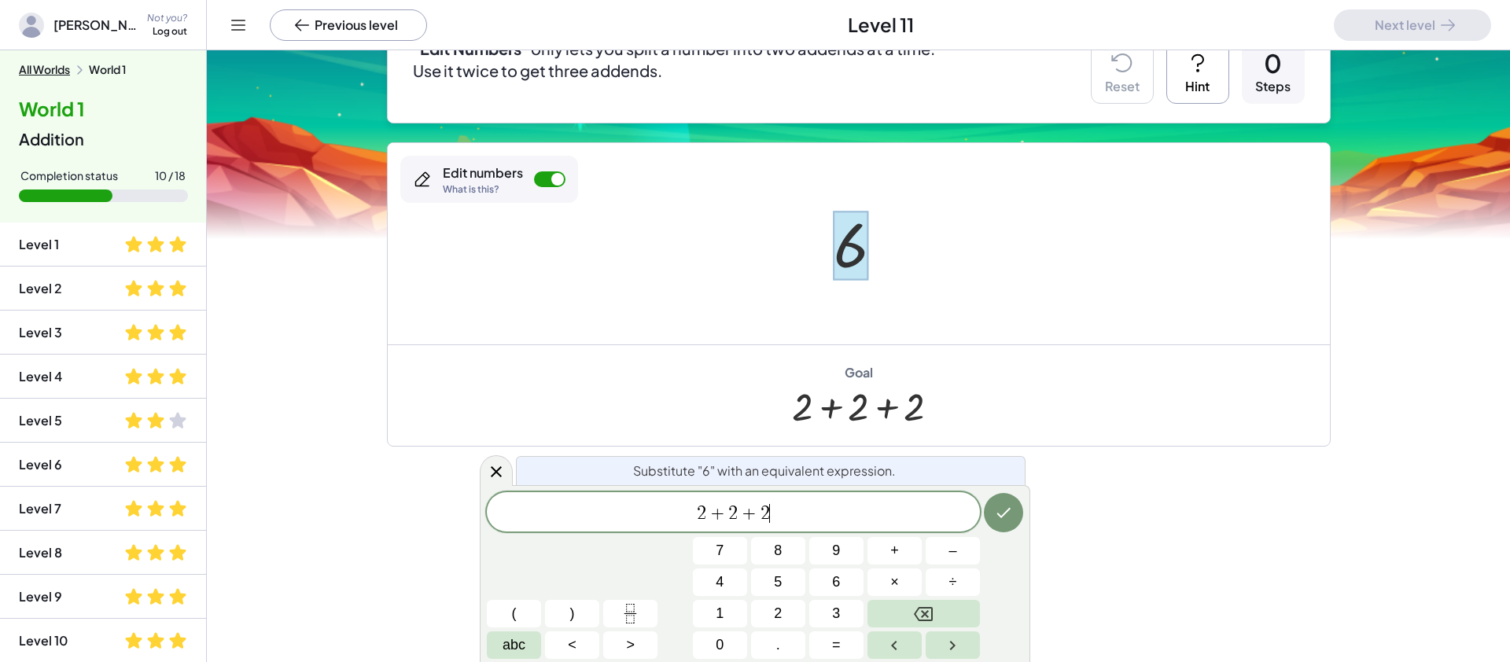
scroll to position [9, 0]
click at [1012, 525] on button "Done" at bounding box center [1003, 512] width 39 height 39
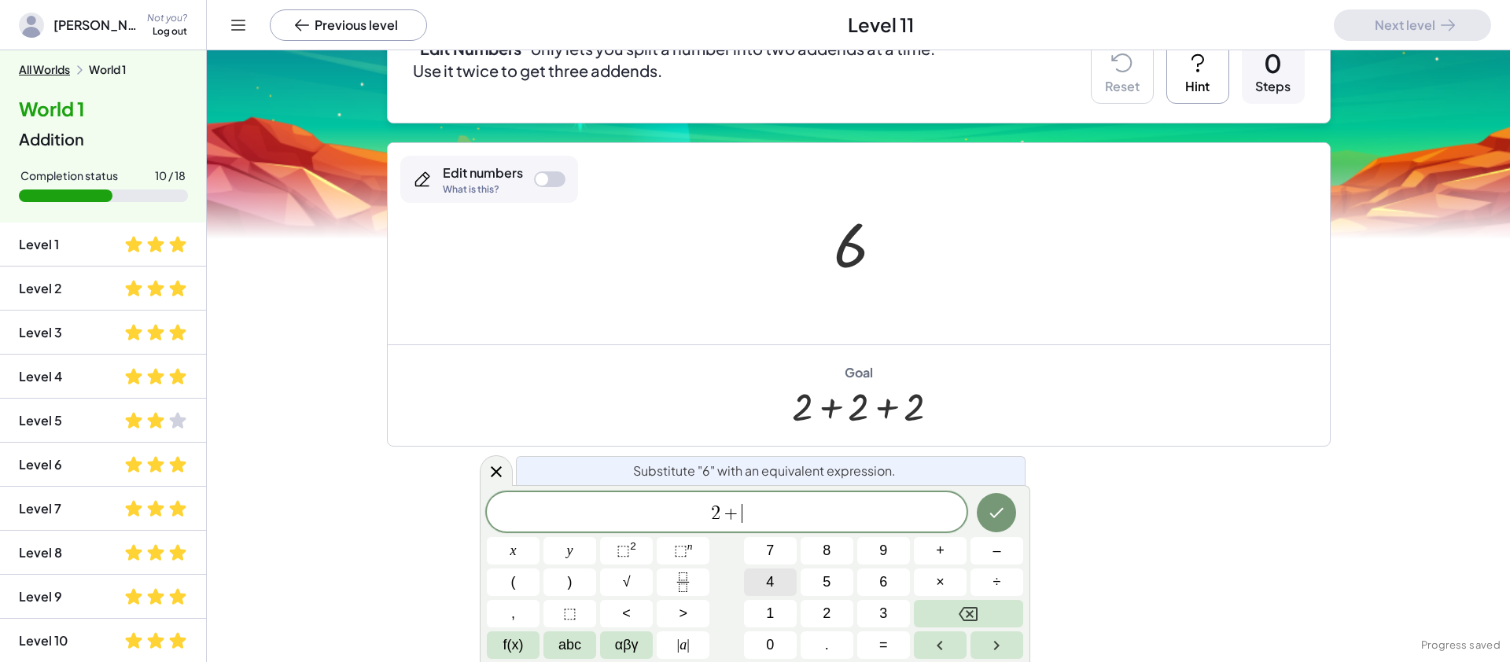
click at [789, 580] on button "4" at bounding box center [770, 583] width 53 height 28
click at [994, 516] on icon "Done" at bounding box center [997, 513] width 14 height 10
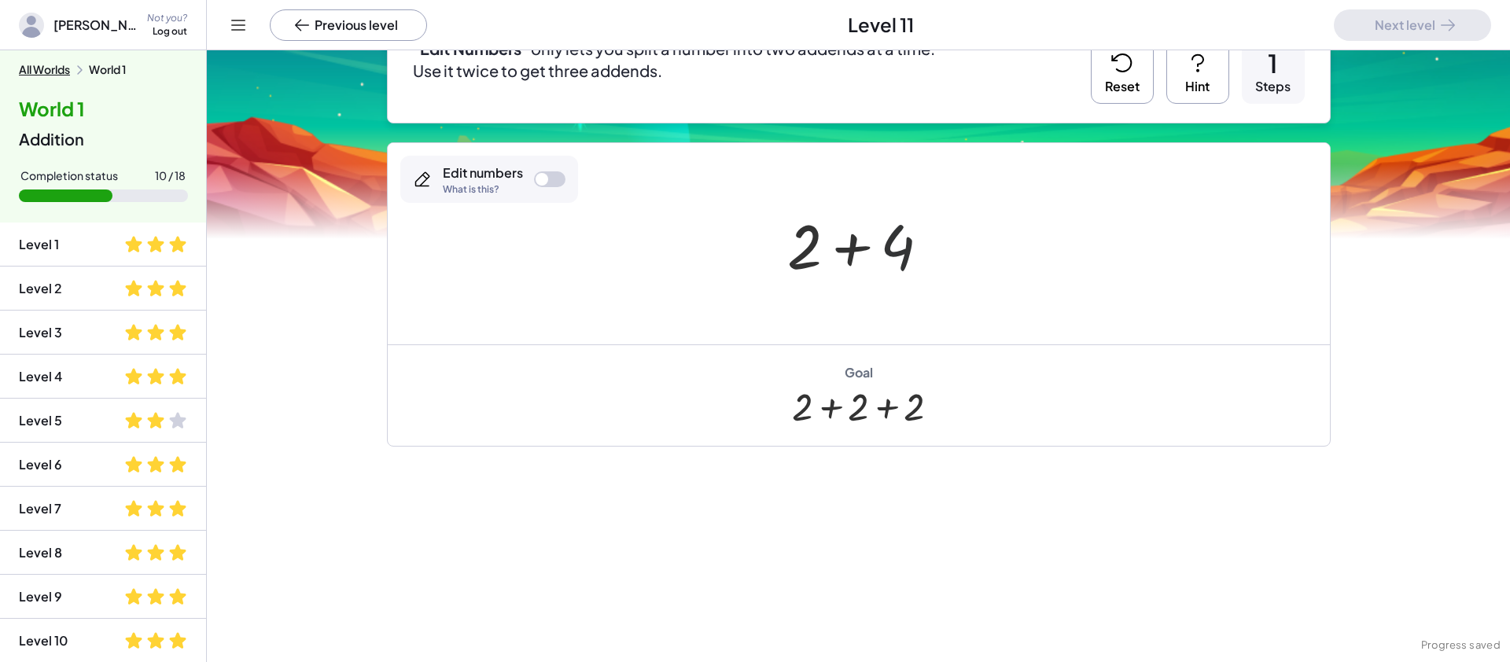
click at [907, 255] on div at bounding box center [864, 244] width 171 height 81
click at [1122, 96] on button "Reset" at bounding box center [1122, 72] width 63 height 63
click at [560, 175] on div at bounding box center [549, 179] width 31 height 16
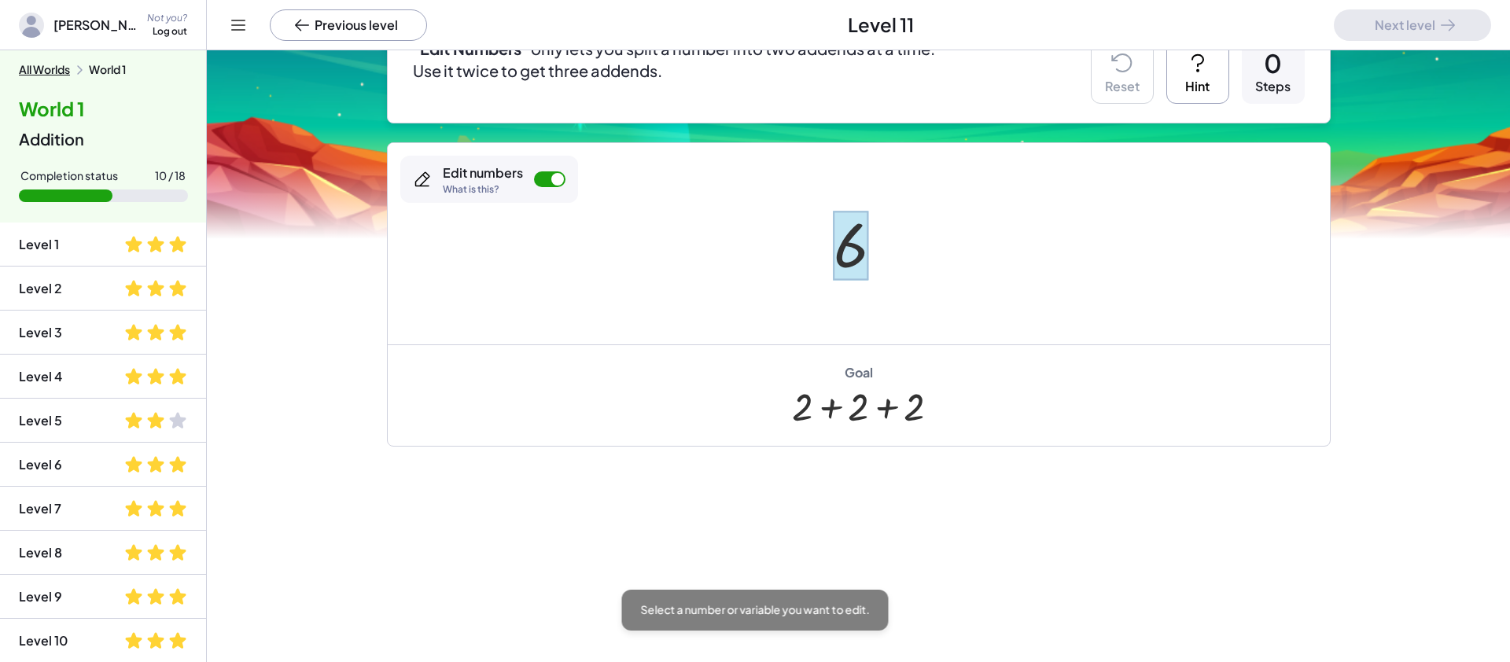
click at [853, 250] on div at bounding box center [851, 246] width 35 height 70
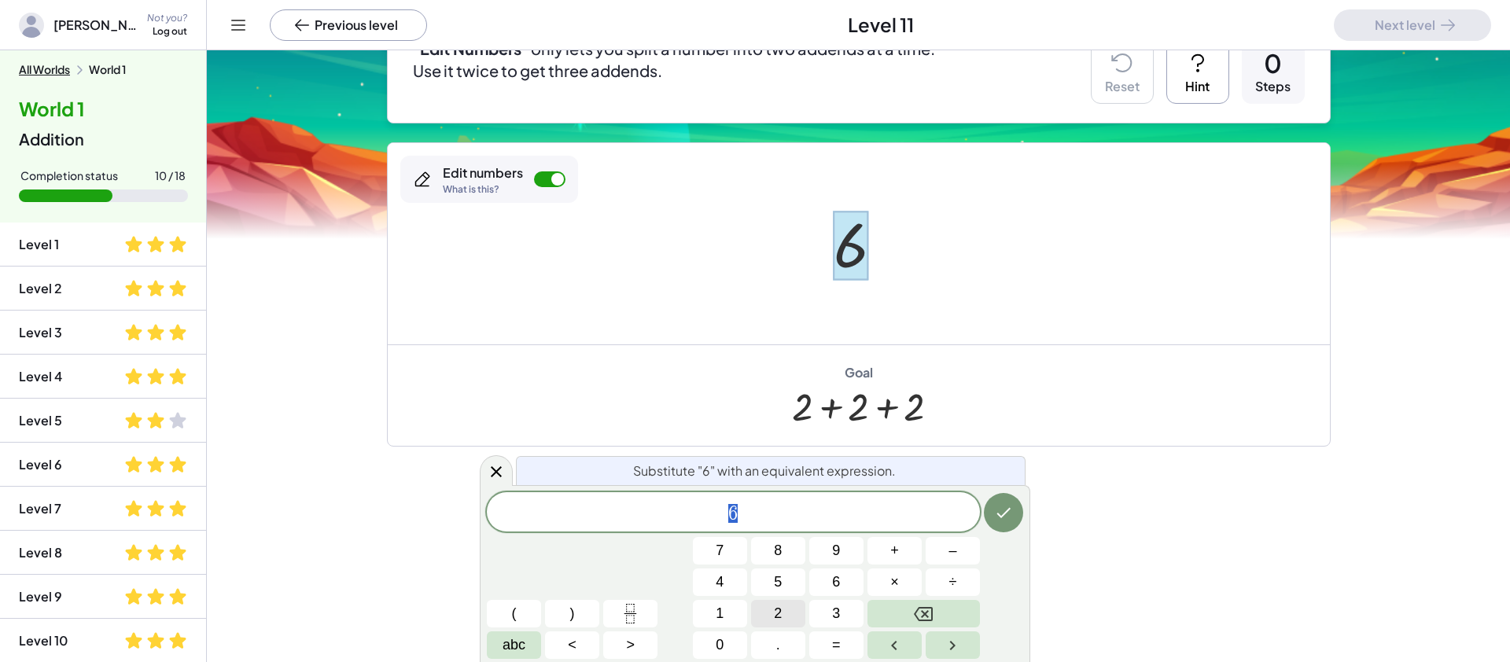
click at [775, 609] on span "2" at bounding box center [778, 613] width 8 height 21
click at [889, 554] on button "+" at bounding box center [895, 551] width 54 height 28
click at [727, 580] on button "4" at bounding box center [720, 583] width 54 height 28
click at [1019, 510] on button "Done" at bounding box center [1003, 512] width 39 height 39
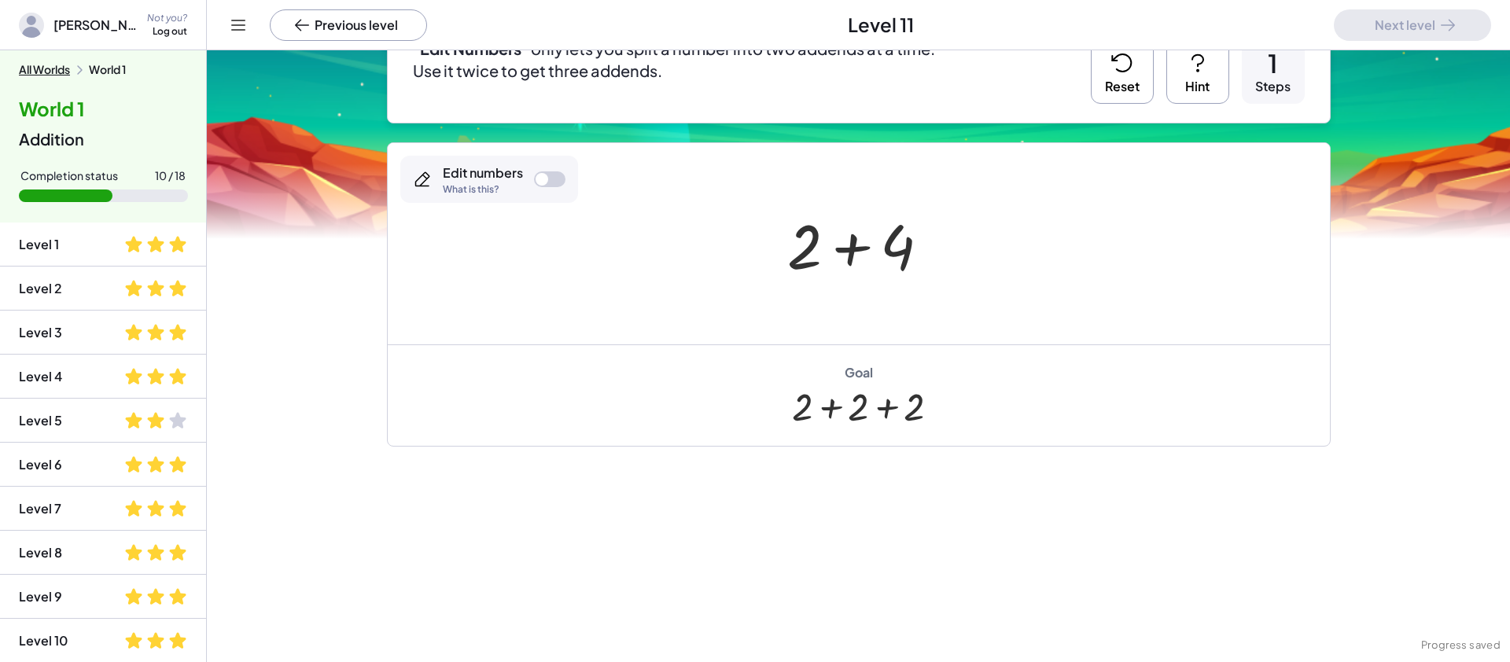
click at [552, 173] on div at bounding box center [549, 179] width 31 height 16
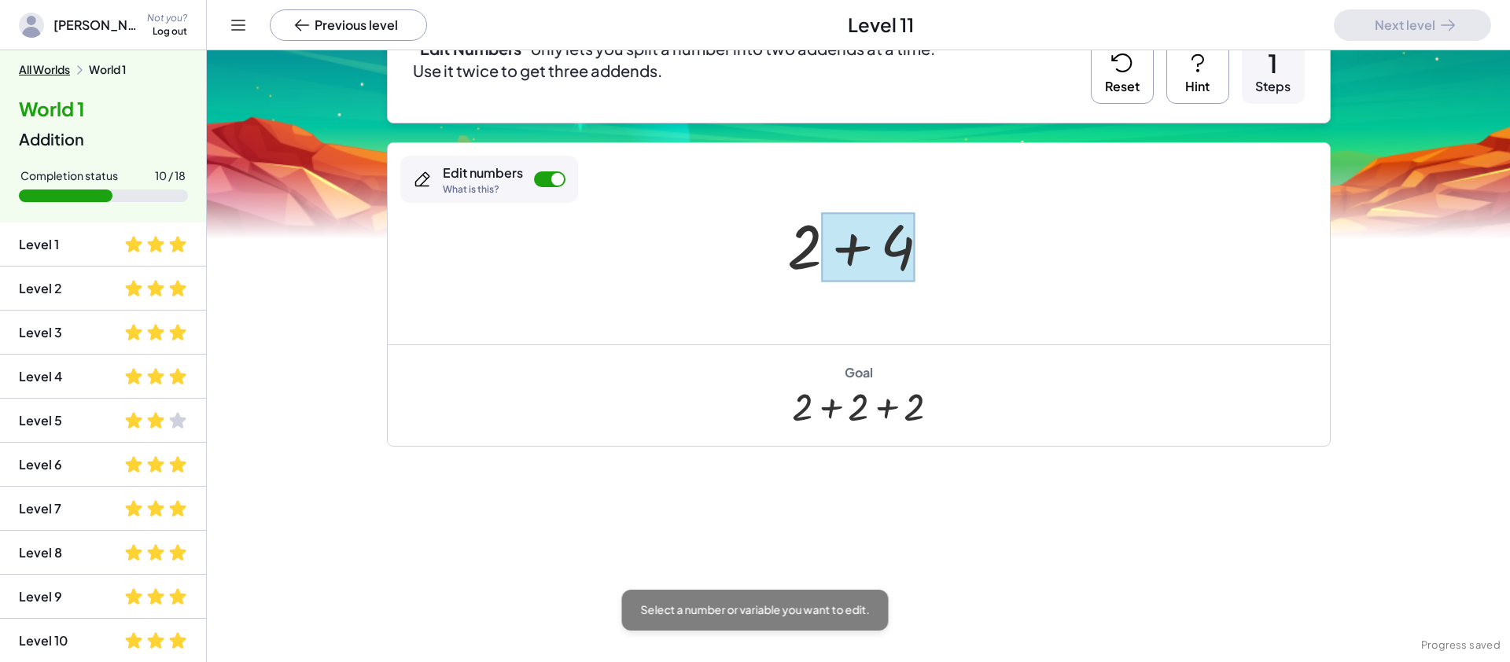
click at [899, 245] on div at bounding box center [868, 247] width 94 height 70
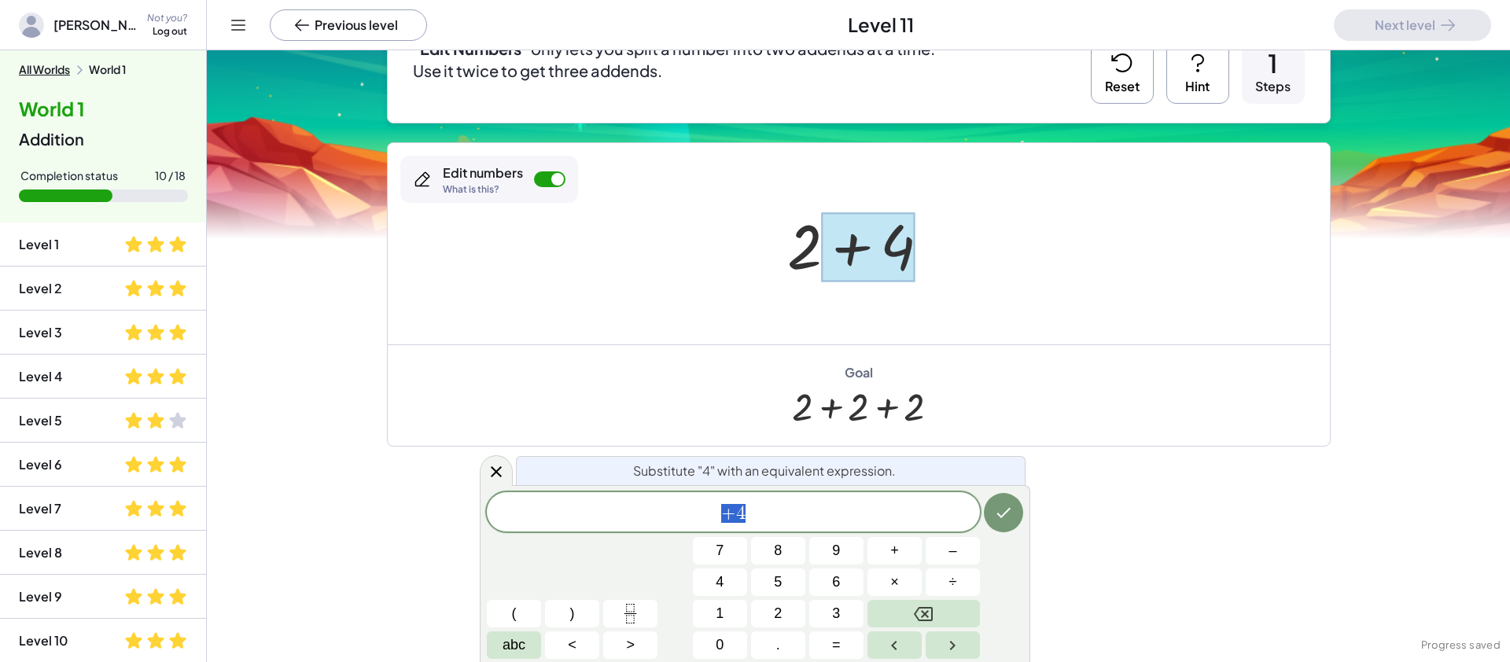
scroll to position [10, 0]
click at [779, 615] on span "2" at bounding box center [778, 613] width 8 height 21
click at [901, 553] on button "+" at bounding box center [895, 551] width 54 height 28
click at [774, 613] on span "2" at bounding box center [778, 613] width 8 height 21
click at [1004, 521] on icon "Done" at bounding box center [1003, 512] width 19 height 19
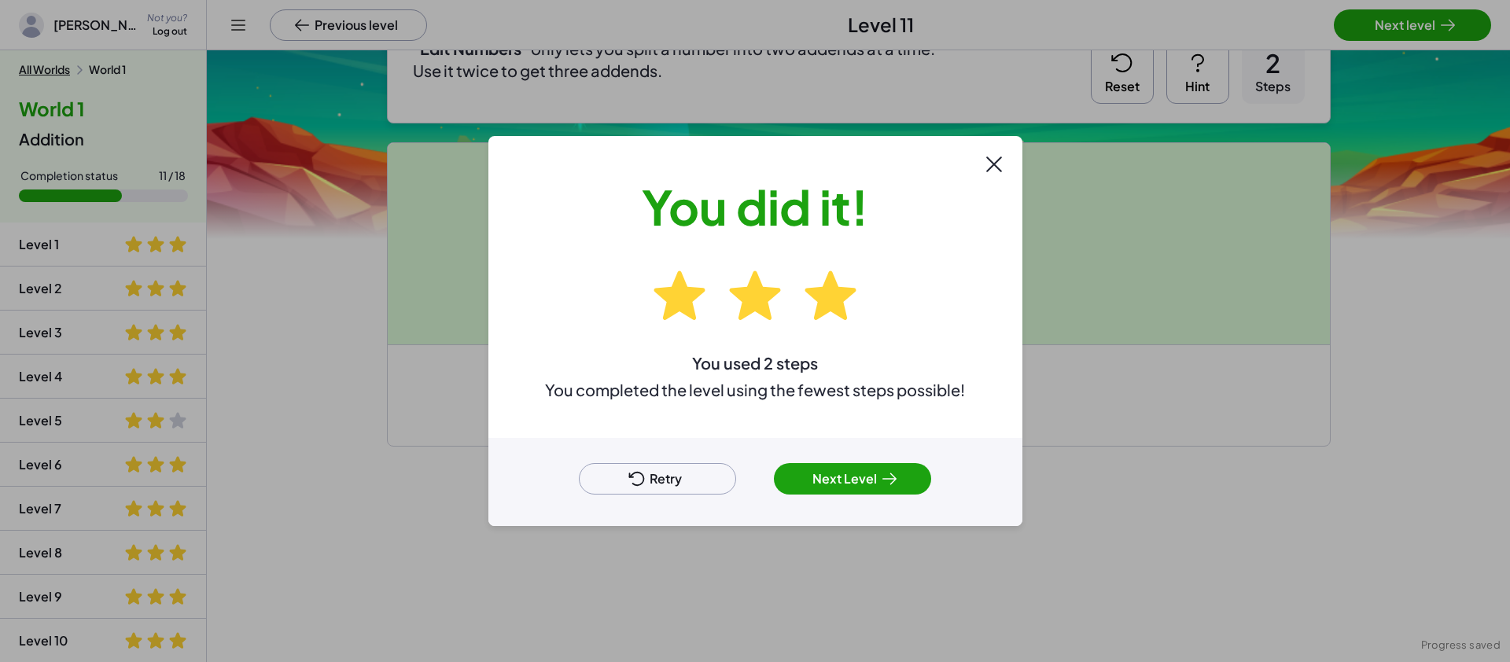
click at [853, 487] on button "Next Level" at bounding box center [852, 478] width 157 height 31
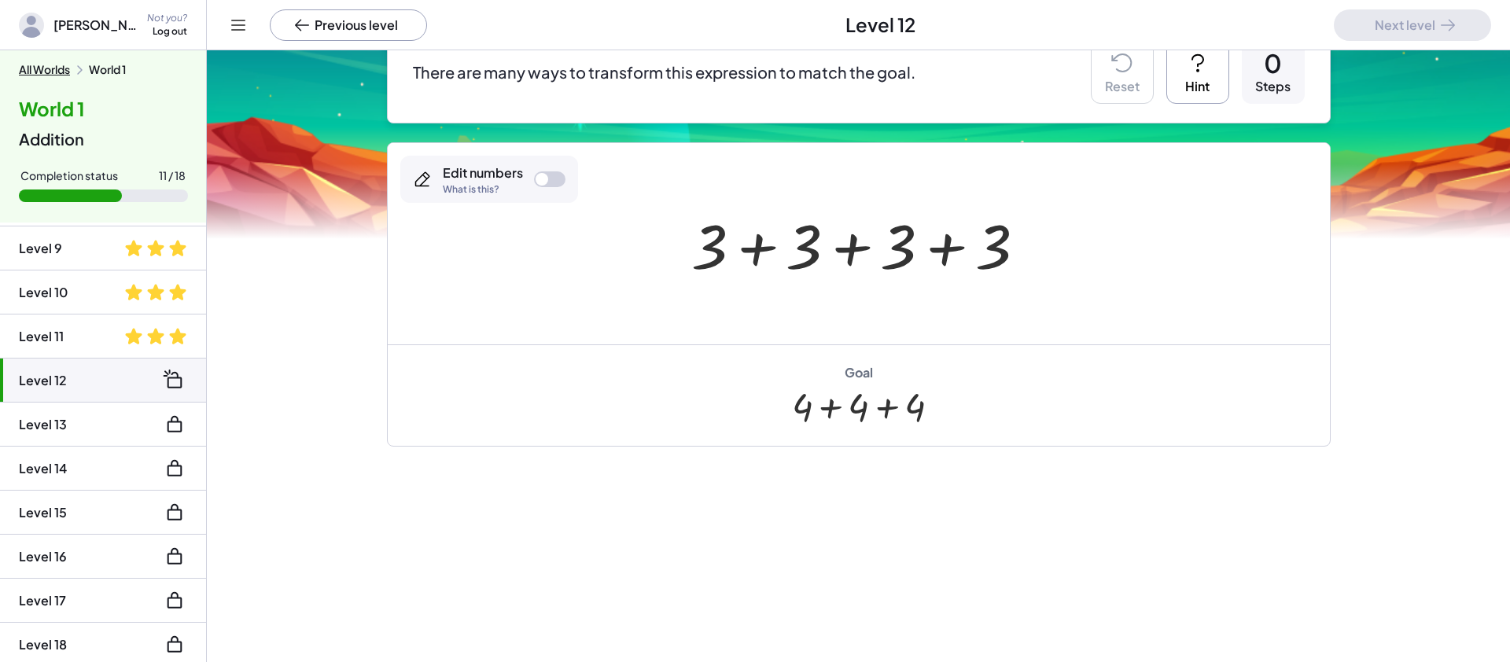
scroll to position [349, 0]
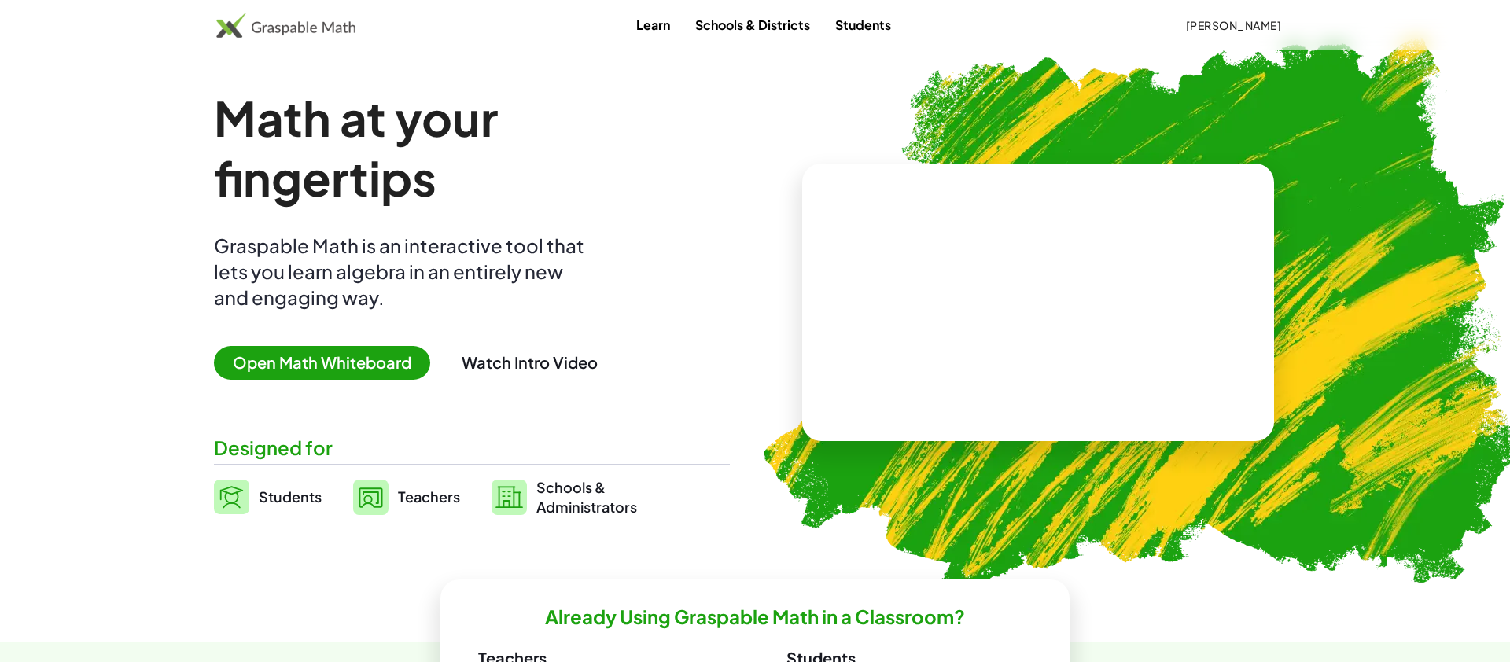
click at [1242, 19] on span "[PERSON_NAME]" at bounding box center [1233, 25] width 96 height 14
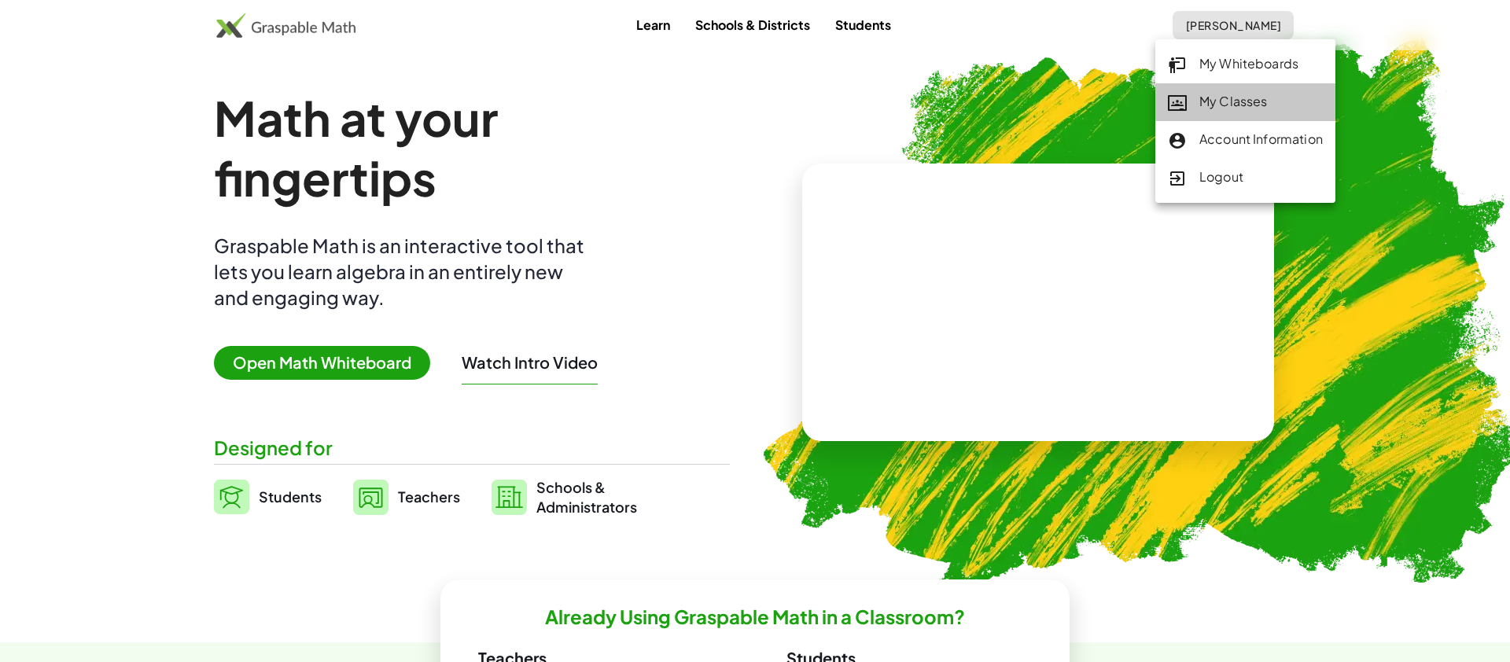
click at [1221, 109] on div "My Classes" at bounding box center [1245, 102] width 155 height 20
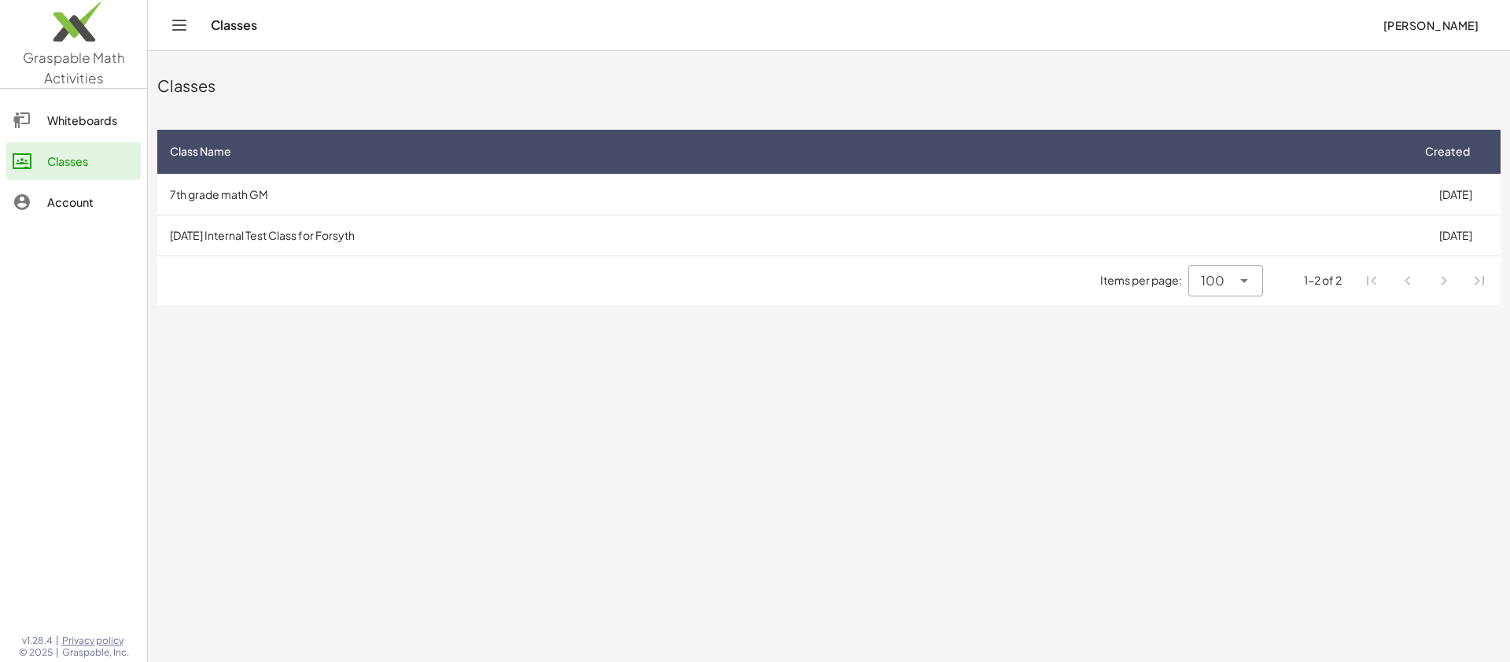
click at [393, 224] on td "[DATE] Internal Test Class for Forsyth" at bounding box center [783, 235] width 1253 height 41
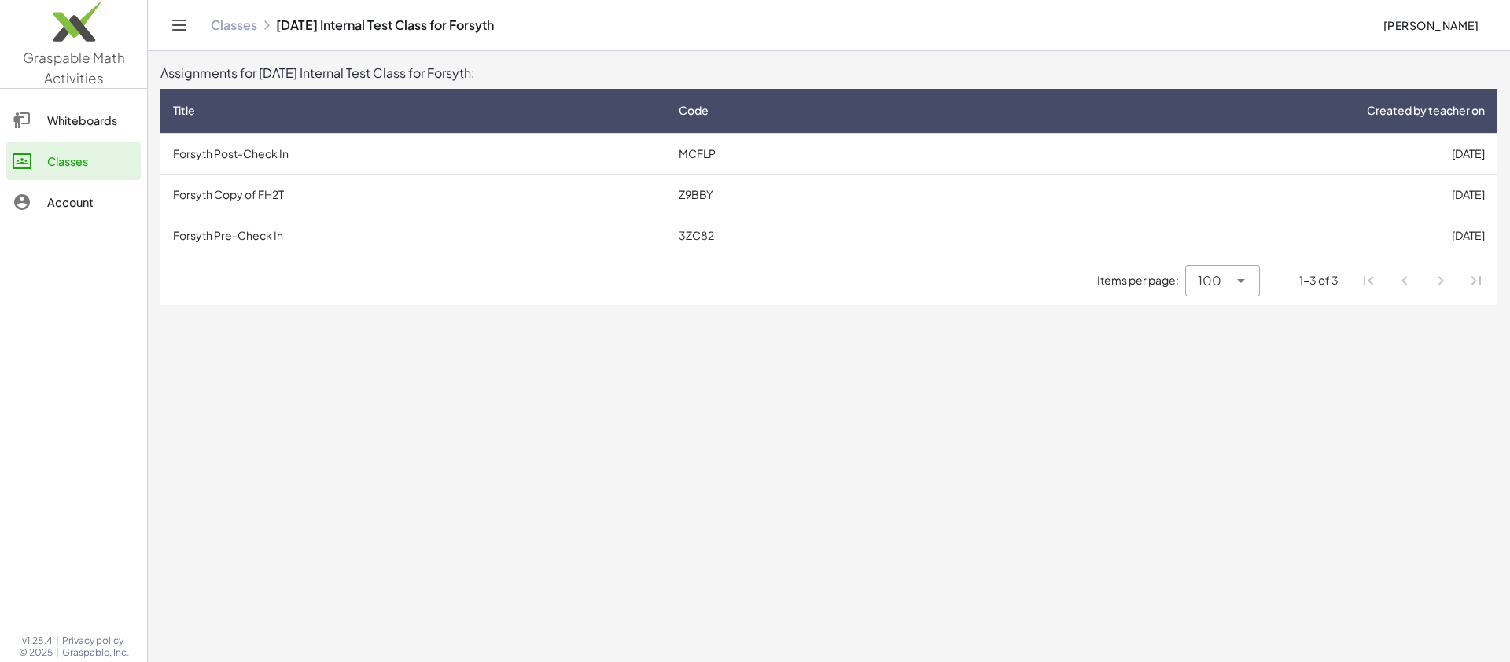
click at [348, 151] on td "Forsyth Post-Check In" at bounding box center [413, 153] width 506 height 41
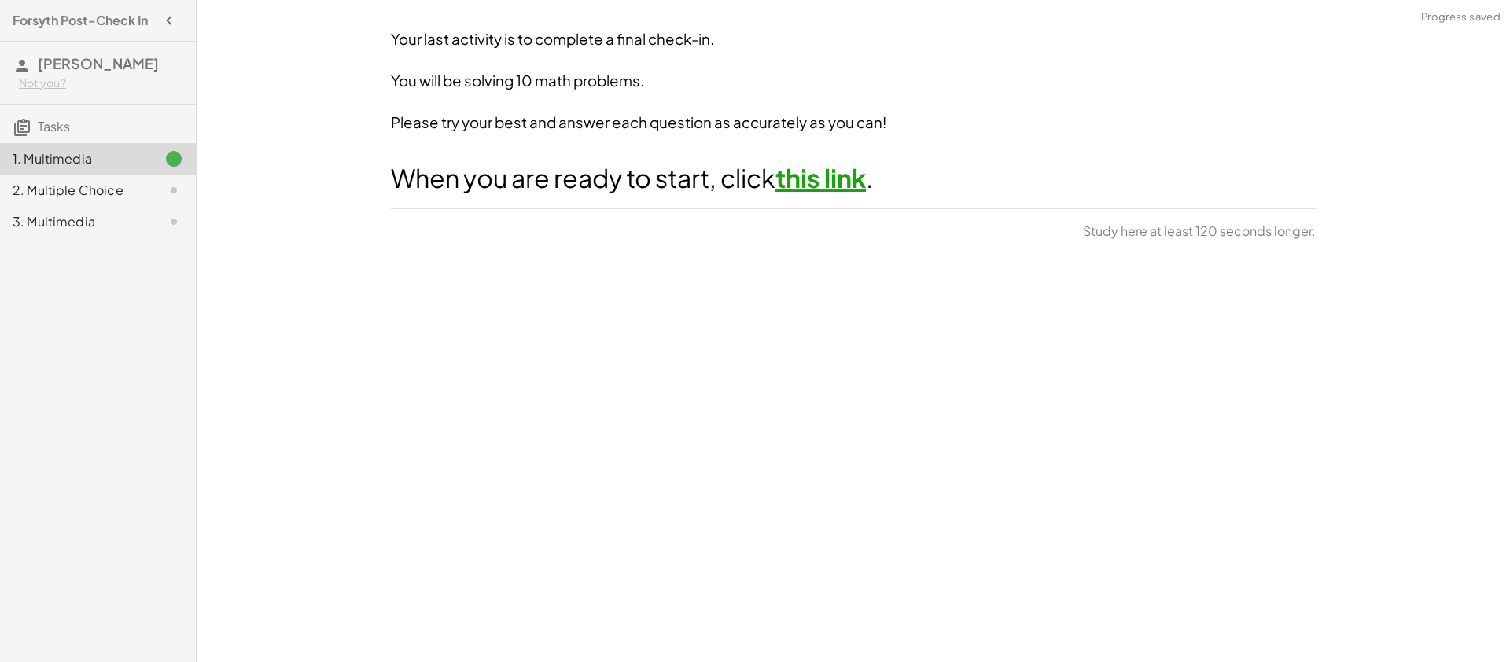
click at [838, 185] on link "this link" at bounding box center [821, 177] width 90 height 31
click at [126, 191] on div "2. Multiple Choice" at bounding box center [76, 190] width 127 height 19
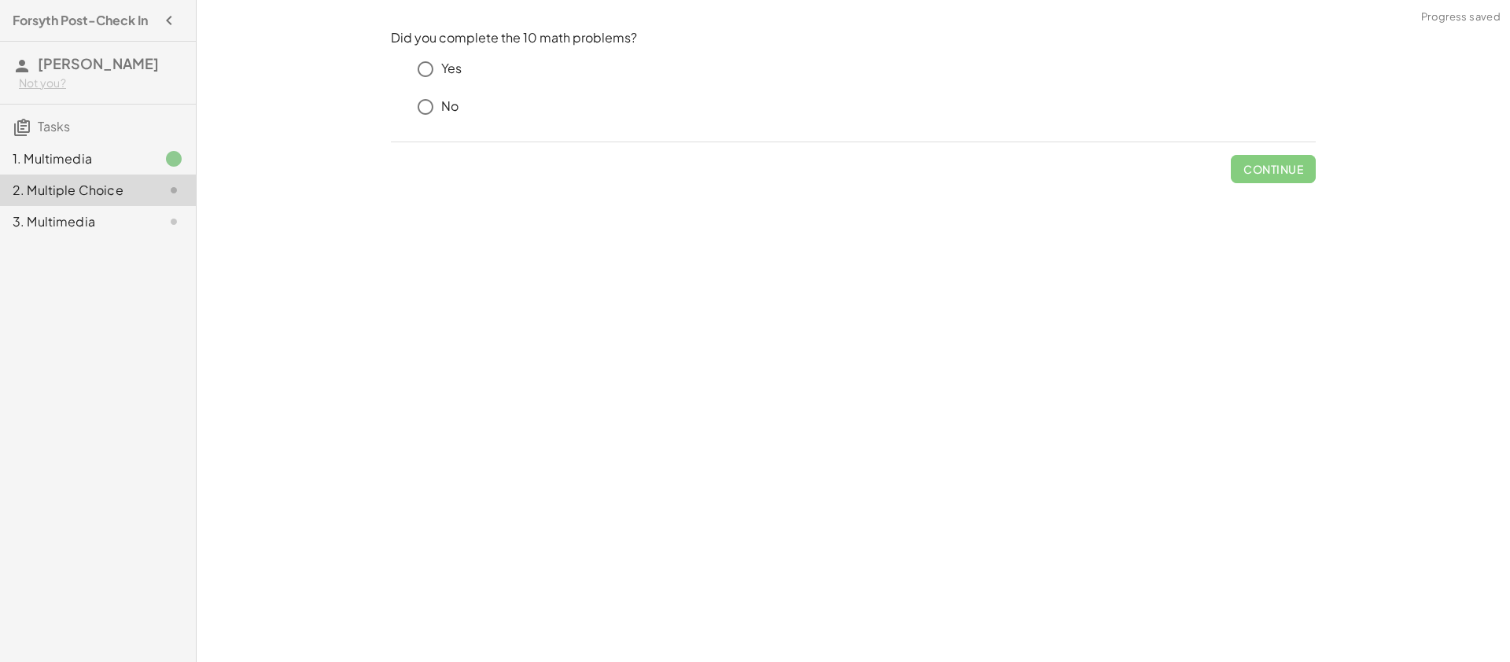
click at [399, 68] on icon at bounding box center [400, 62] width 19 height 19
click at [1278, 173] on span "Check" at bounding box center [1282, 169] width 41 height 14
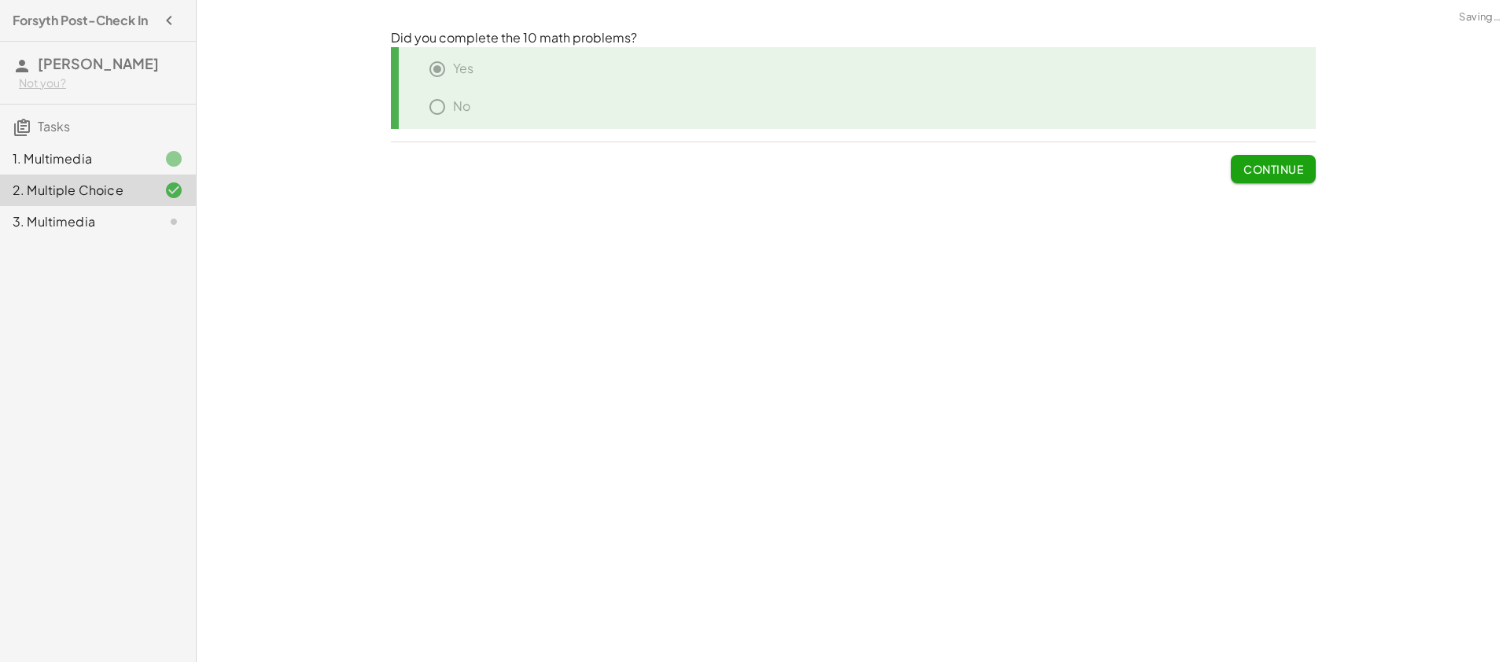
click at [103, 219] on div "3. Multimedia" at bounding box center [76, 221] width 127 height 19
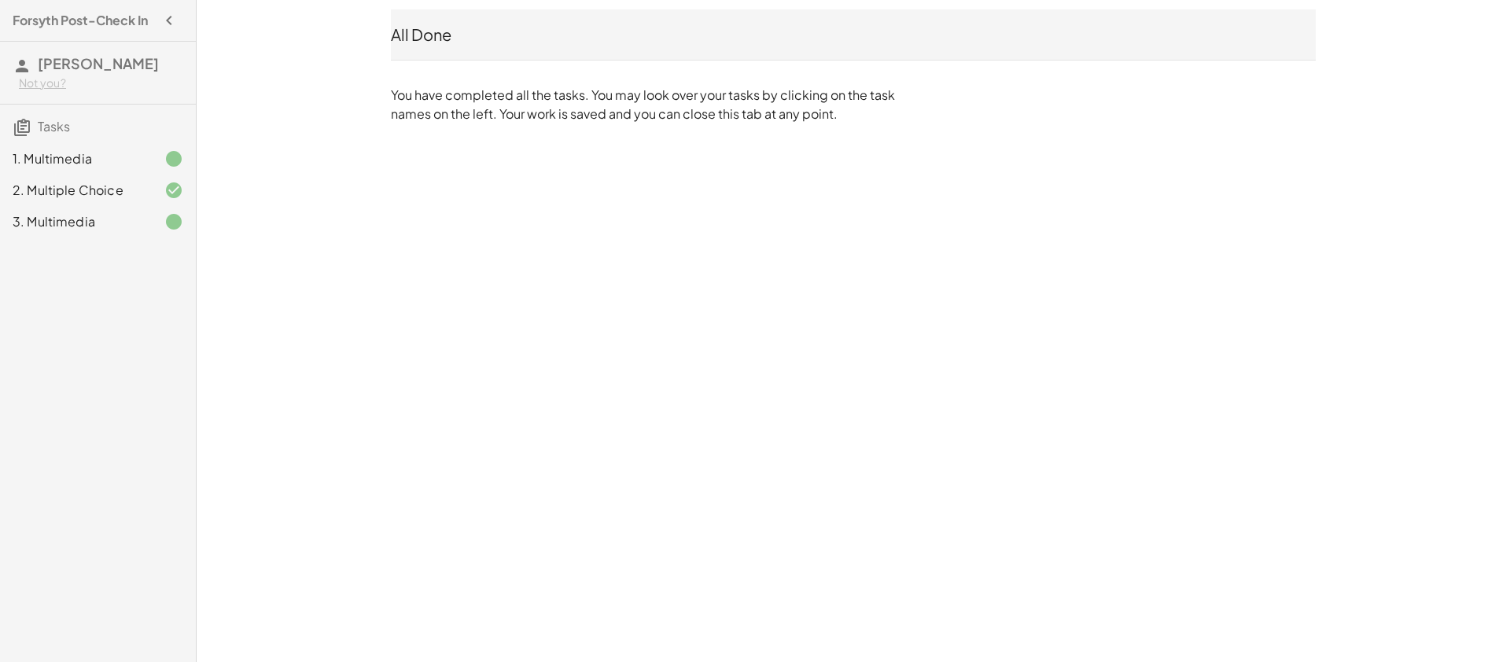
click at [45, 130] on span "Tasks" at bounding box center [54, 126] width 32 height 17
click at [101, 17] on h4 "Forsyth Post-Check In" at bounding box center [80, 20] width 135 height 19
click at [157, 17] on button "button" at bounding box center [169, 20] width 28 height 28
